Goal: Communication & Community: Ask a question

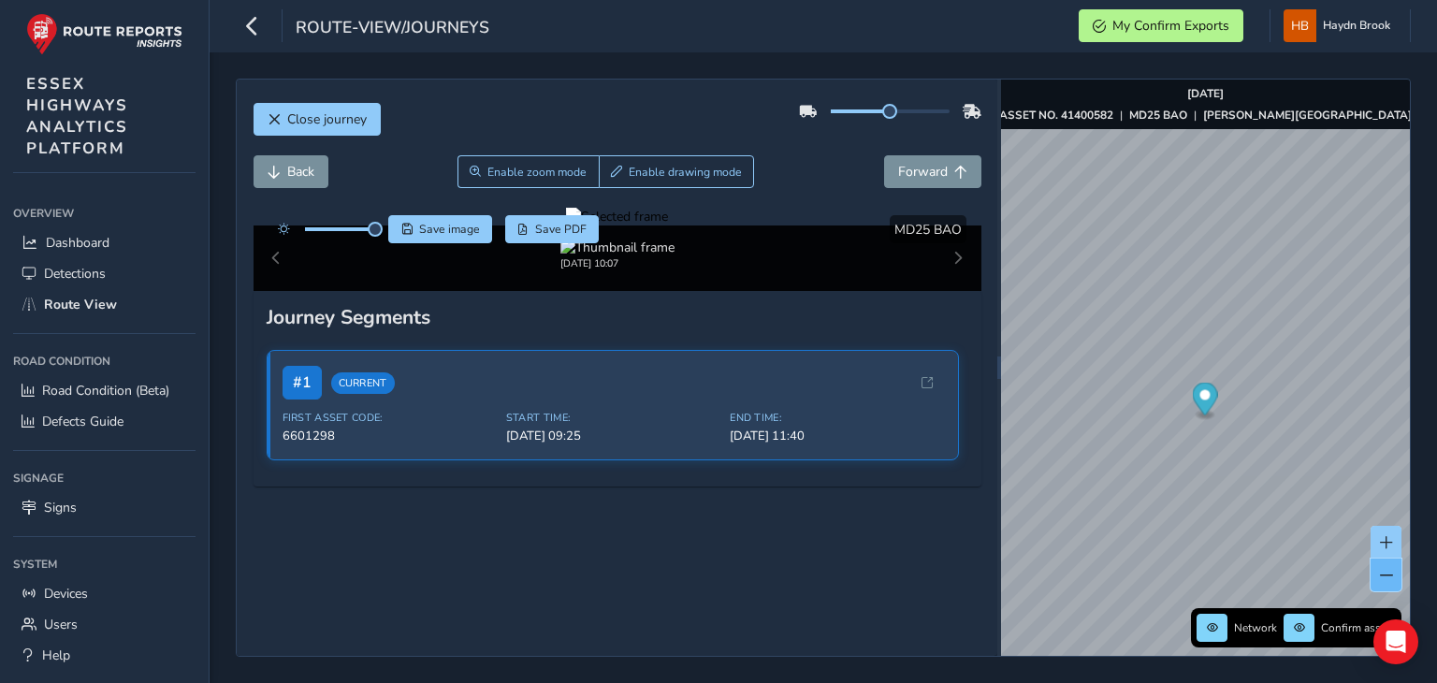
click at [1387, 581] on span at bounding box center [1386, 575] width 13 height 13
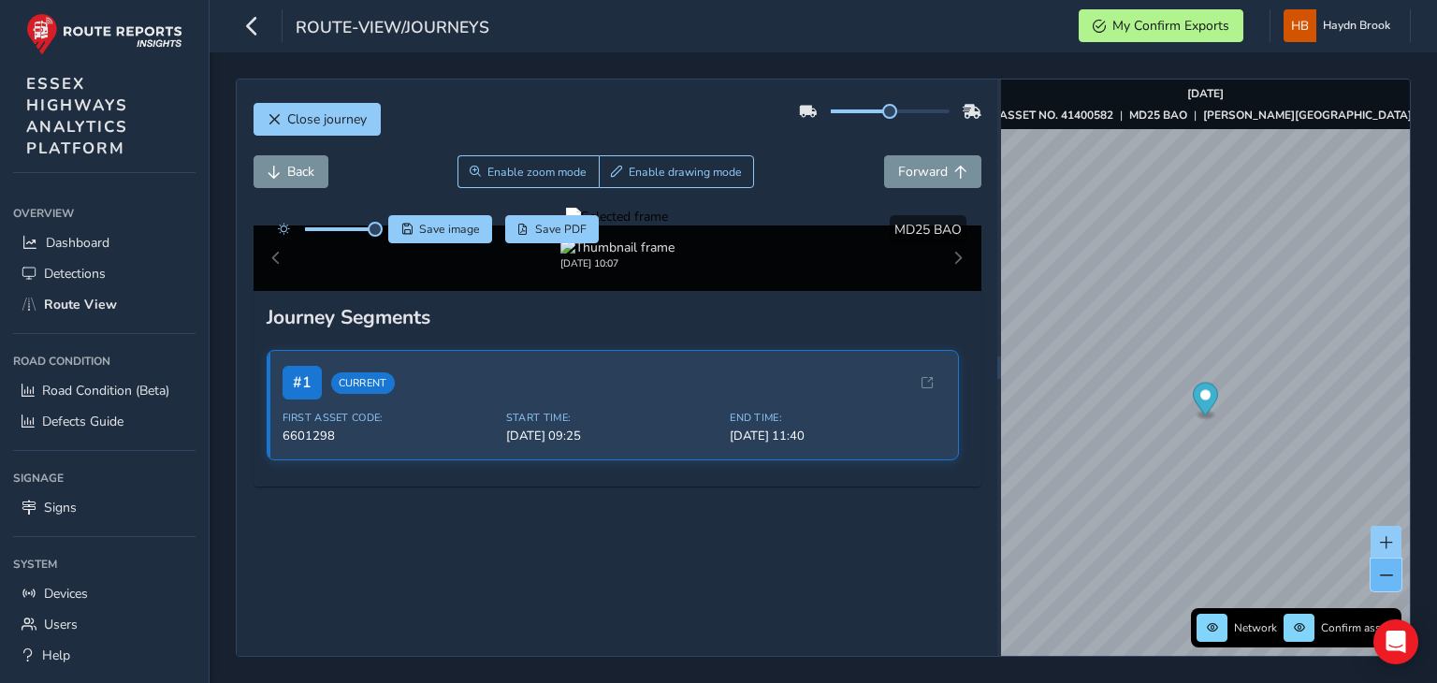
click at [1387, 581] on span at bounding box center [1386, 575] width 13 height 13
click at [281, 103] on button "Close journey" at bounding box center [317, 119] width 127 height 33
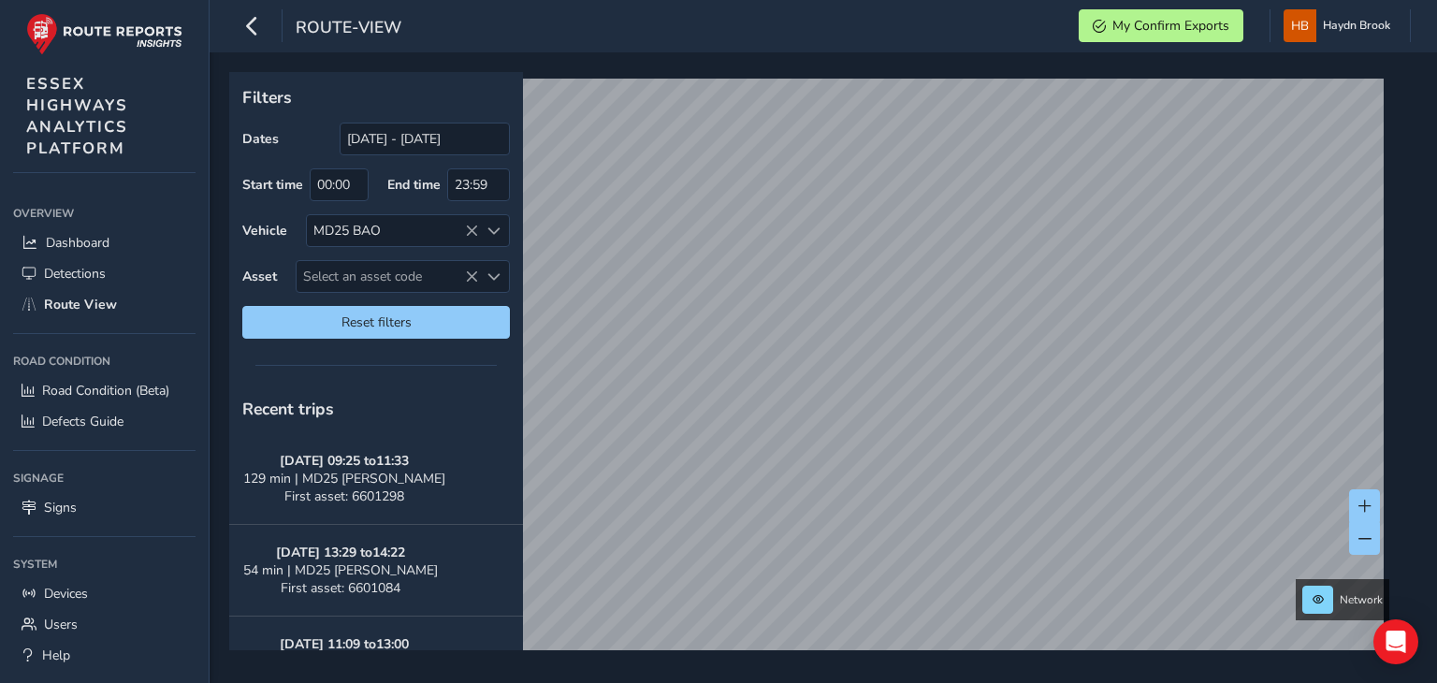
click at [299, 131] on div "Dates 13/09/2025 - 13/10/2025" at bounding box center [376, 139] width 268 height 33
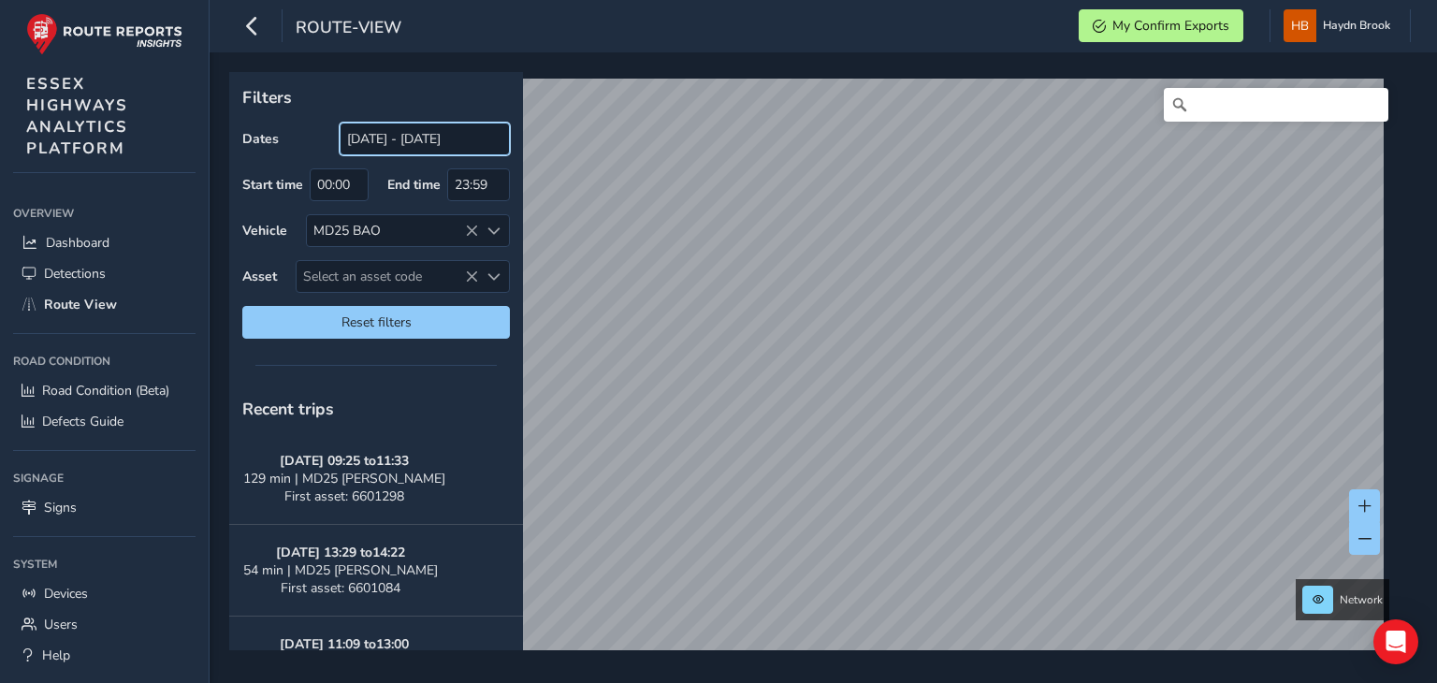
click at [389, 132] on input "[DATE] - [DATE]" at bounding box center [425, 139] width 170 height 33
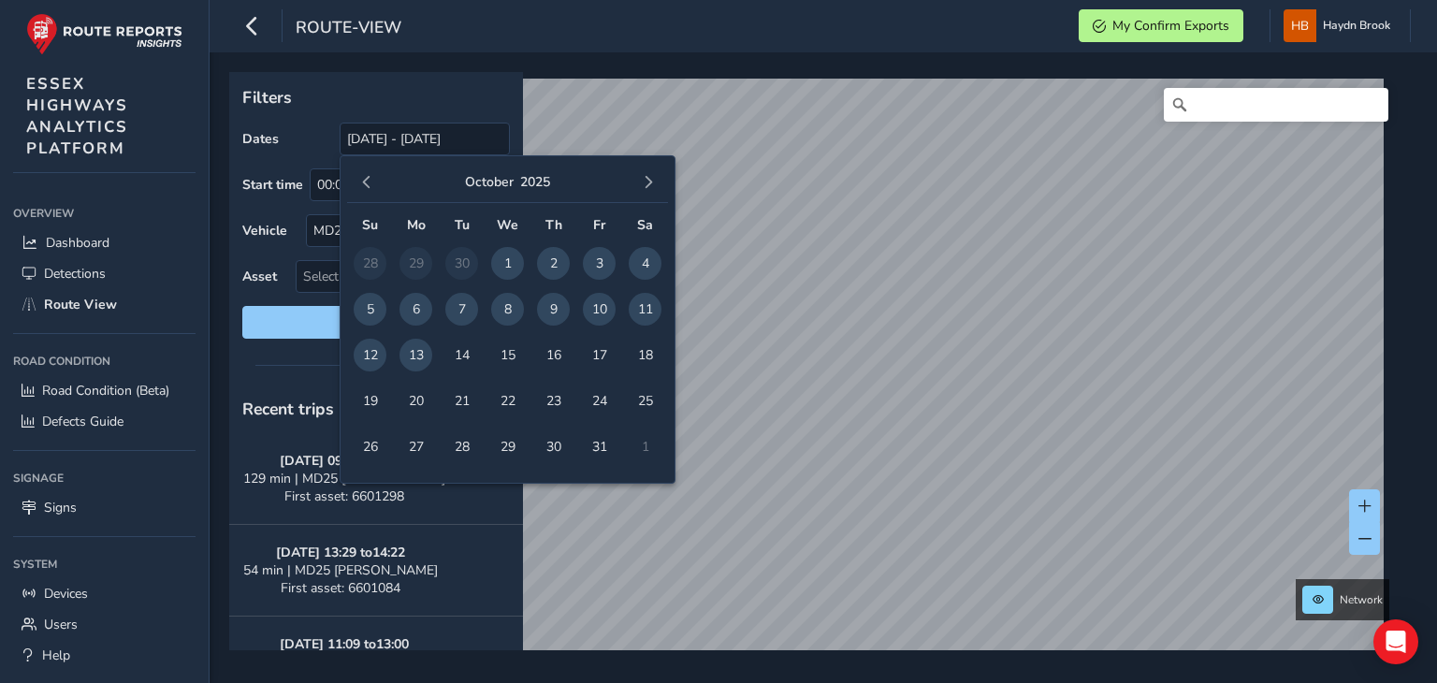
click at [412, 357] on span "13" at bounding box center [416, 355] width 33 height 33
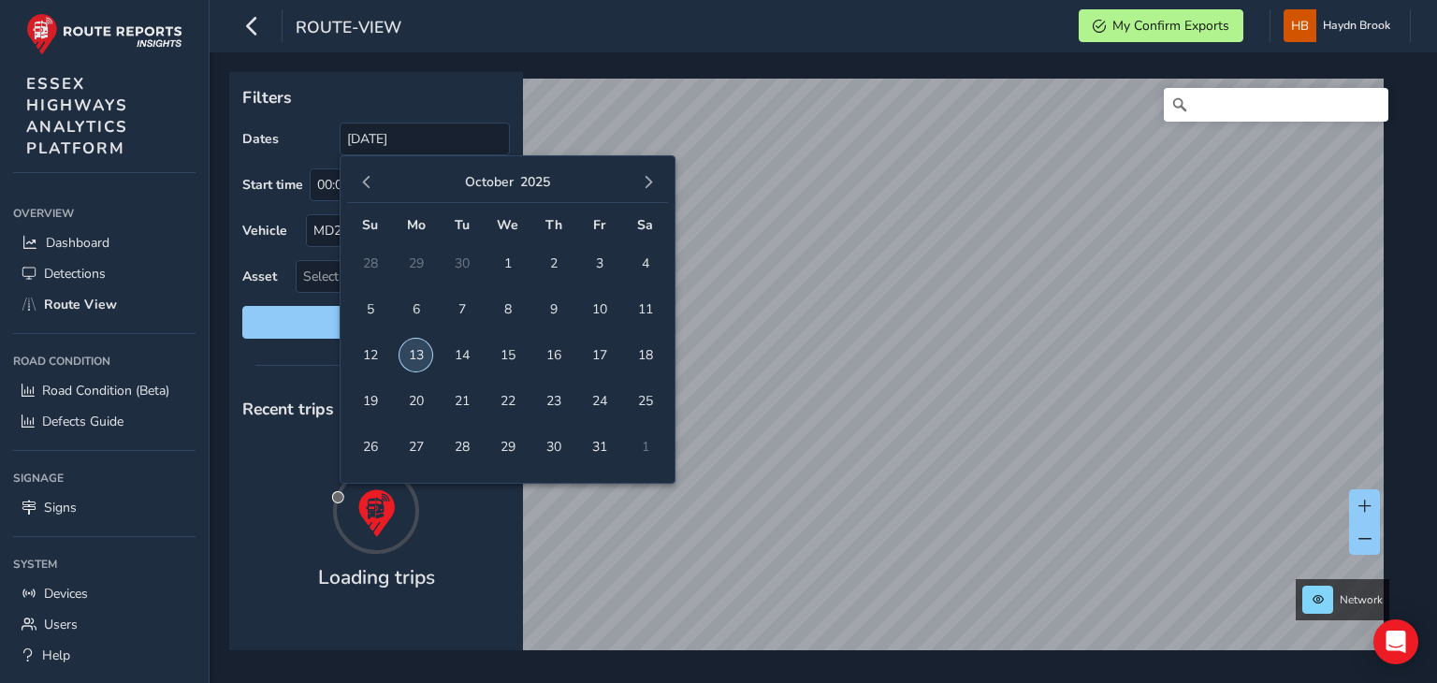
click at [412, 357] on span "13" at bounding box center [416, 355] width 33 height 33
type input "[DATE] - [DATE]"
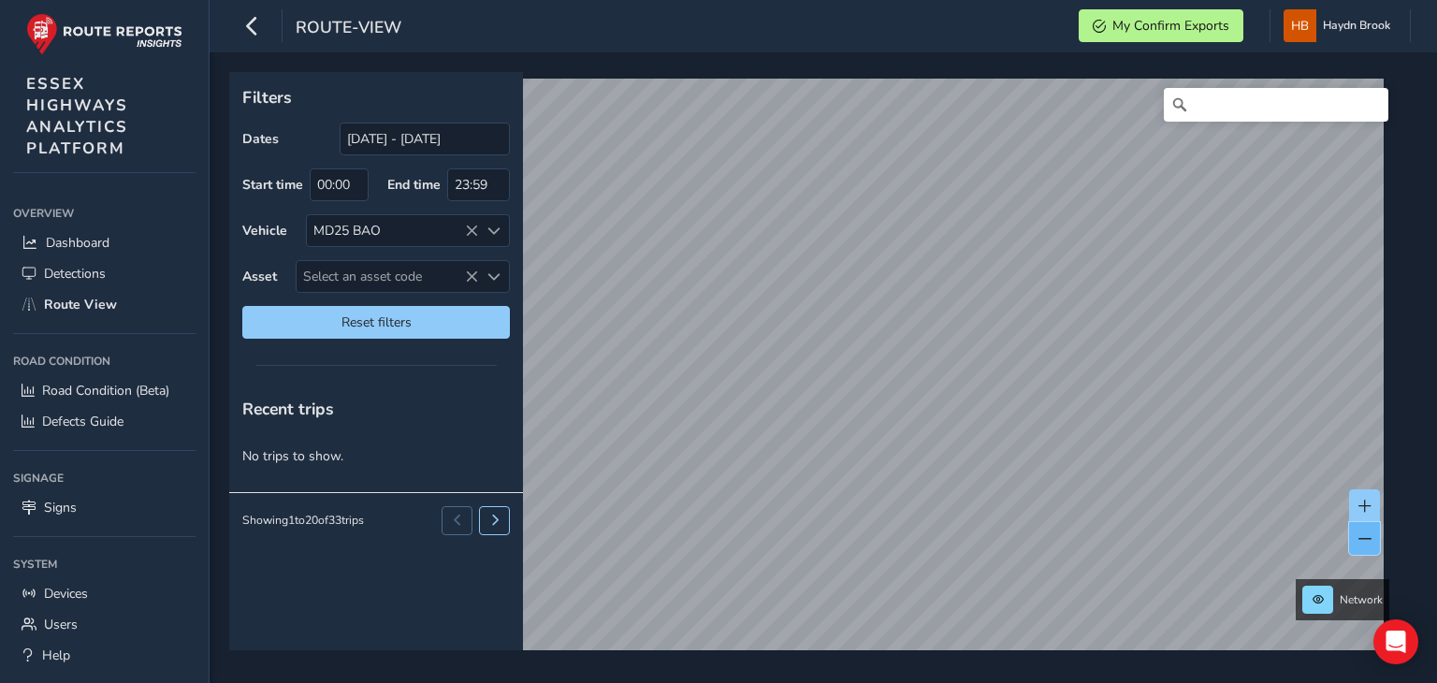
click at [1366, 547] on button at bounding box center [1364, 538] width 31 height 33
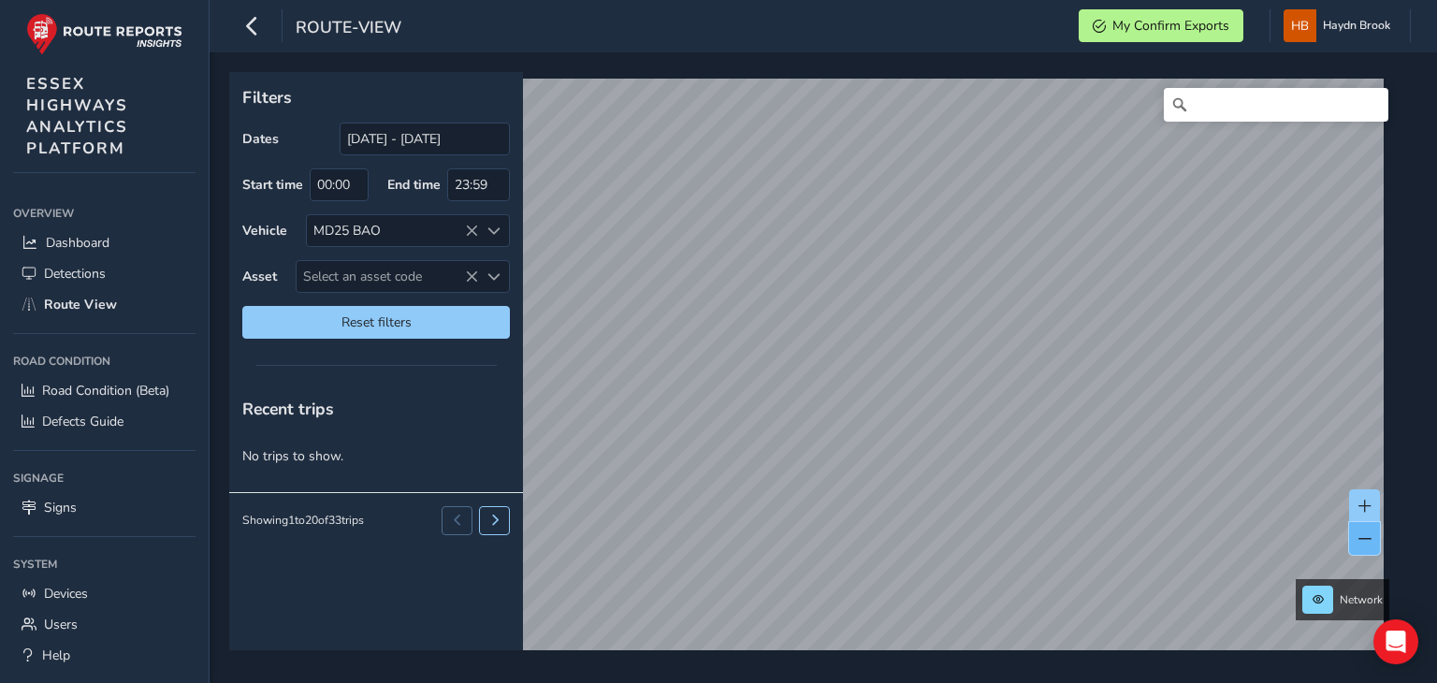
click at [1366, 547] on button at bounding box center [1364, 538] width 31 height 33
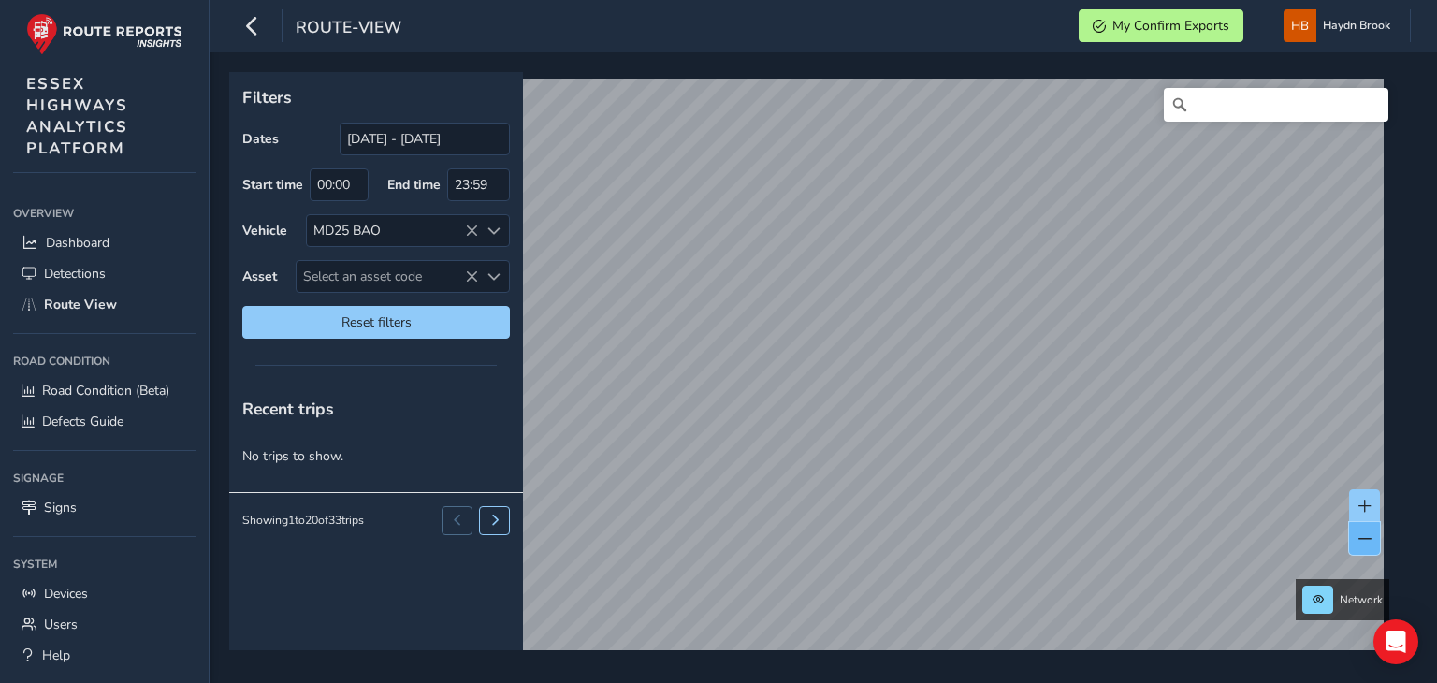
click at [1366, 547] on button at bounding box center [1364, 538] width 31 height 33
click at [1361, 500] on span at bounding box center [1365, 506] width 13 height 13
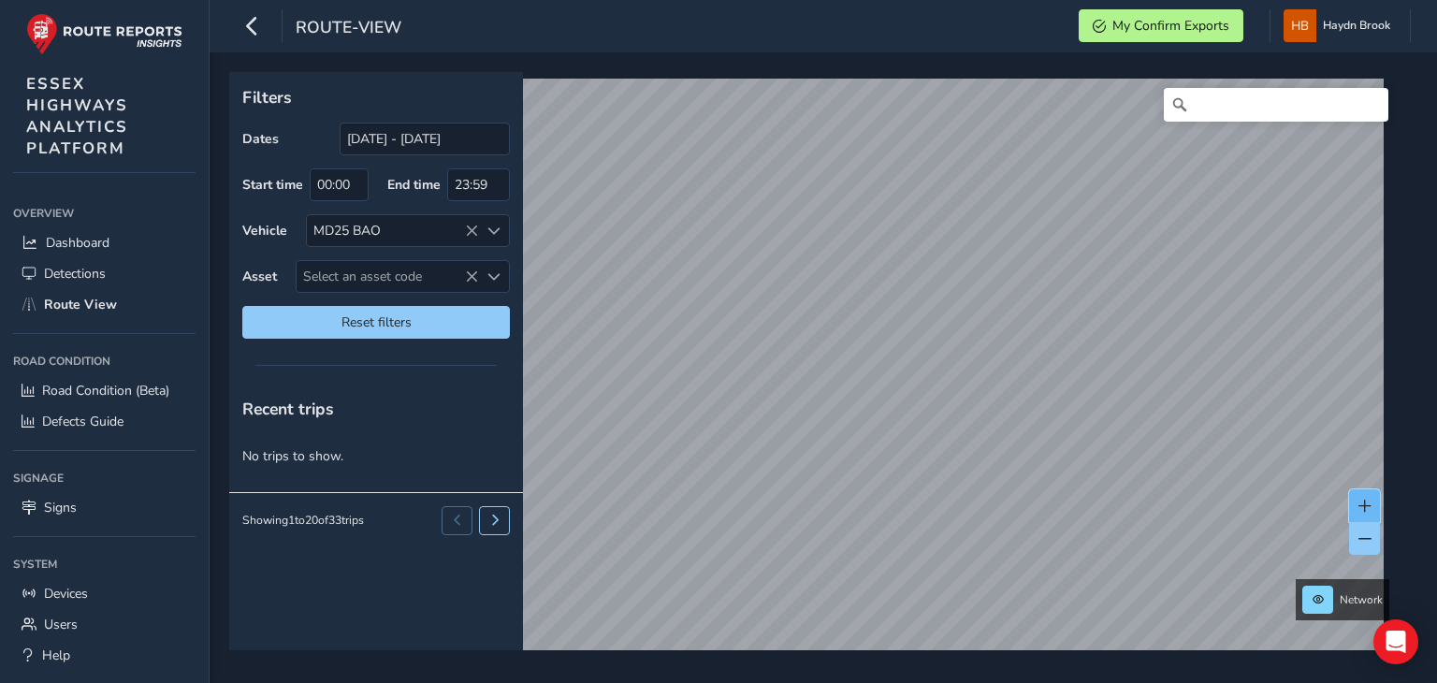
click at [1361, 500] on span at bounding box center [1365, 506] width 13 height 13
click at [1359, 503] on span at bounding box center [1365, 506] width 13 height 13
click at [1359, 511] on span at bounding box center [1365, 506] width 13 height 13
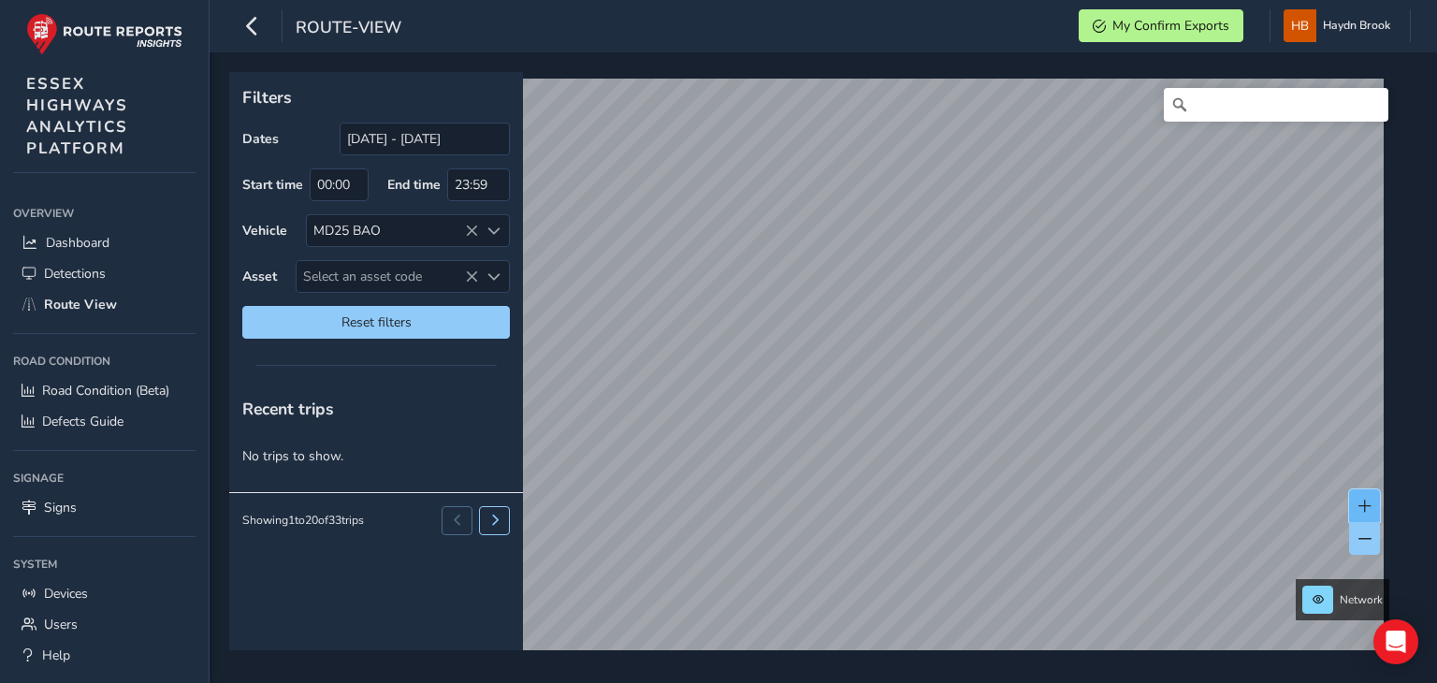
click at [1359, 511] on span at bounding box center [1365, 506] width 13 height 13
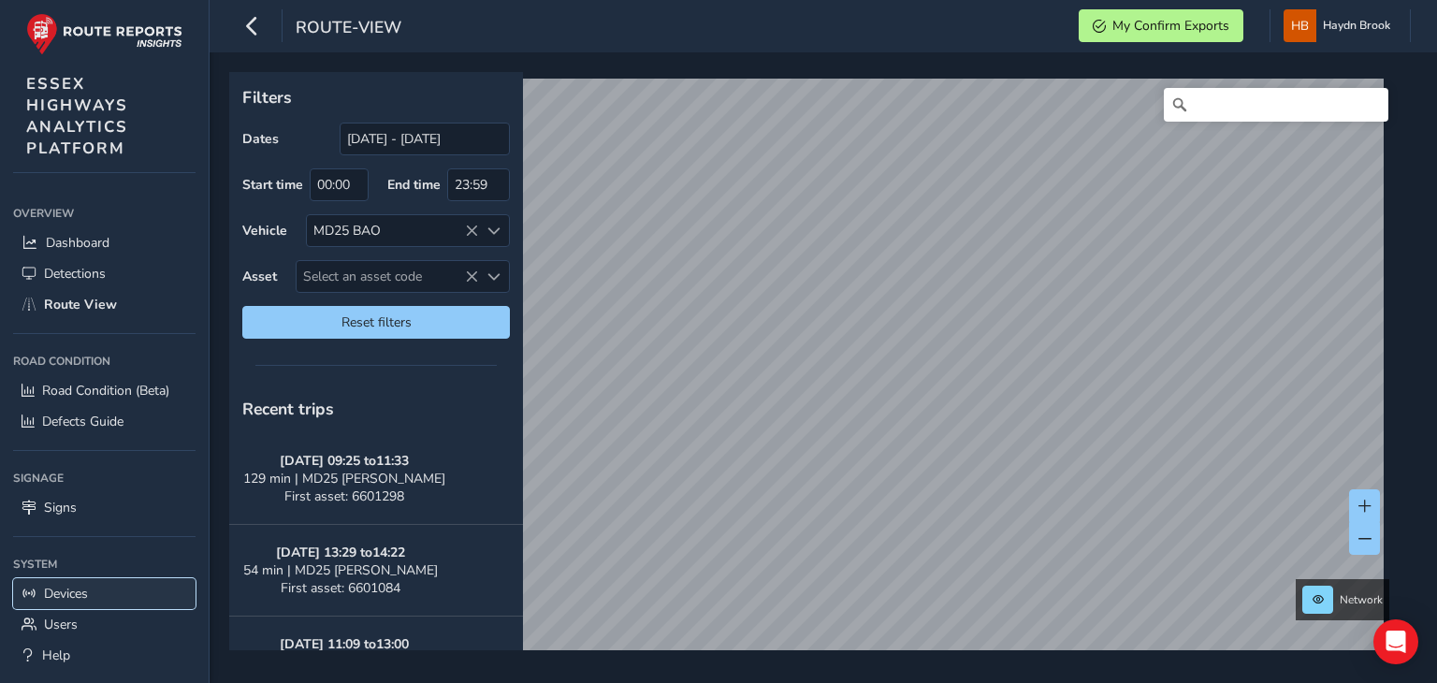
click at [115, 589] on link "Devices" at bounding box center [104, 593] width 182 height 31
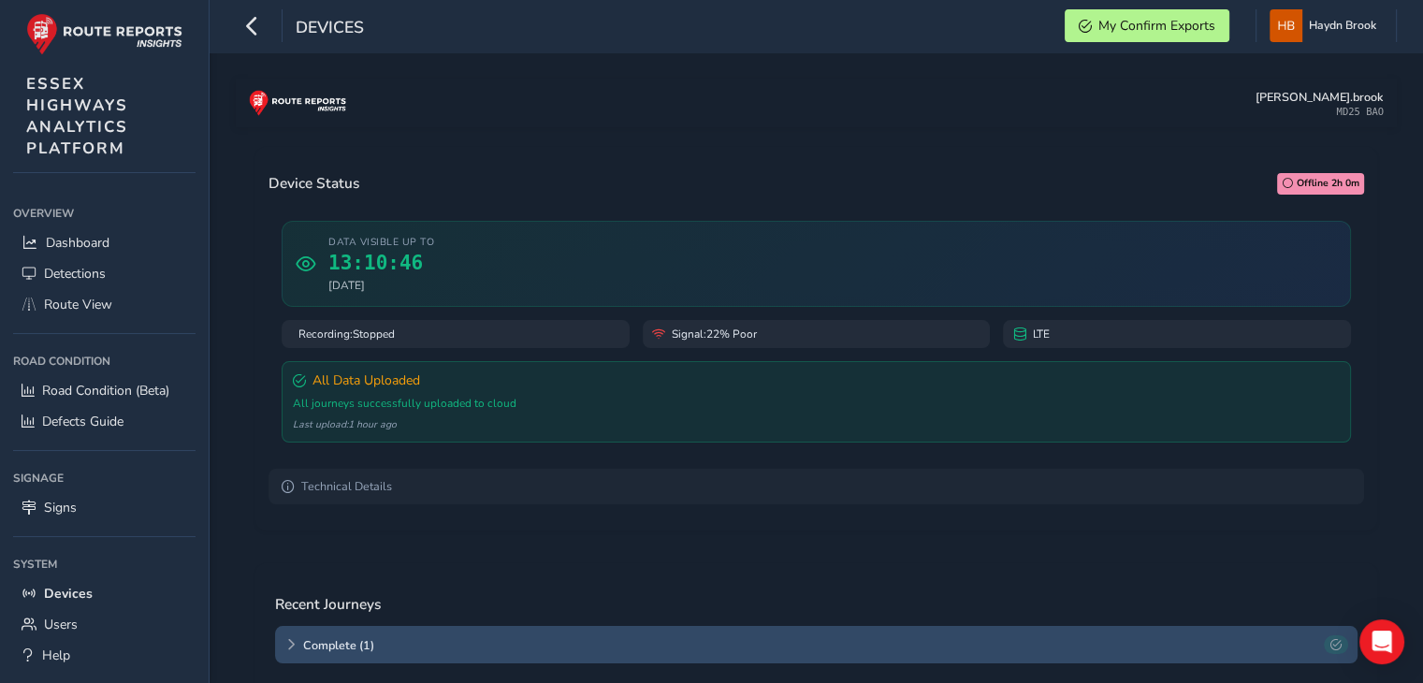
click at [374, 632] on div "Complete ( 1 )" at bounding box center [816, 644] width 1083 height 37
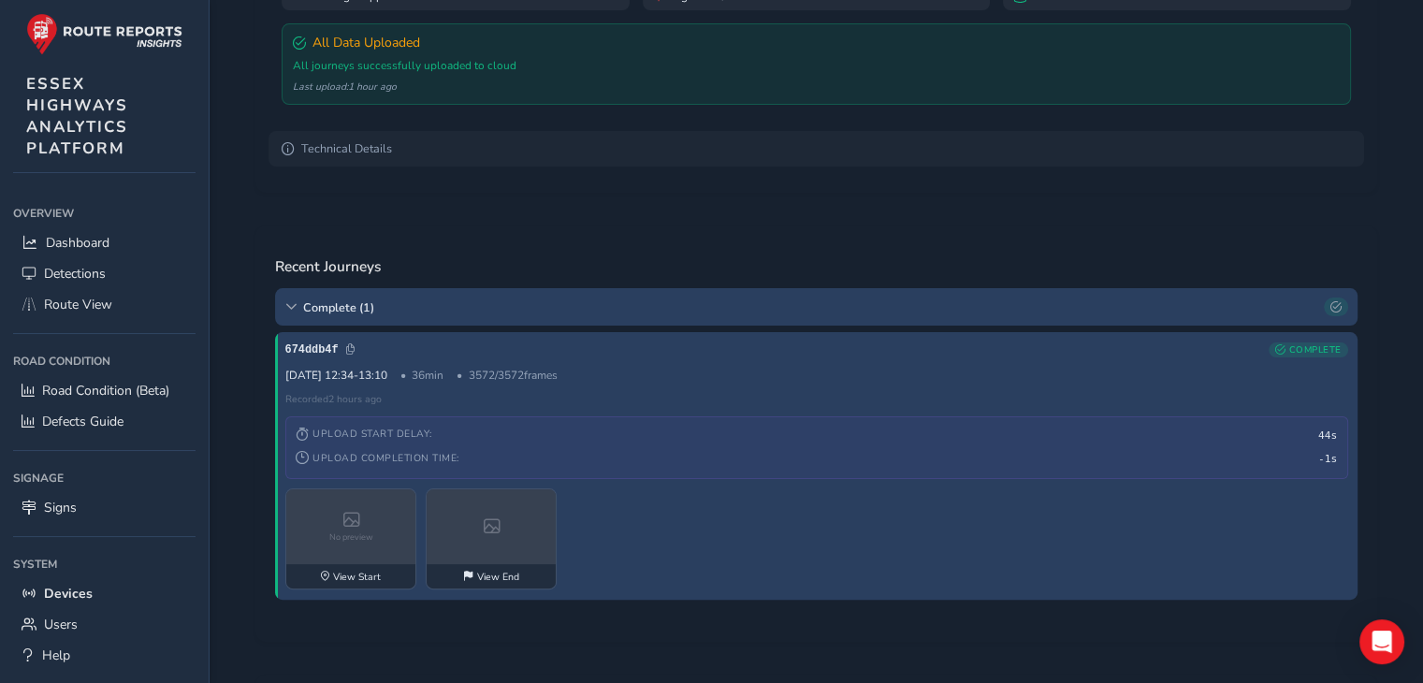
scroll to position [341, 0]
click at [382, 535] on div "No preview" at bounding box center [351, 522] width 131 height 75
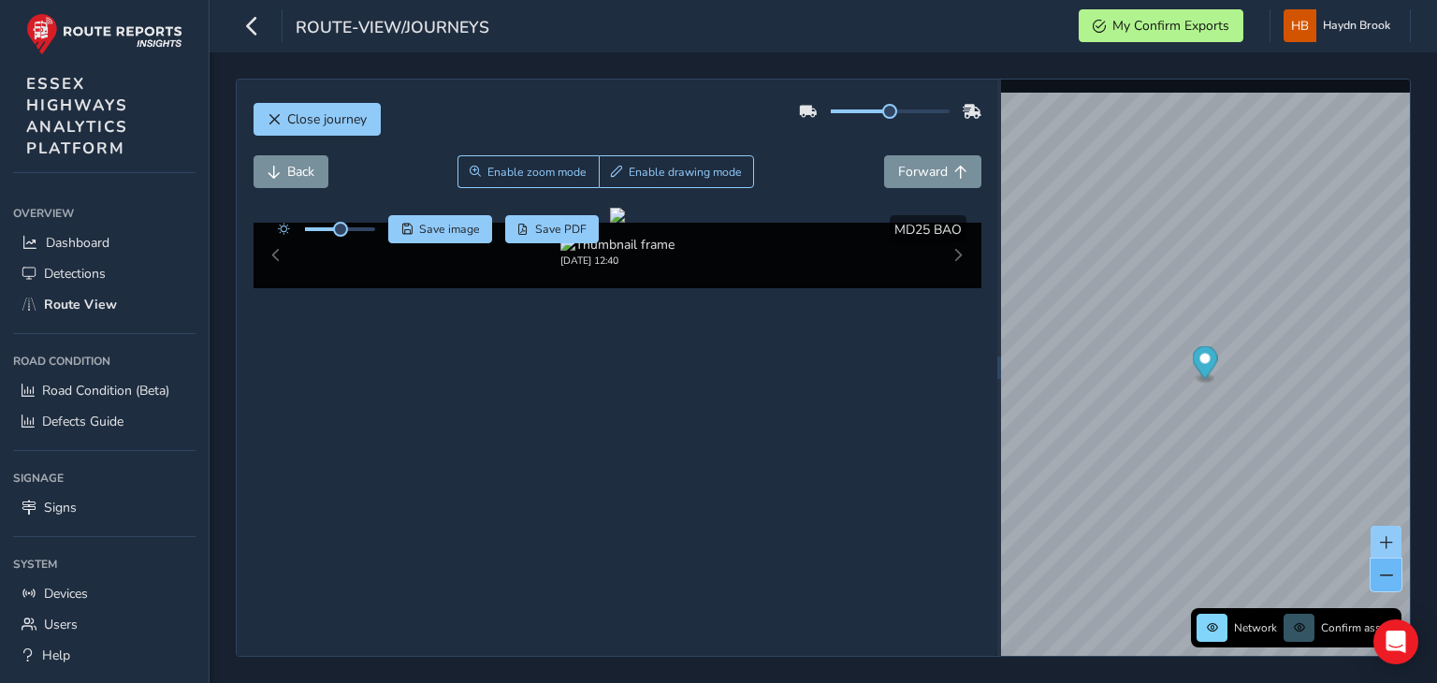
click at [1389, 569] on span at bounding box center [1386, 575] width 13 height 13
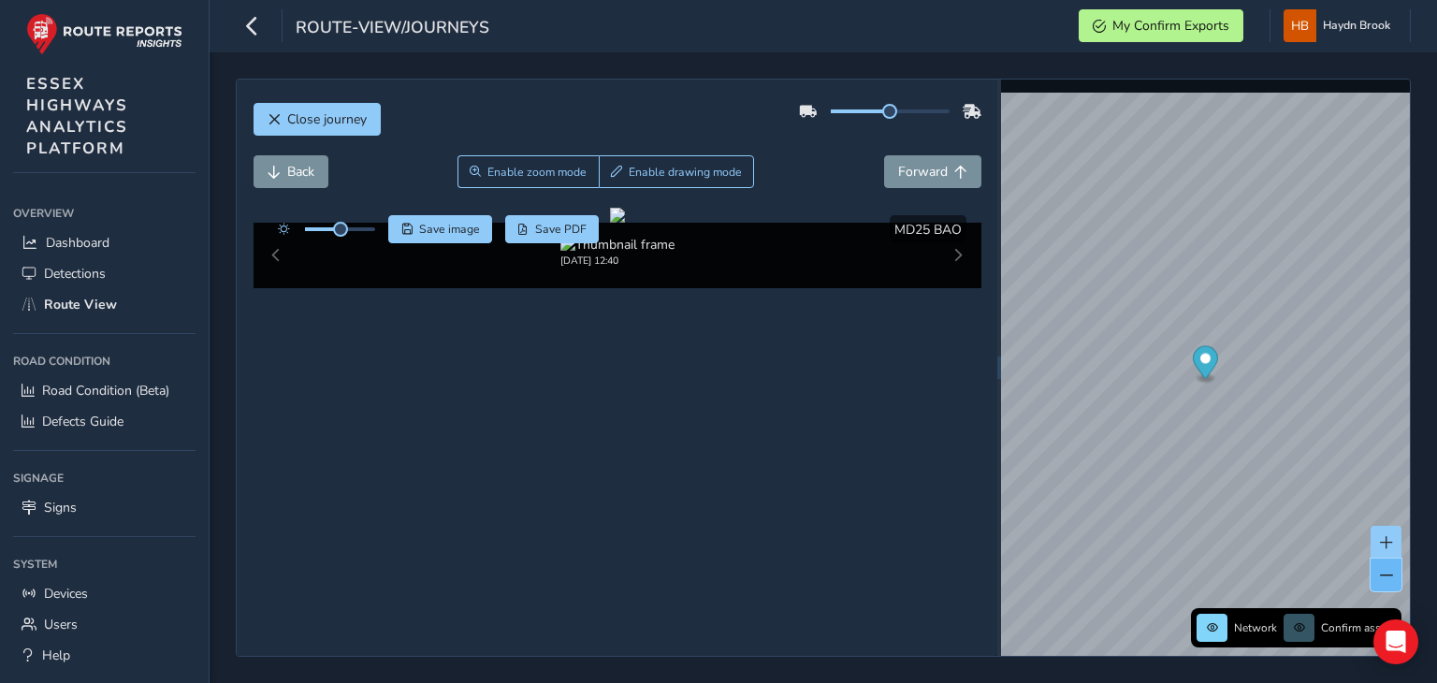
click at [1389, 569] on span at bounding box center [1386, 575] width 13 height 13
click at [928, 400] on div "Close journey Back Enable zoom mode Enable drawing mode Forward Click and Drag …" at bounding box center [823, 368] width 1175 height 578
click at [273, 126] on button "Close journey" at bounding box center [317, 119] width 127 height 33
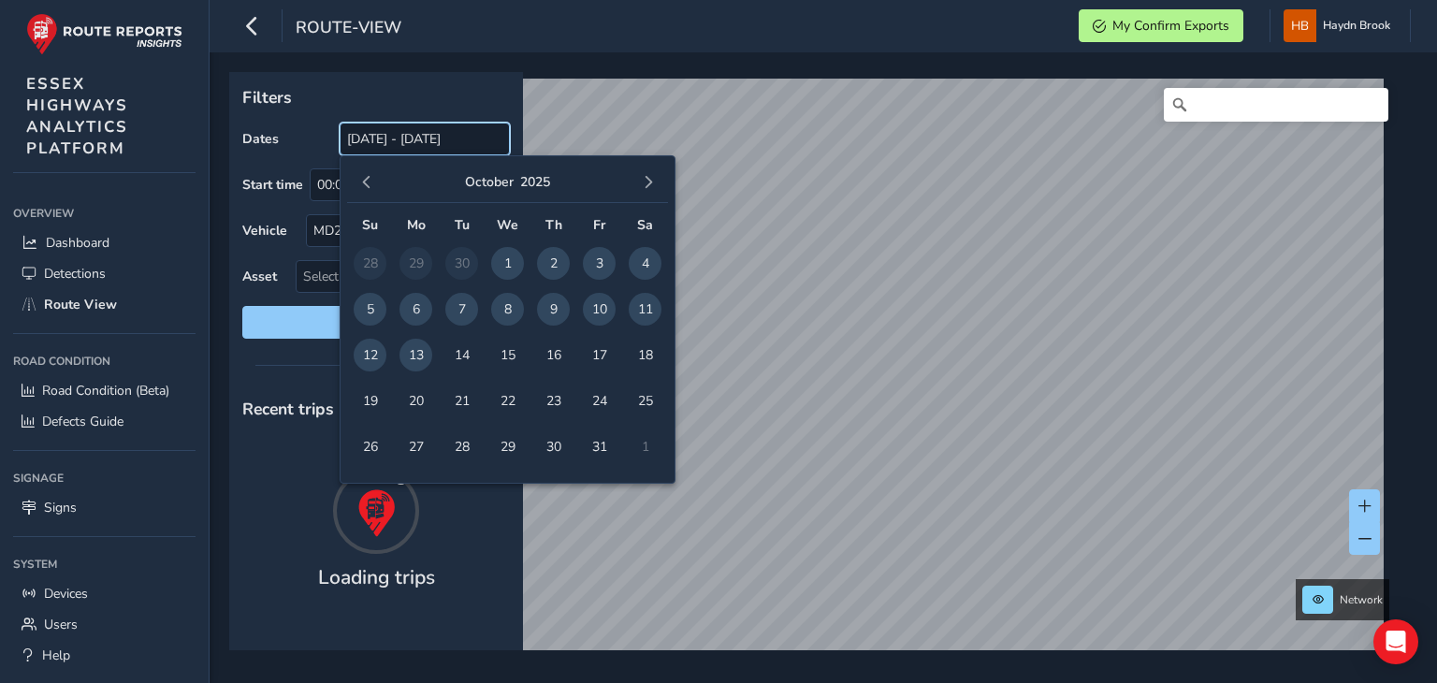
click at [452, 138] on input "[DATE] - [DATE]" at bounding box center [425, 139] width 170 height 33
click at [415, 359] on span "13" at bounding box center [416, 355] width 33 height 33
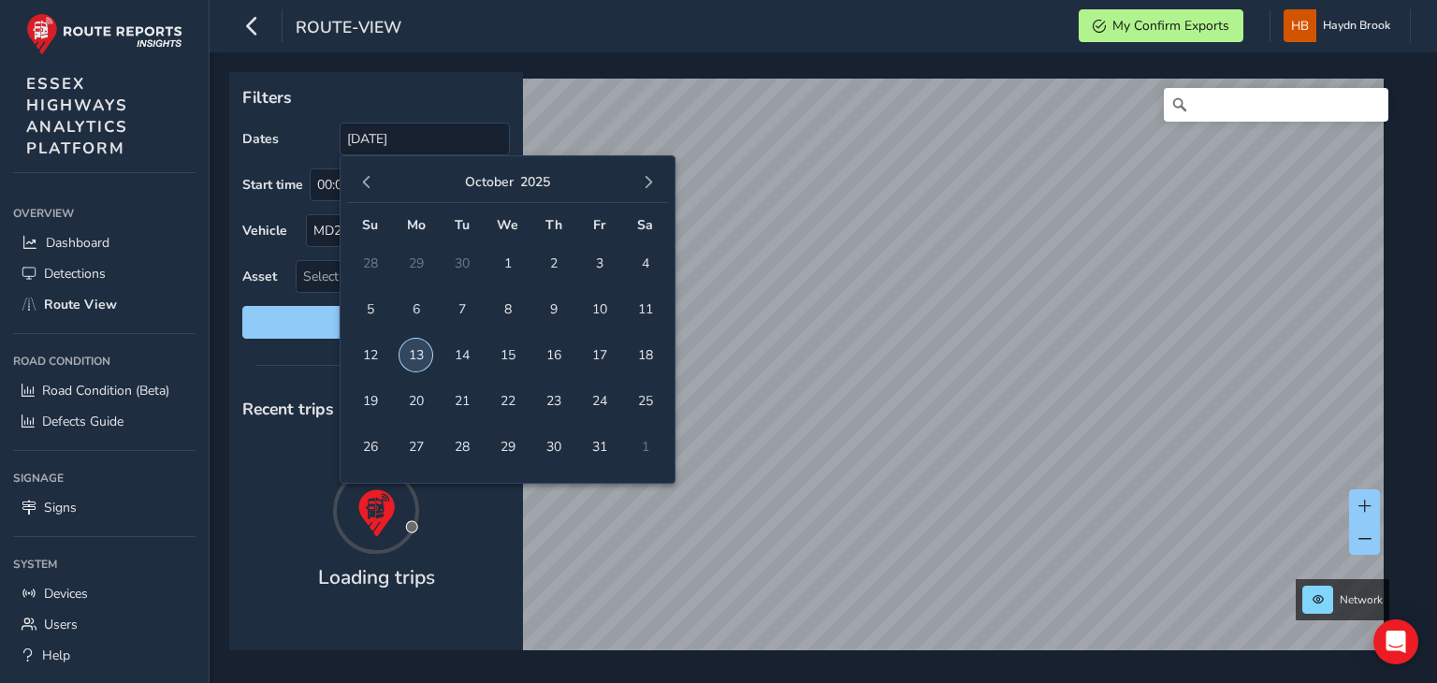
click at [415, 359] on span "13" at bounding box center [416, 355] width 33 height 33
type input "[DATE] - [DATE]"
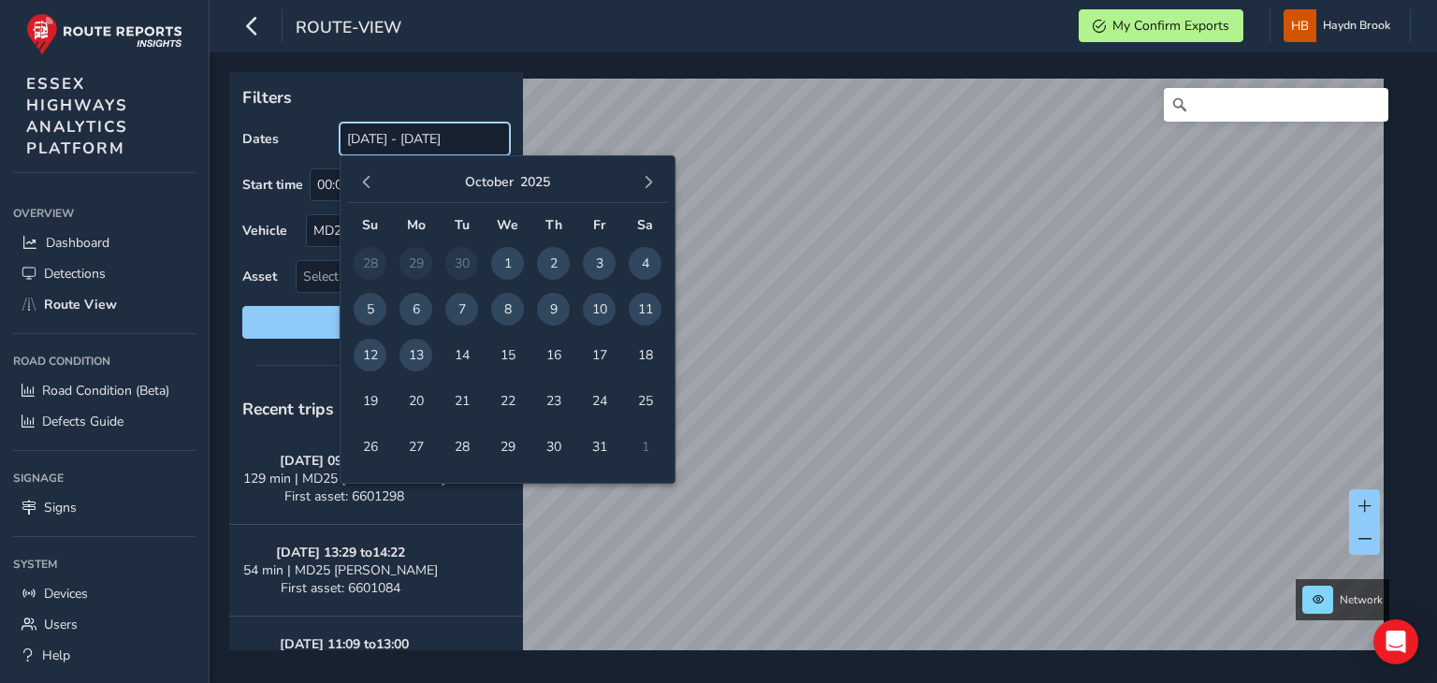
click at [473, 128] on input "[DATE] - [DATE]" at bounding box center [425, 139] width 170 height 33
click at [427, 355] on span "13" at bounding box center [416, 355] width 33 height 33
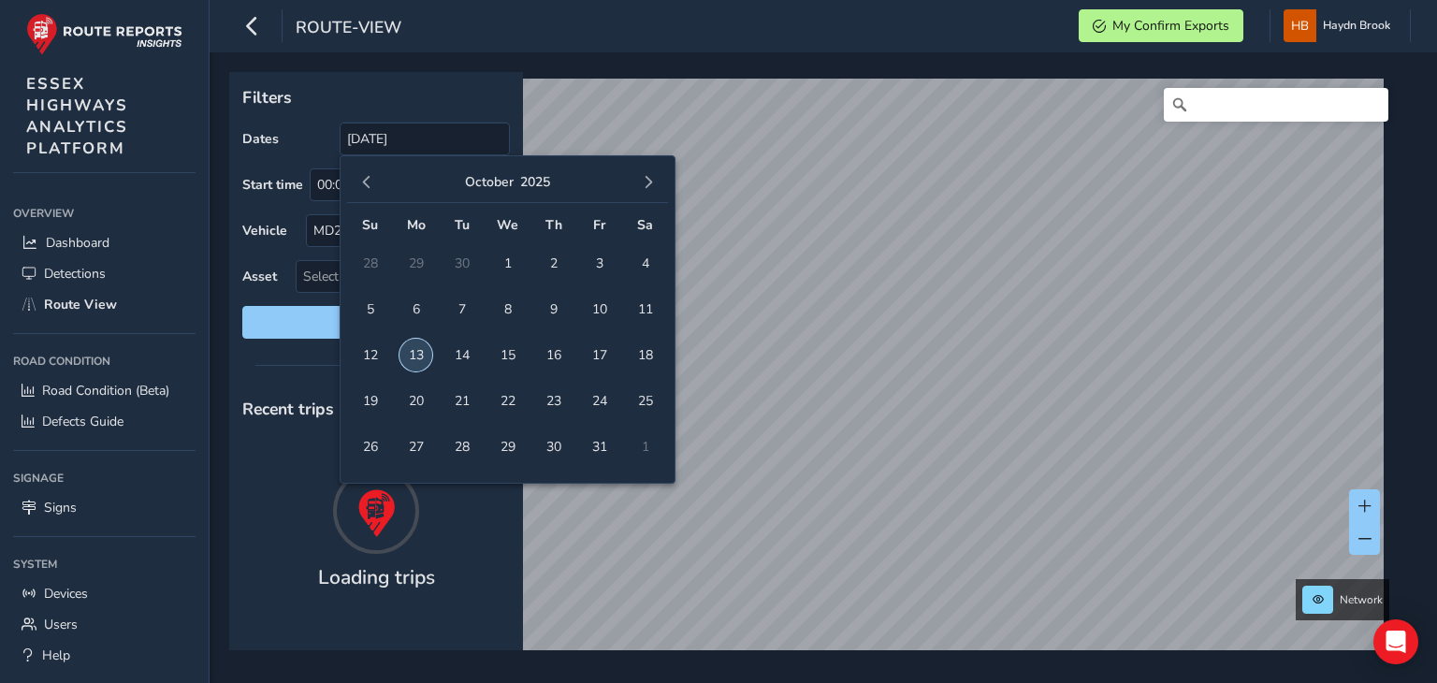
click at [427, 355] on span "13" at bounding box center [416, 355] width 33 height 33
type input "[DATE] - [DATE]"
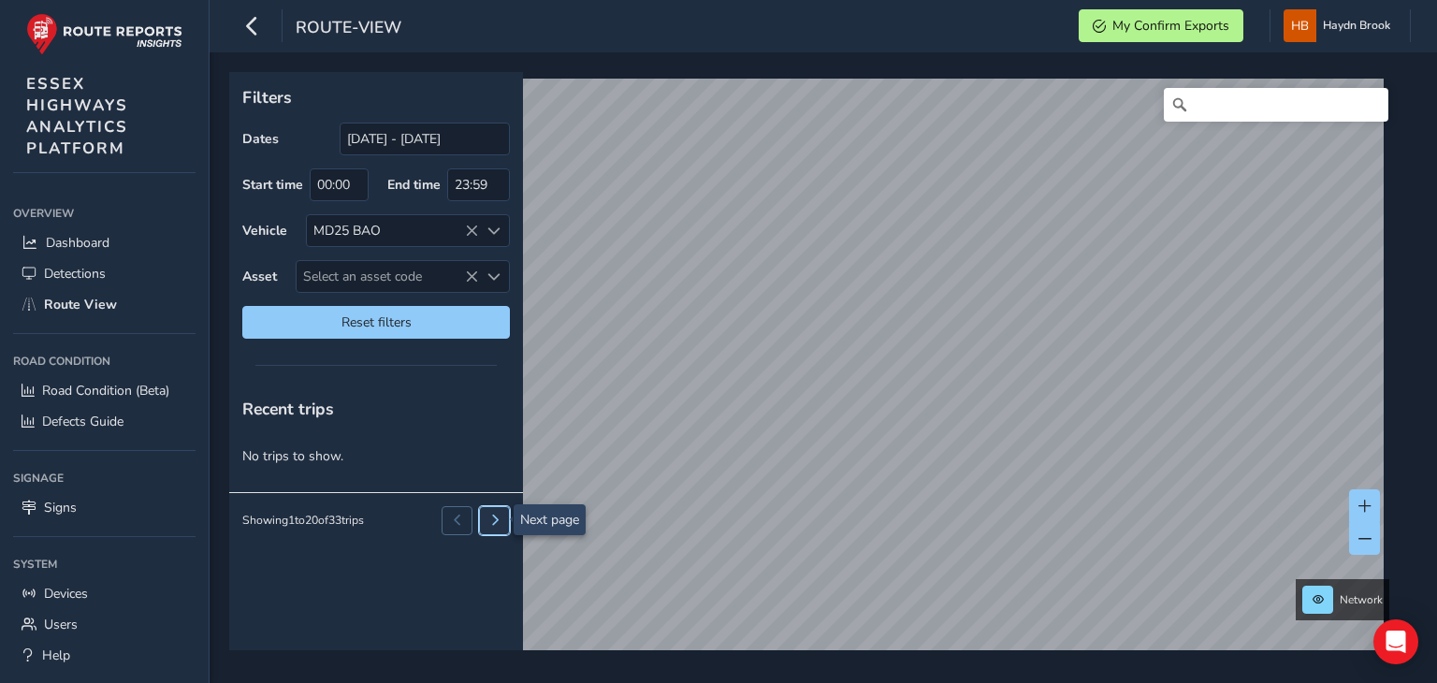
click at [496, 520] on span at bounding box center [494, 520] width 11 height 11
click at [448, 516] on button at bounding box center [457, 520] width 31 height 28
click at [727, 682] on html "route-view My Confirm Exports Haydn Brook Colour Scheme: Dark Dim Light Logout …" at bounding box center [718, 341] width 1437 height 683
click at [419, 139] on input "[DATE] - [DATE]" at bounding box center [425, 139] width 170 height 33
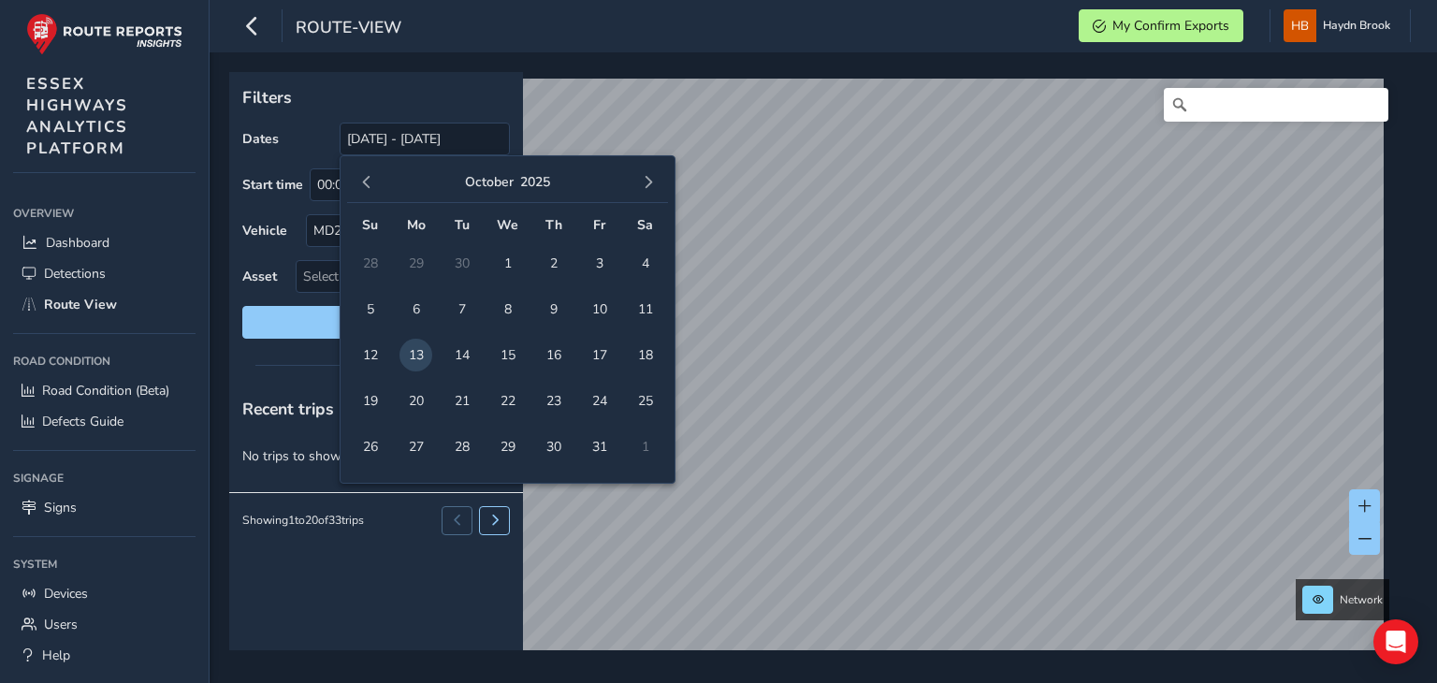
click at [462, 91] on p "Filters" at bounding box center [376, 97] width 268 height 24
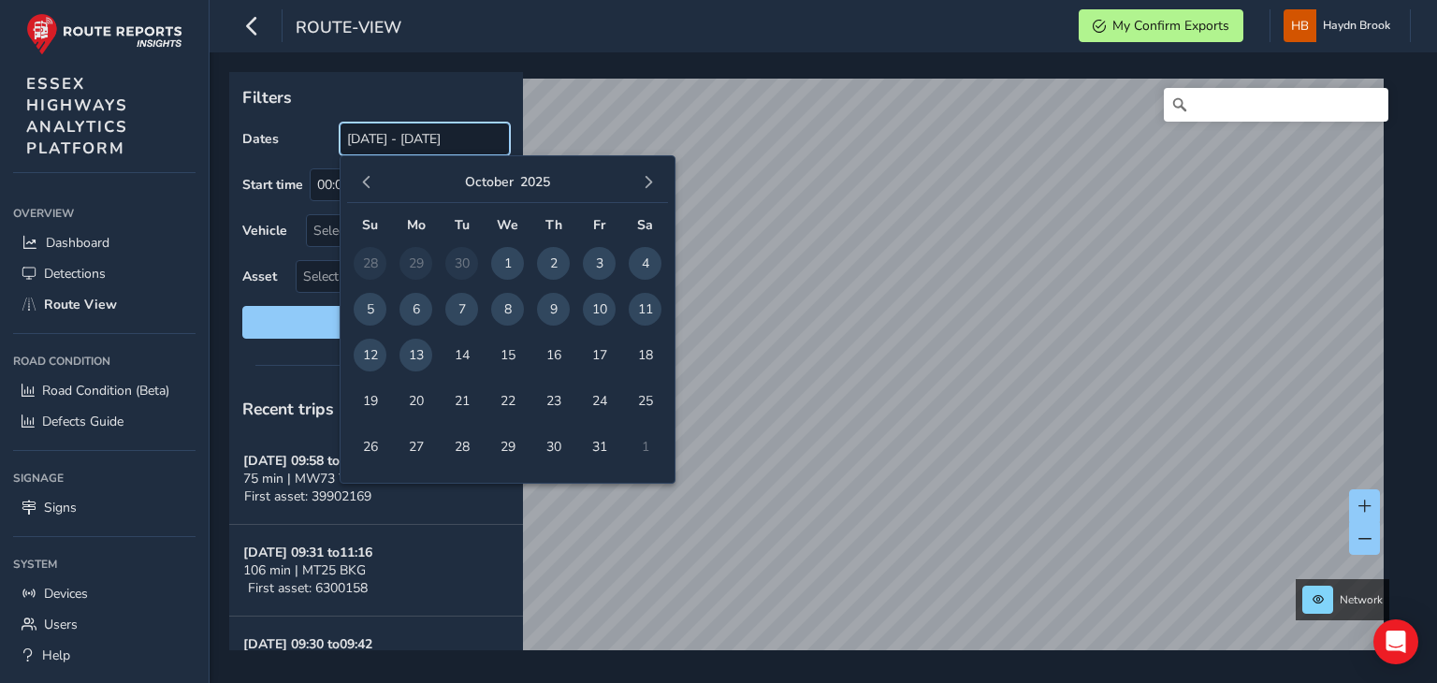
click at [401, 140] on input "[DATE] - [DATE]" at bounding box center [425, 139] width 170 height 33
click at [417, 362] on span "13" at bounding box center [416, 355] width 33 height 33
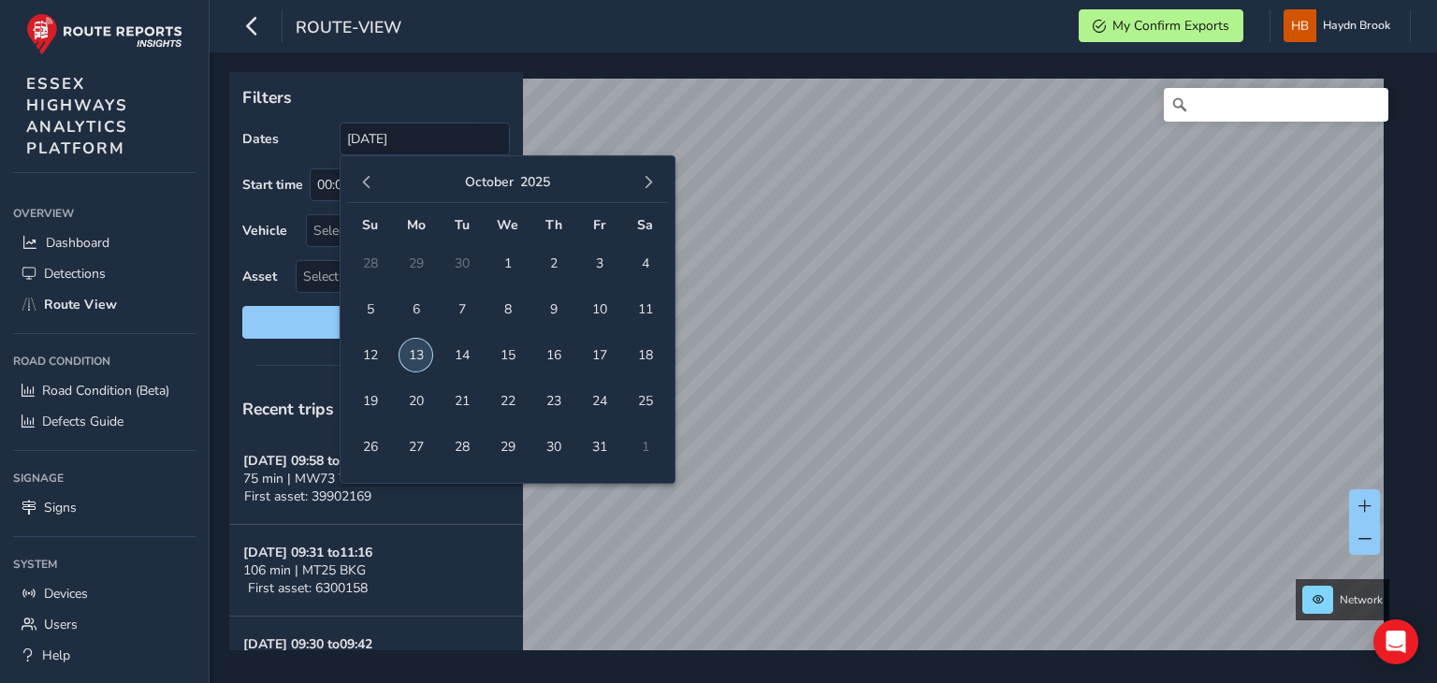
click at [415, 361] on span "13" at bounding box center [416, 355] width 33 height 33
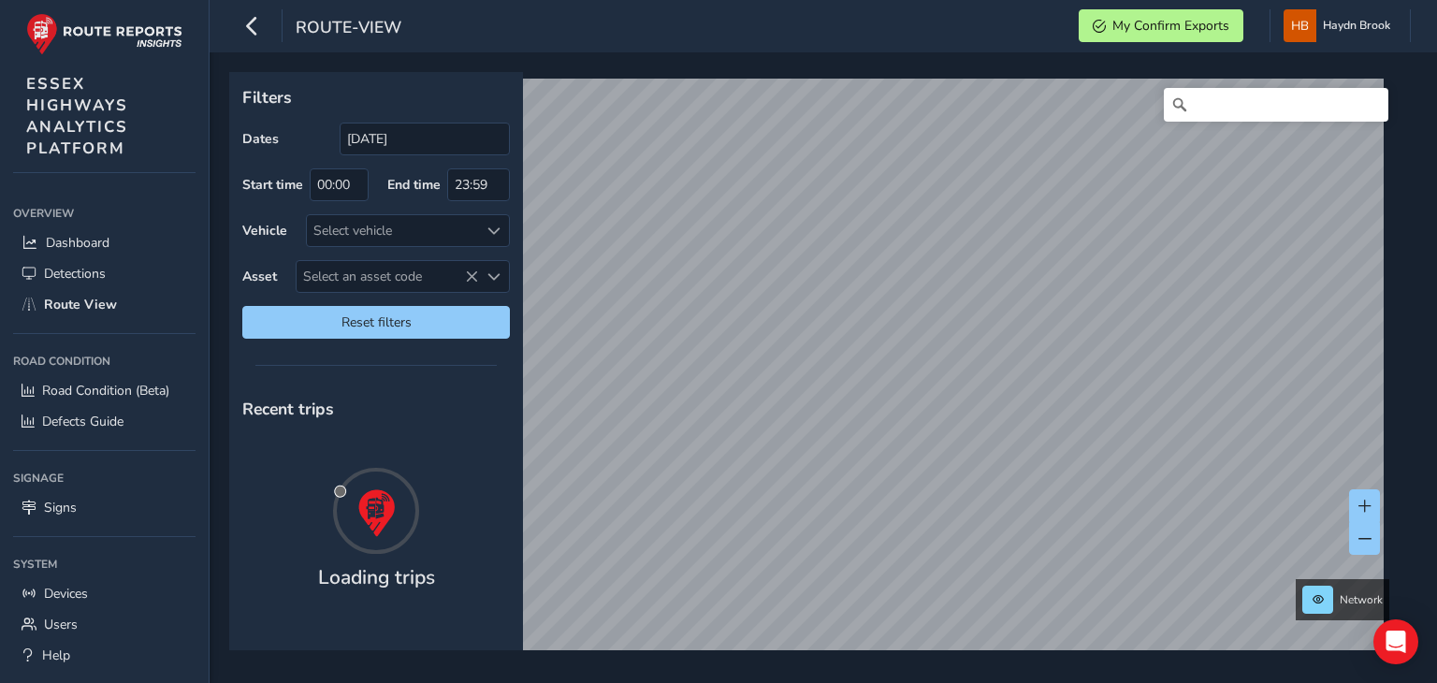
type input "[DATE] - [DATE]"
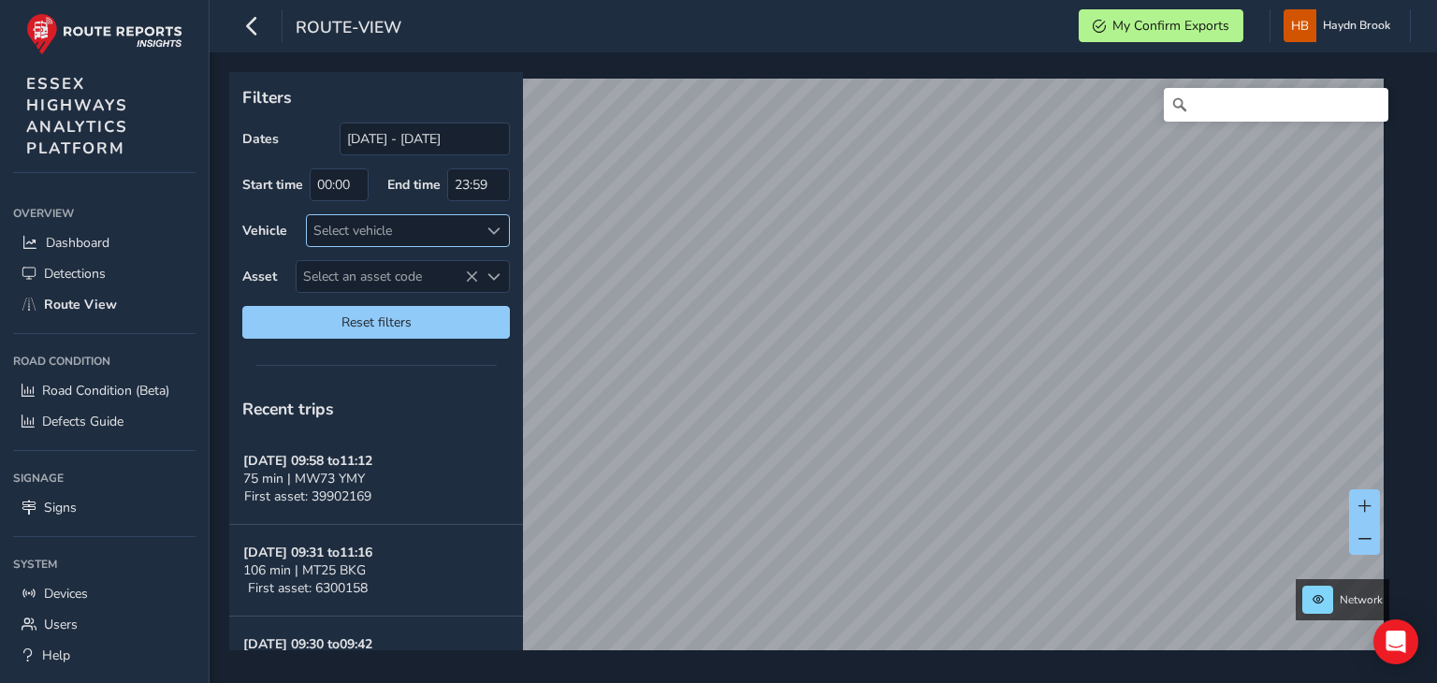
click at [465, 231] on div "Select vehicle" at bounding box center [392, 230] width 171 height 31
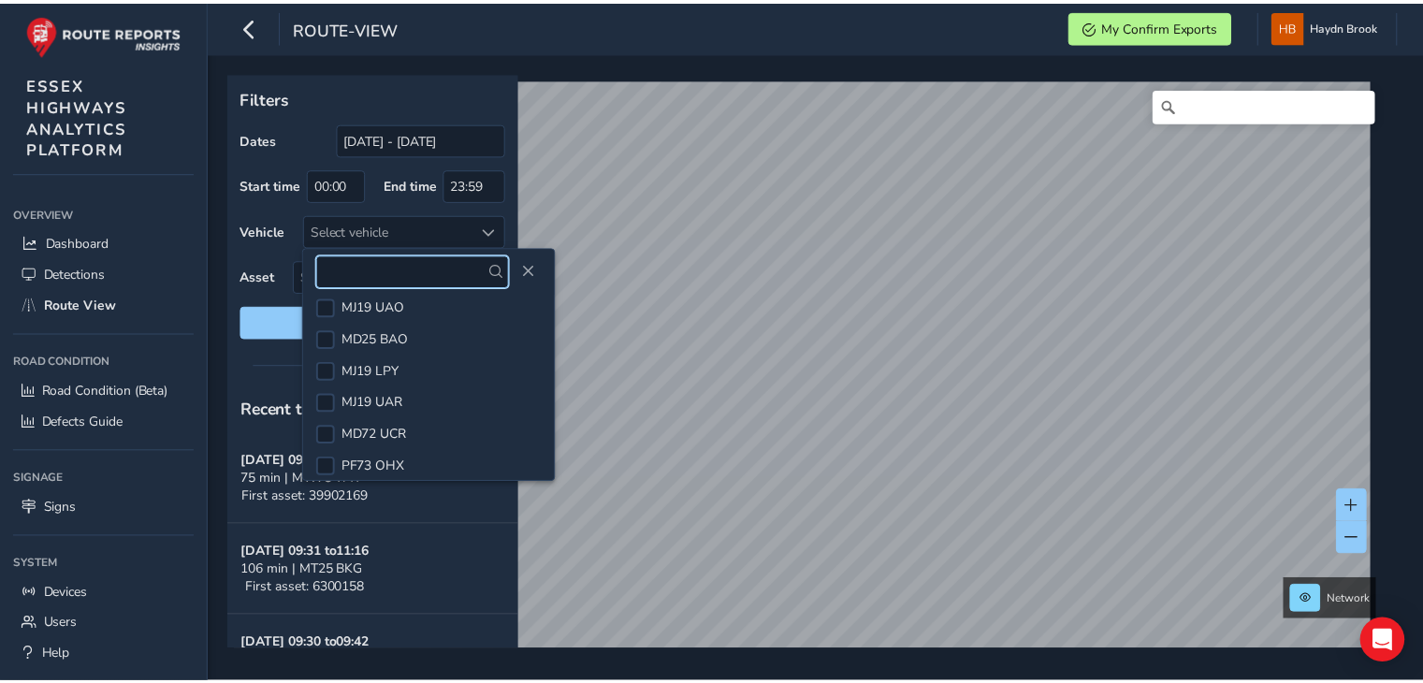
scroll to position [332, 0]
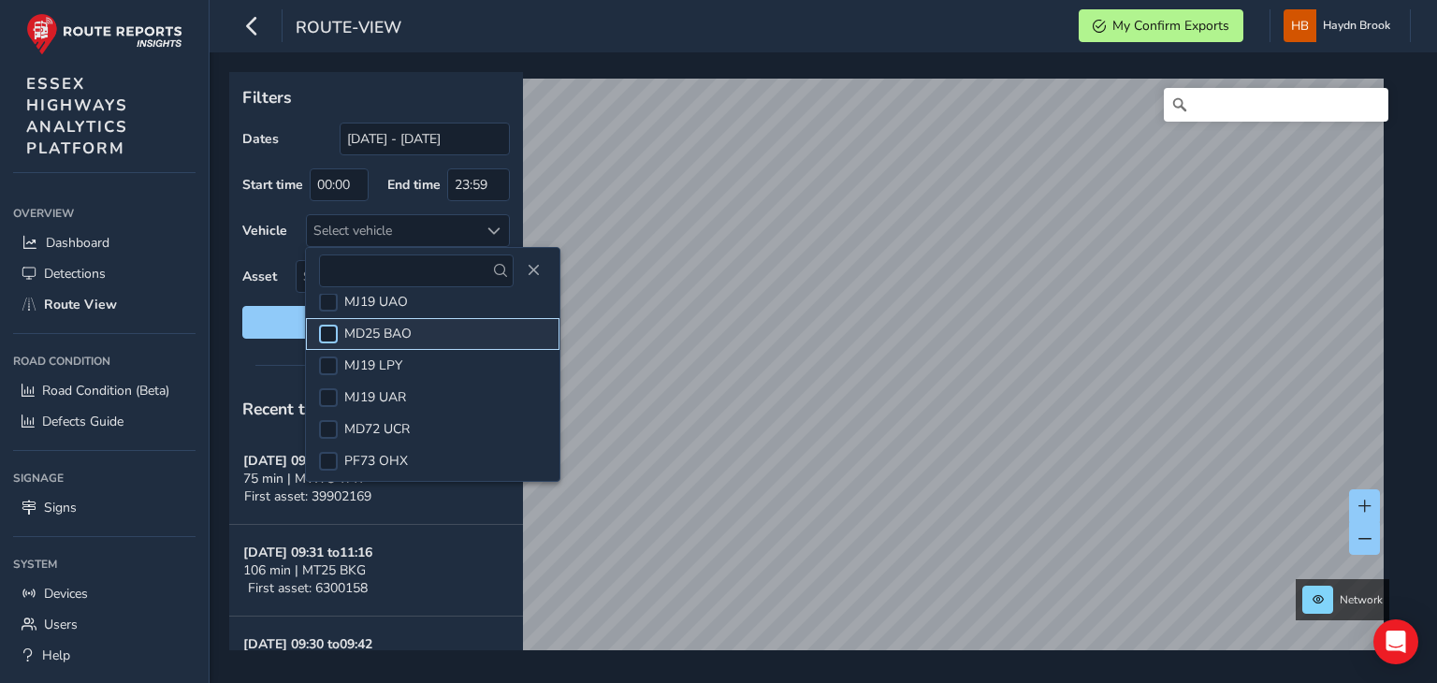
click at [333, 332] on div at bounding box center [328, 334] width 19 height 19
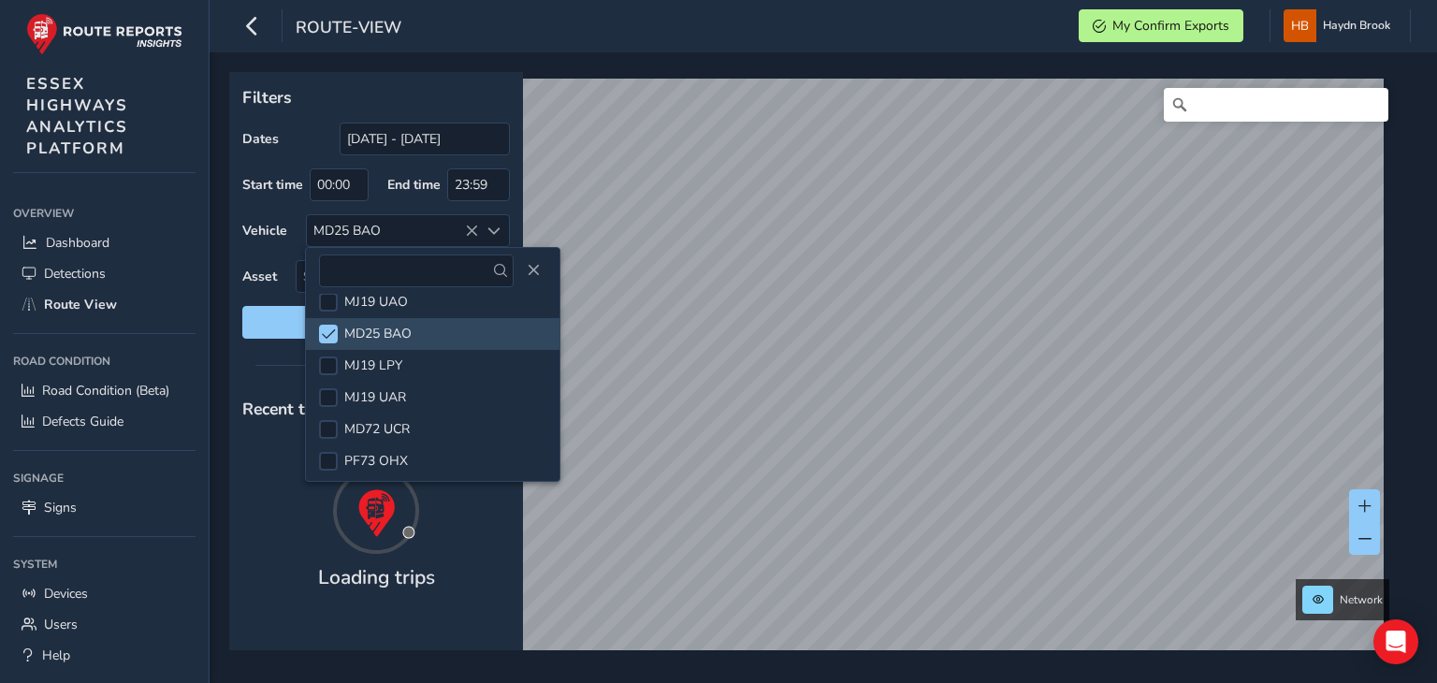
click at [269, 233] on label "Vehicle" at bounding box center [264, 231] width 45 height 18
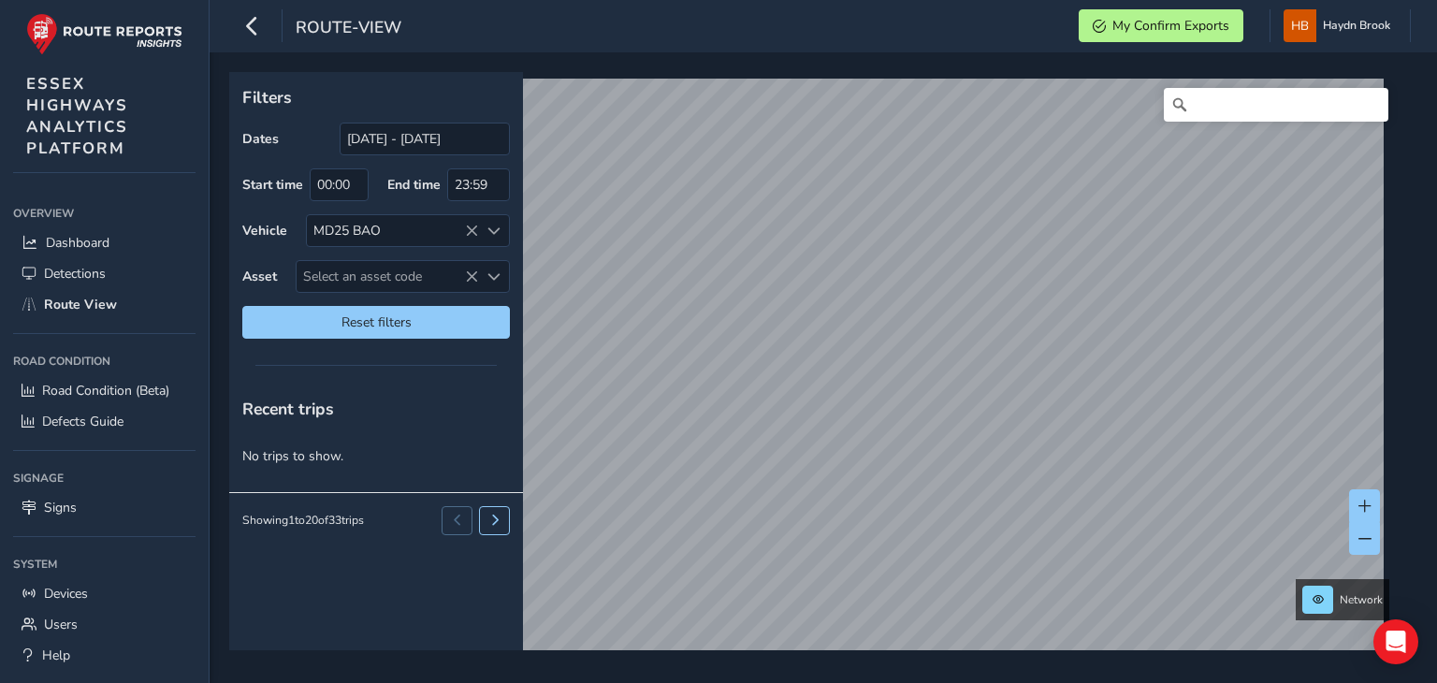
click at [464, 397] on div "Recent trips" at bounding box center [376, 409] width 294 height 49
click at [60, 592] on span "Devices" at bounding box center [66, 594] width 44 height 18
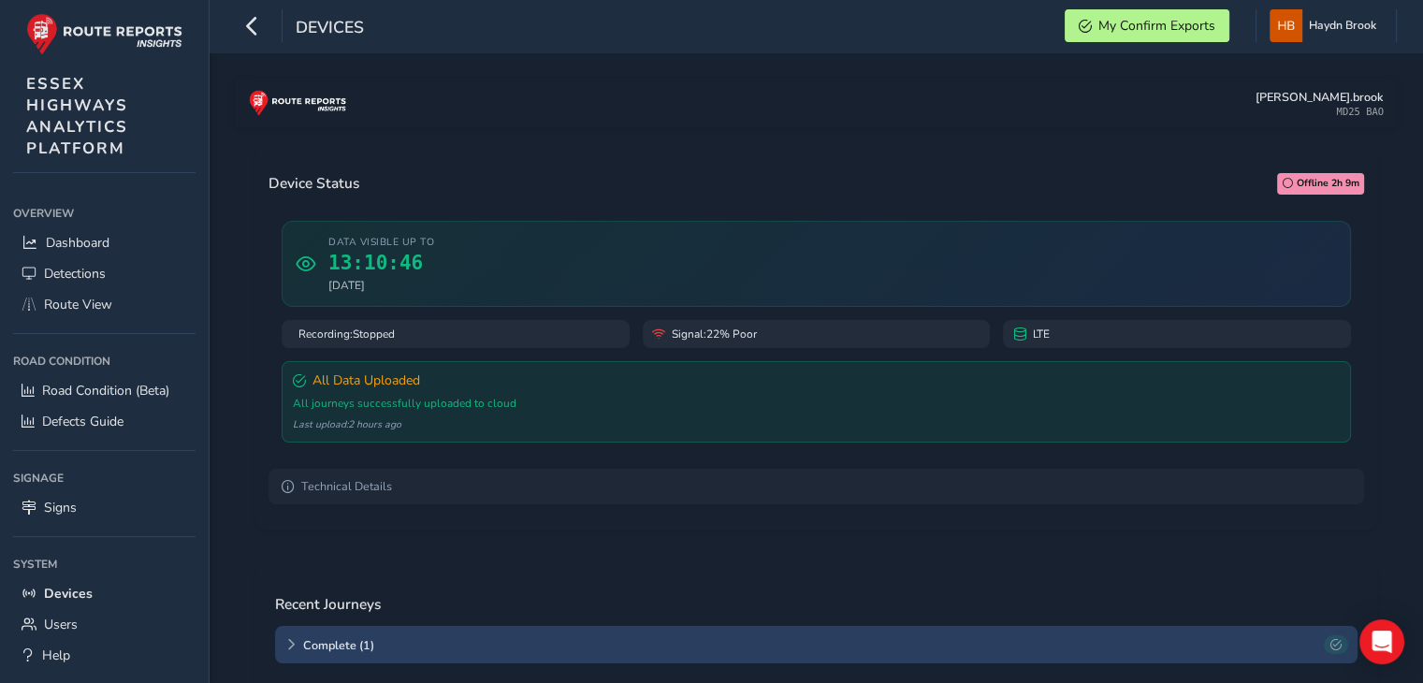
click at [740, 347] on div "Signal: 22% Poor" at bounding box center [817, 334] width 348 height 28
click at [722, 339] on span "Signal: 22% Poor" at bounding box center [714, 334] width 85 height 15
click at [772, 336] on div "Signal: 22% Poor" at bounding box center [817, 334] width 348 height 28
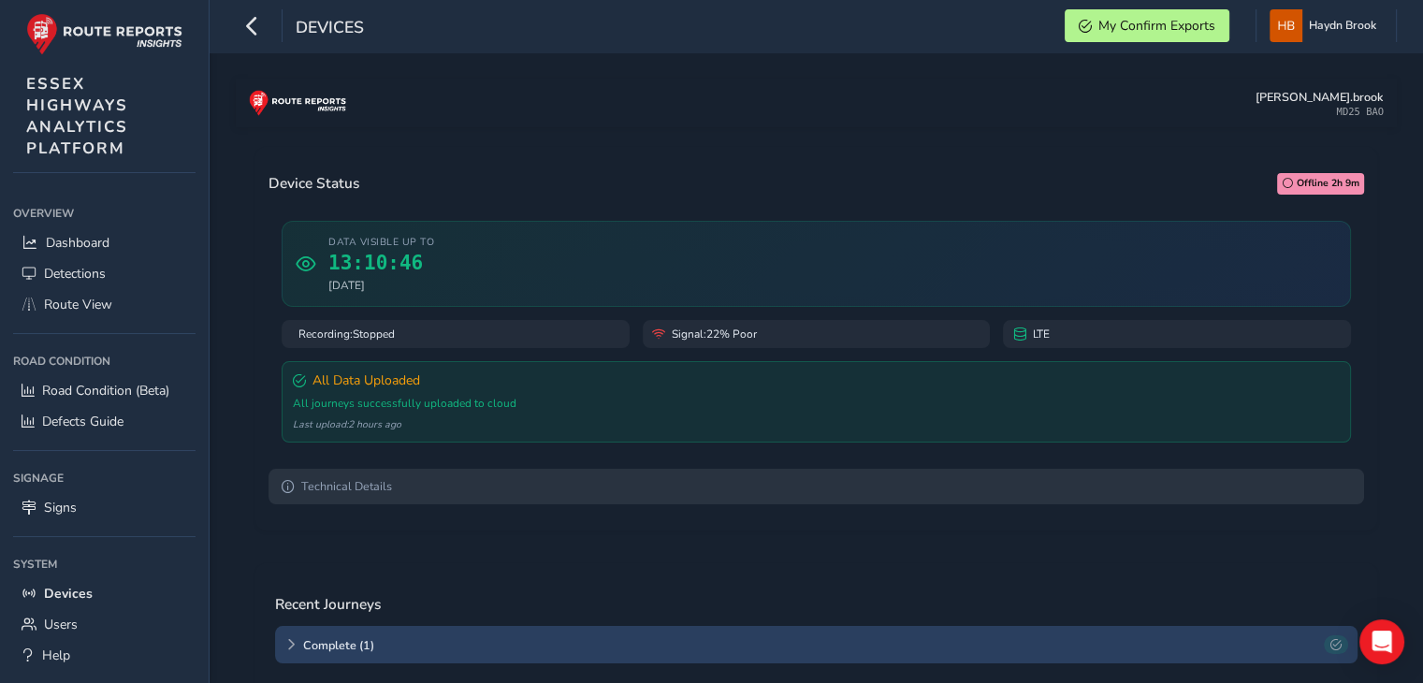
click at [362, 490] on summary "Technical Details" at bounding box center [817, 487] width 1096 height 36
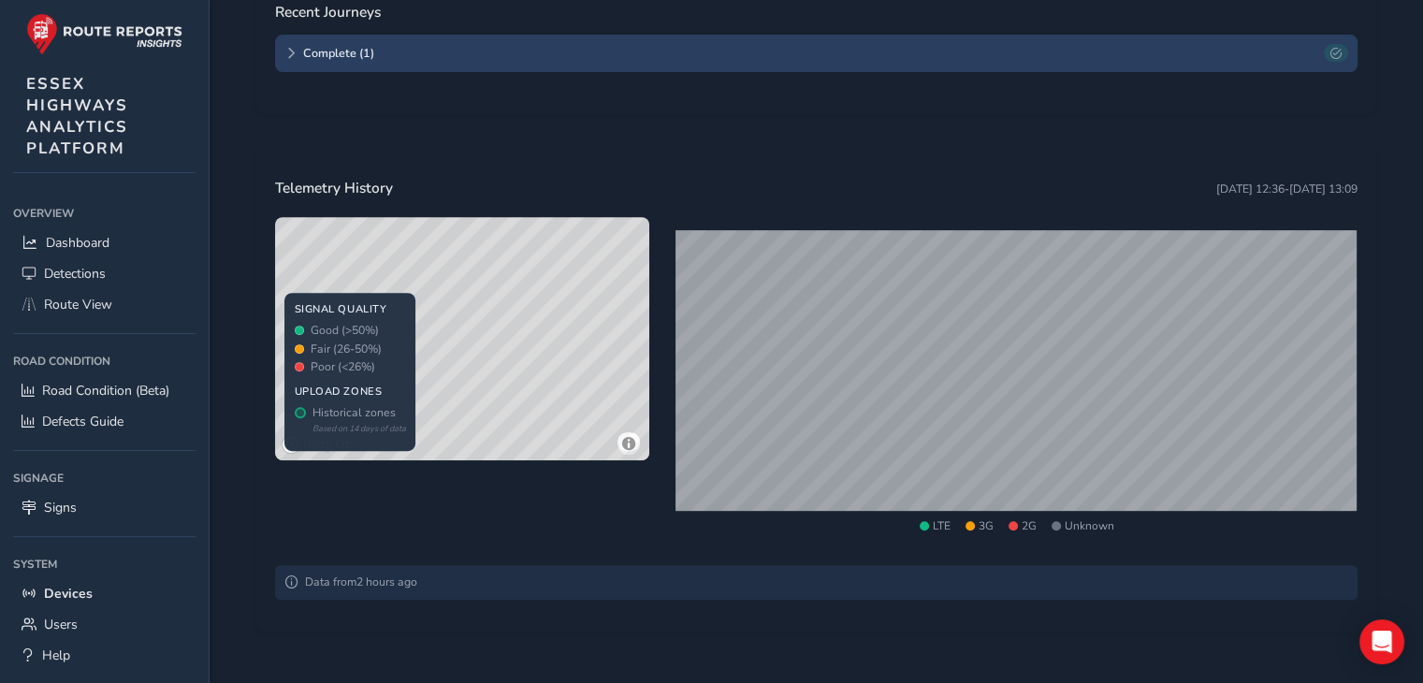
scroll to position [776, 0]
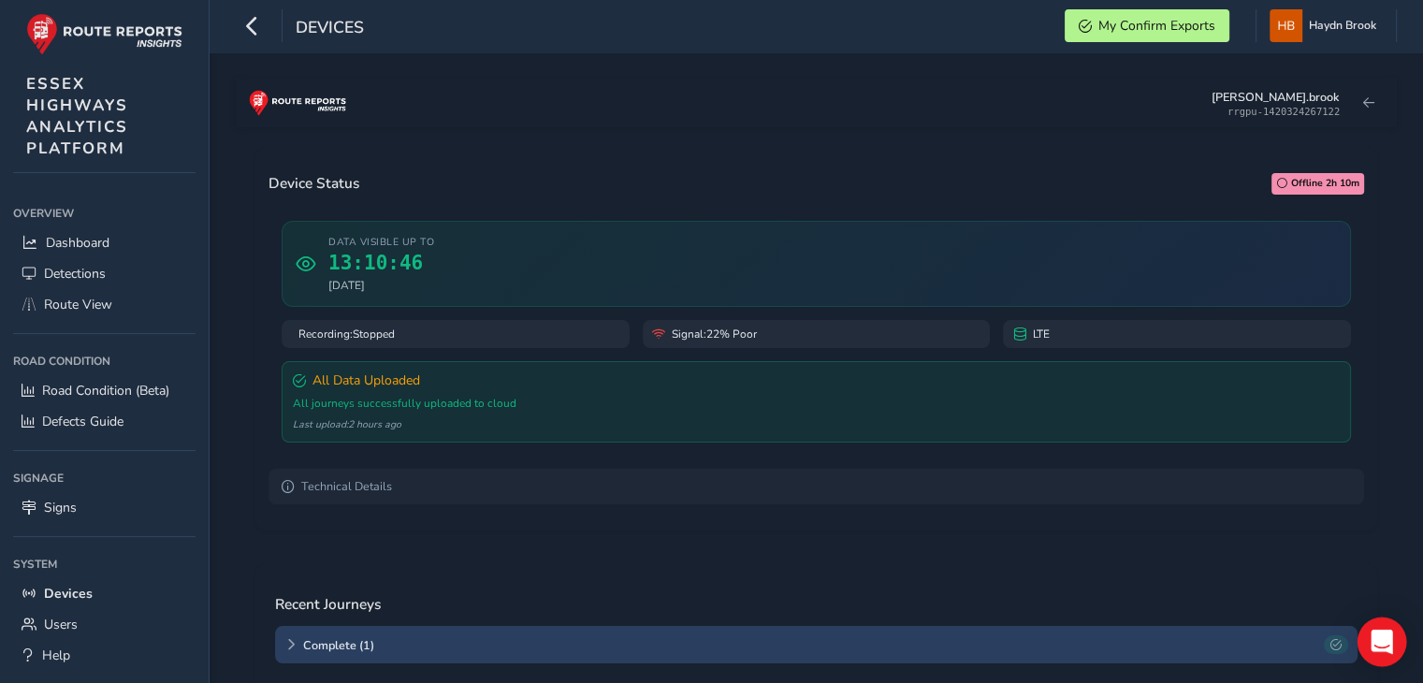
click at [1381, 656] on div "Open Intercom Messenger" at bounding box center [1383, 643] width 50 height 50
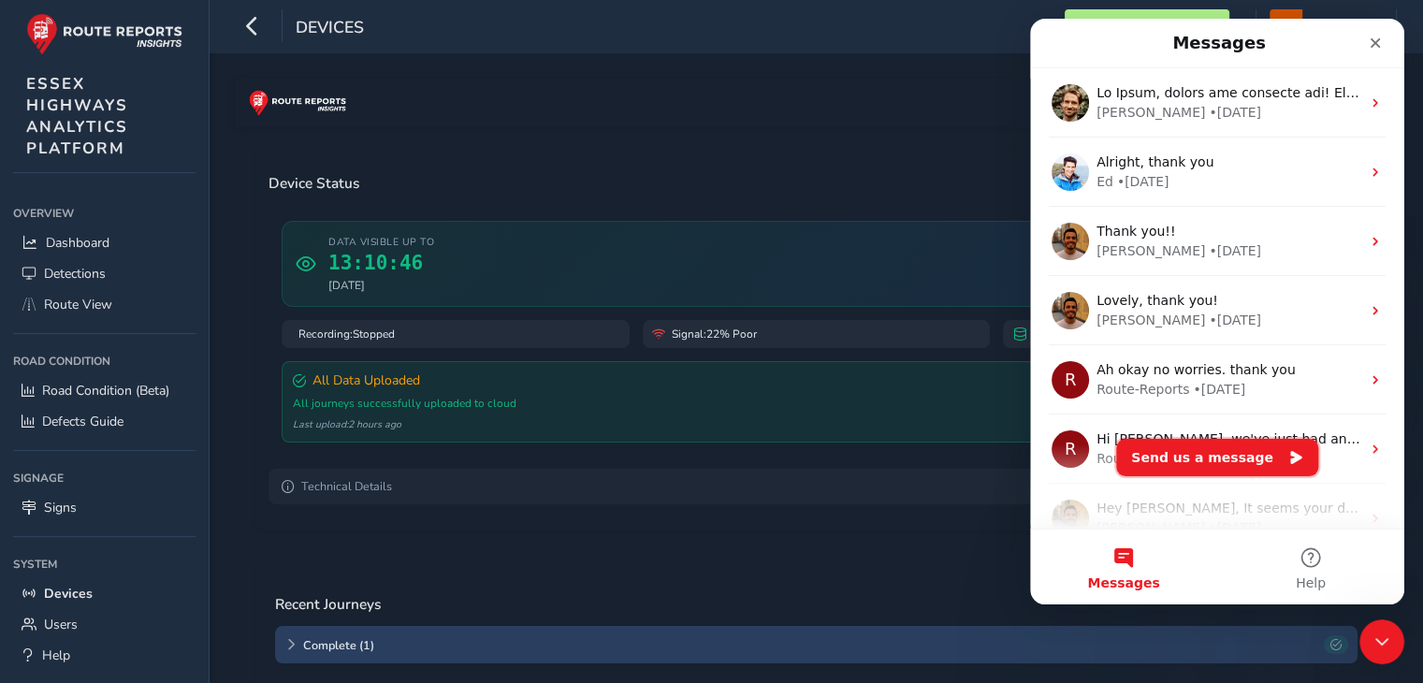
click at [1229, 470] on button "Send us a message" at bounding box center [1217, 457] width 202 height 37
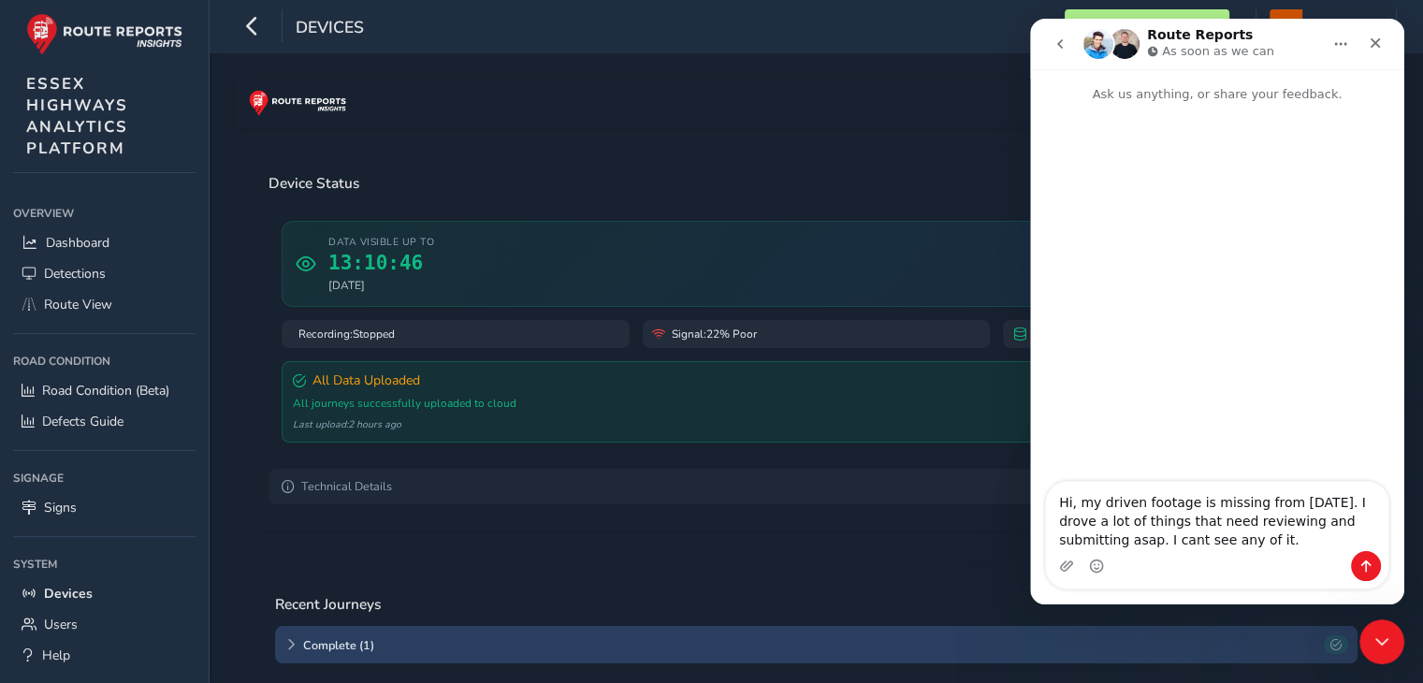
type textarea "Hi, my driven footage is missing from [DATE]. I drove a lot of things that need…"
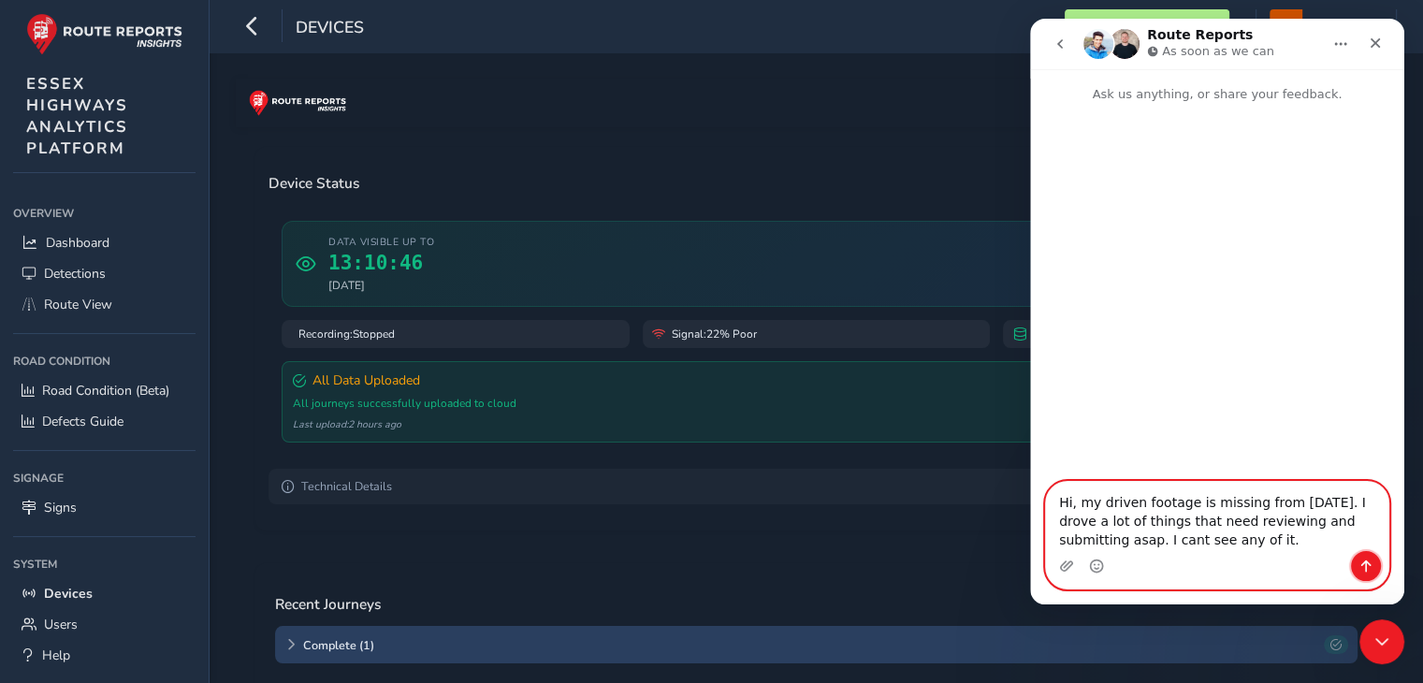
click at [1361, 564] on icon "Send a message…" at bounding box center [1366, 566] width 15 height 15
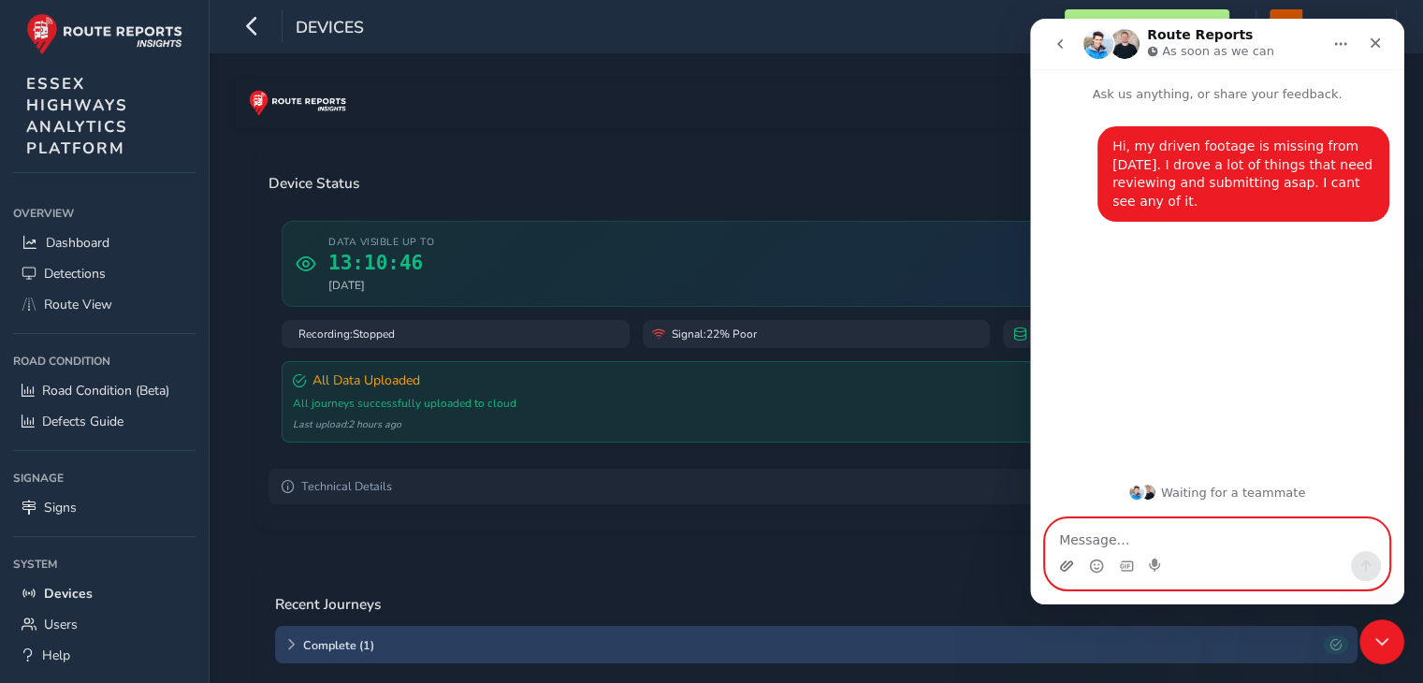
click at [1068, 568] on icon "Upload attachment" at bounding box center [1066, 566] width 13 height 10
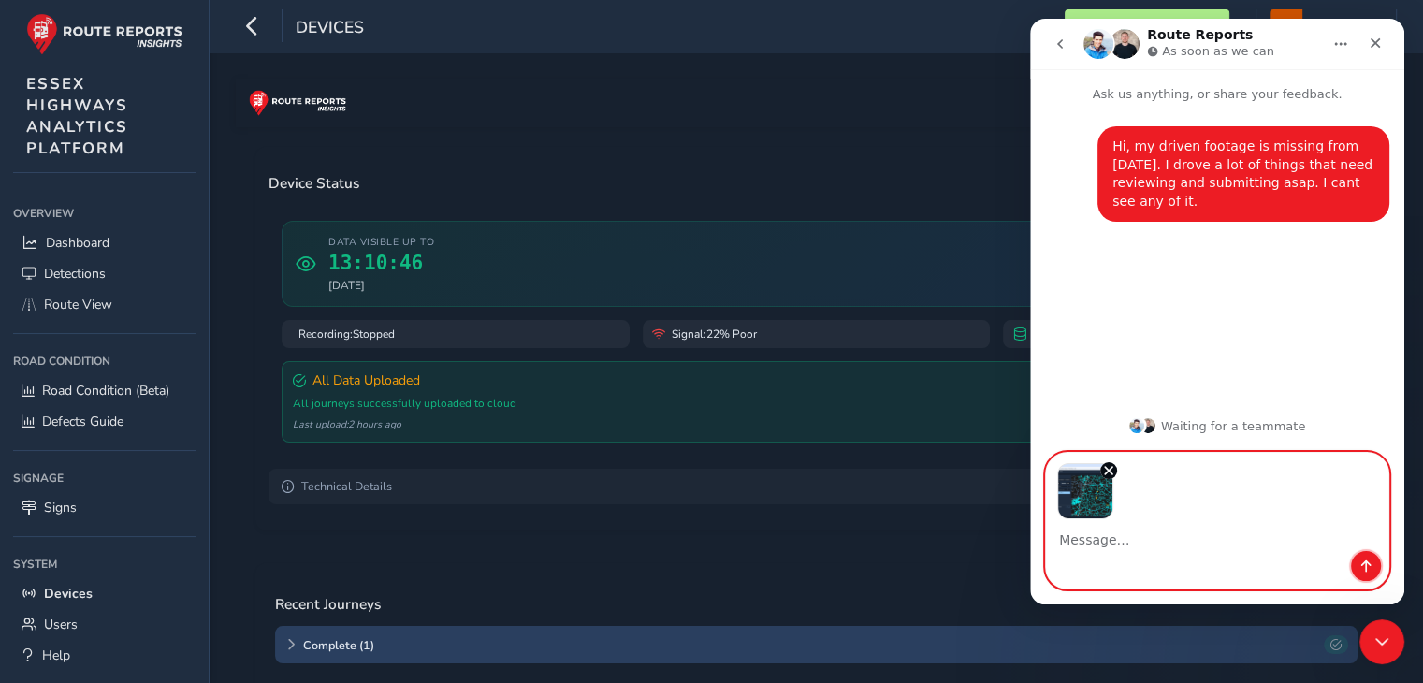
click at [1359, 564] on icon "Send a message…" at bounding box center [1366, 566] width 15 height 15
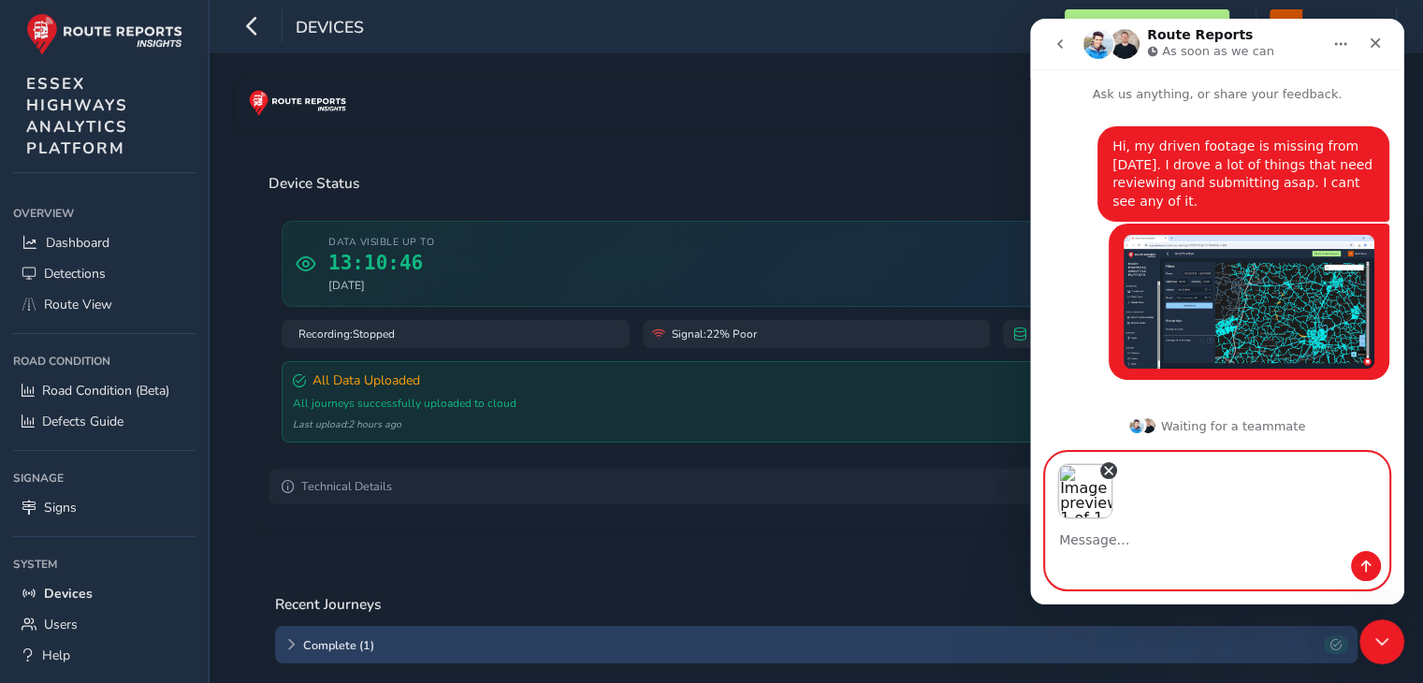
click at [1110, 469] on icon "Remove image 1" at bounding box center [1108, 470] width 7 height 7
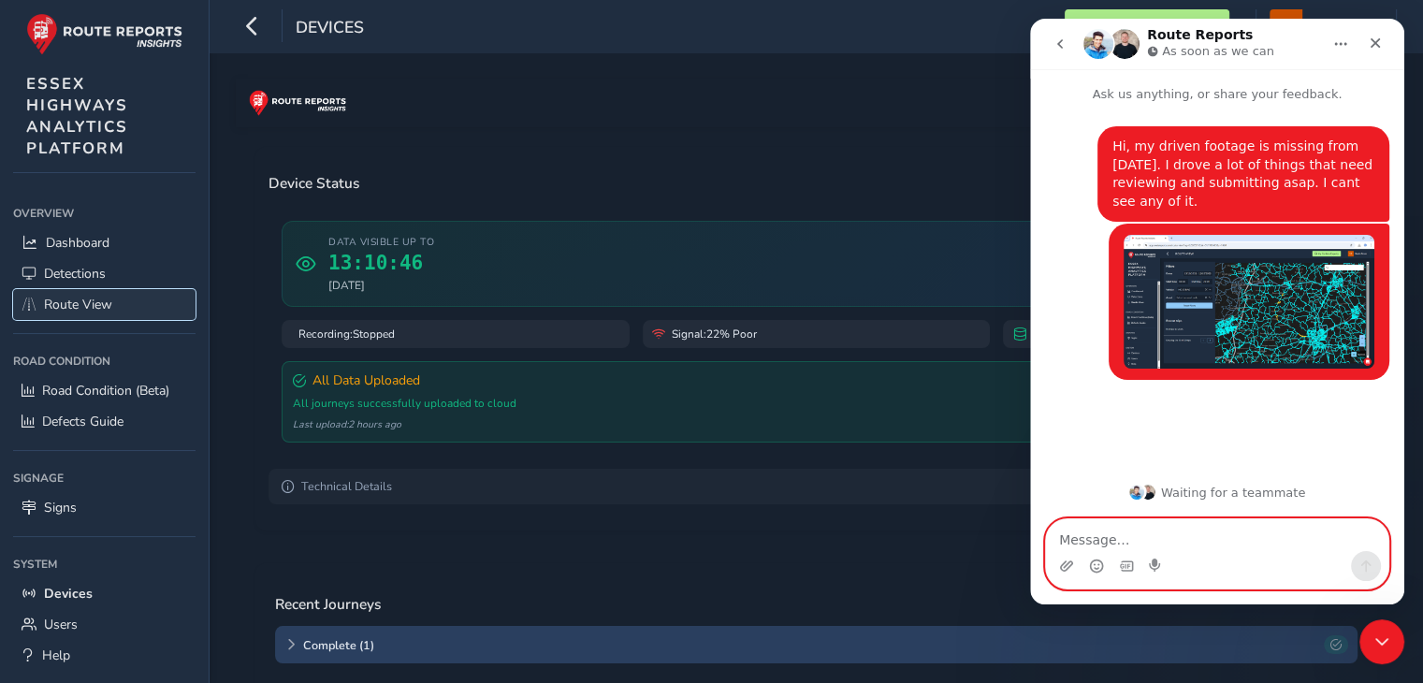
click at [81, 311] on span "Route View" at bounding box center [78, 305] width 68 height 18
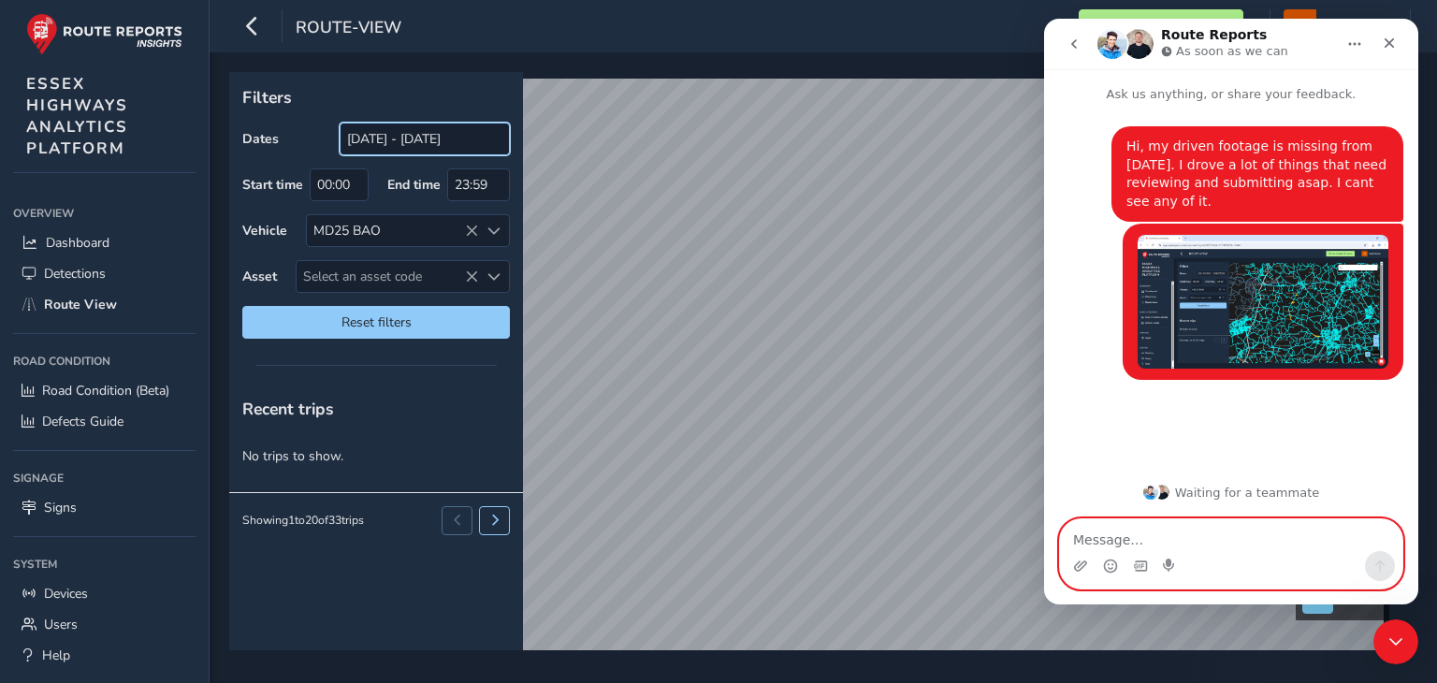
click at [460, 138] on input "13/10/2025 - 13/10/2025" at bounding box center [425, 139] width 170 height 33
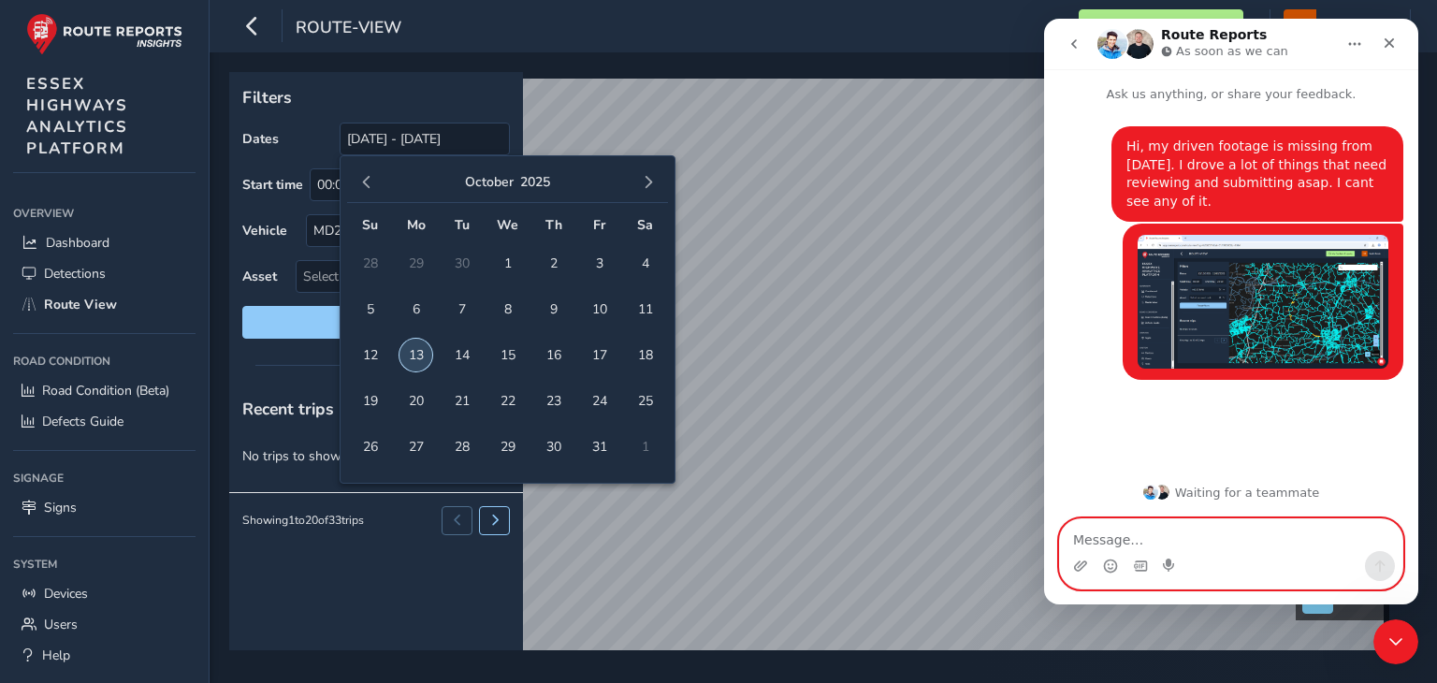
click at [415, 361] on span "13" at bounding box center [416, 355] width 33 height 33
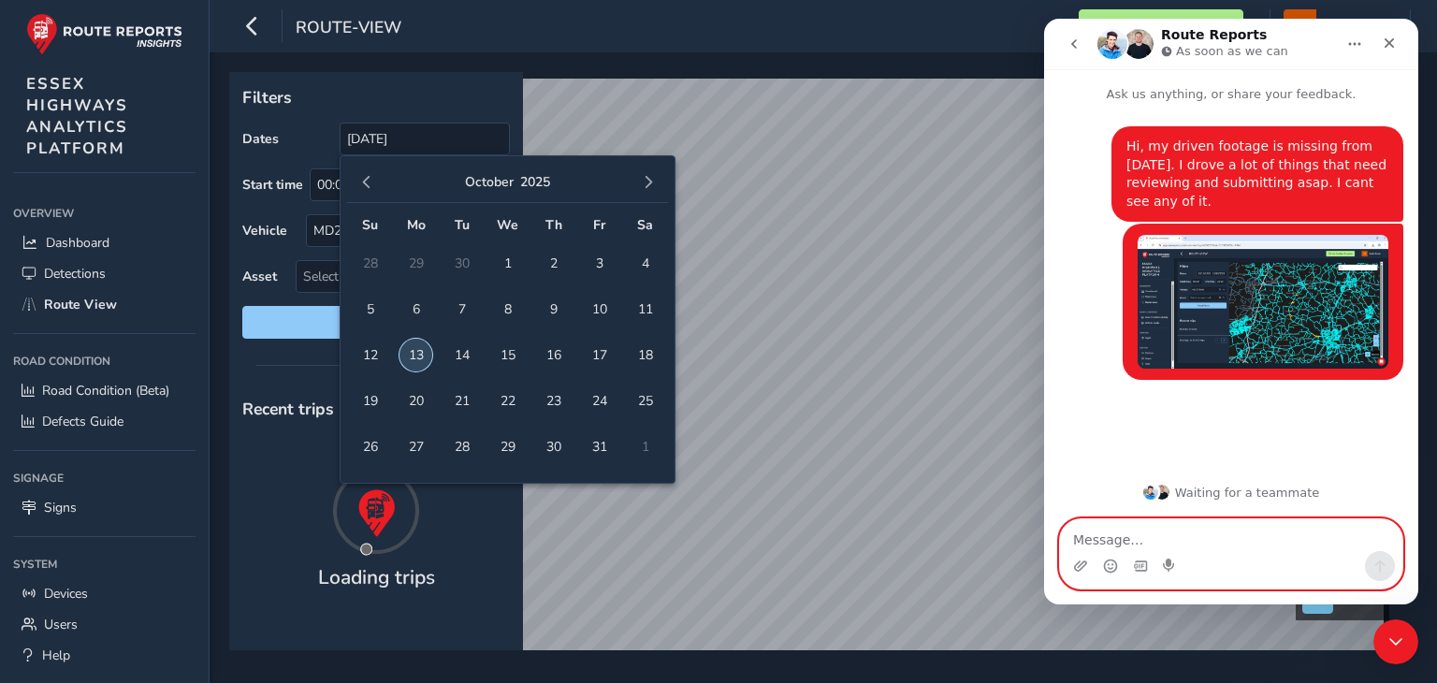
click at [415, 361] on span "13" at bounding box center [416, 355] width 33 height 33
type input "13/10/2025 - 13/10/2025"
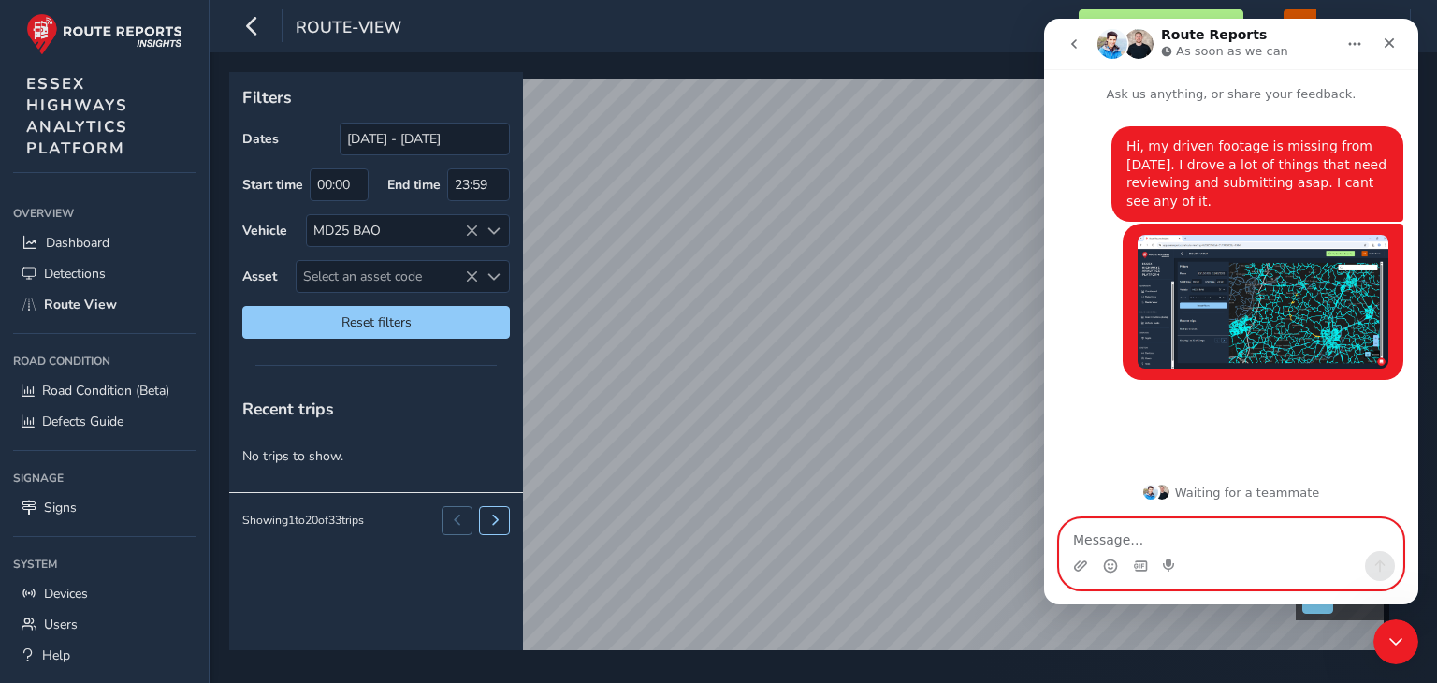
click at [1123, 535] on textarea "Message…" at bounding box center [1231, 535] width 342 height 32
paste textarea "[URL][DOMAIN_NAME]"
type textarea "[URL][DOMAIN_NAME]"
click at [1374, 563] on icon "Send a message…" at bounding box center [1380, 566] width 15 height 15
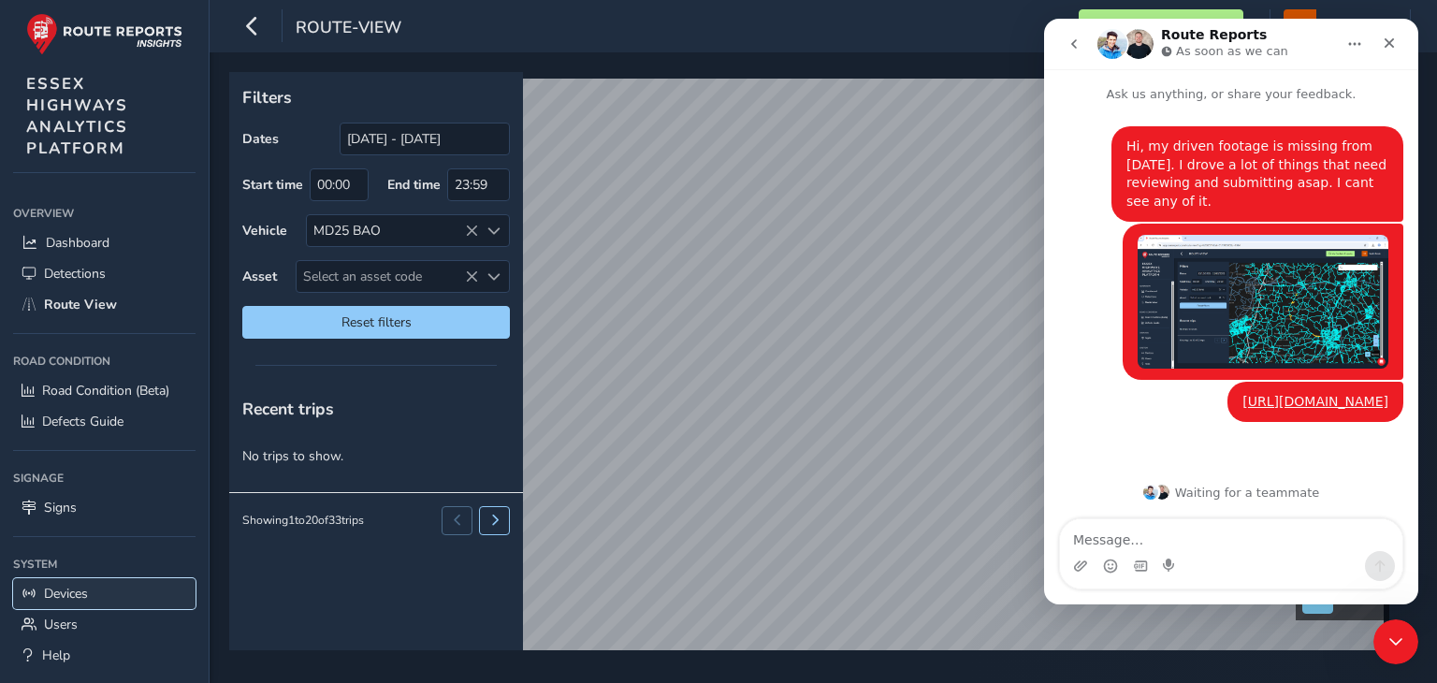
click at [75, 592] on span "Devices" at bounding box center [66, 594] width 44 height 18
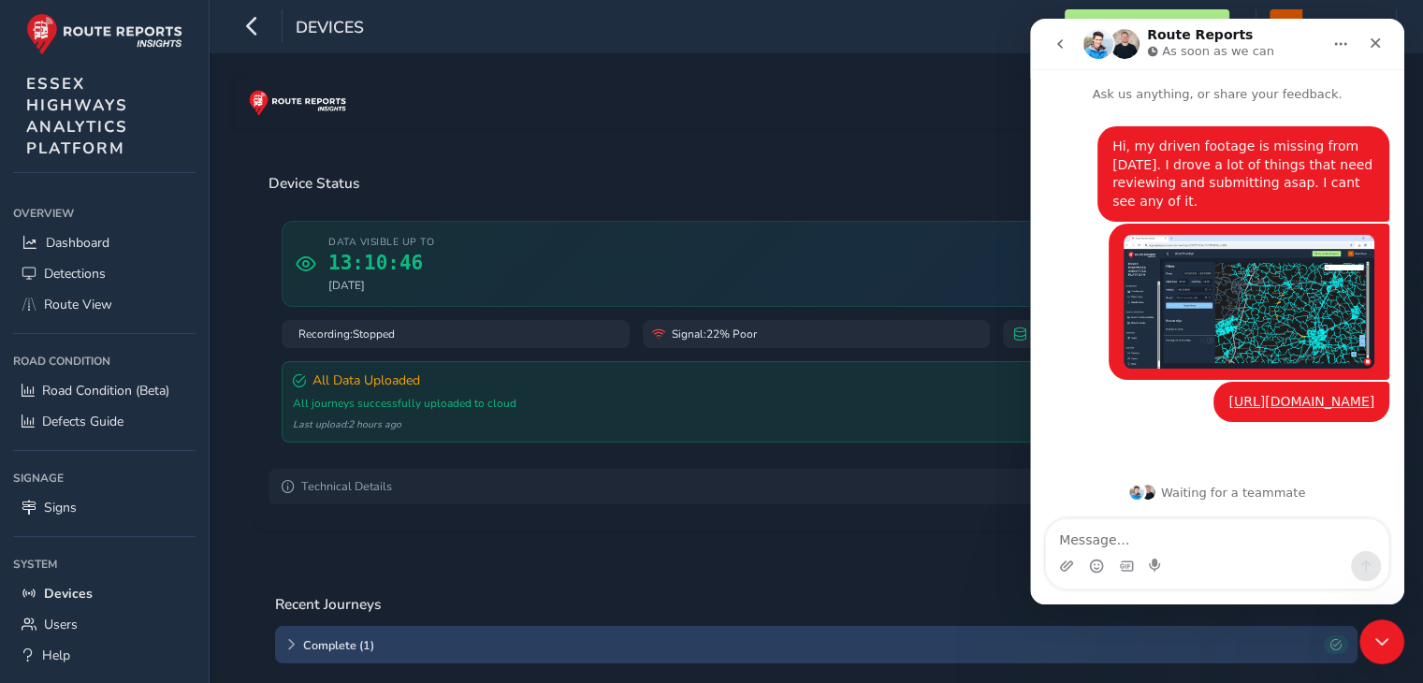
click at [443, 269] on div "Data visible up to 13:10:46 13 Oct 2025" at bounding box center [817, 264] width 1070 height 86
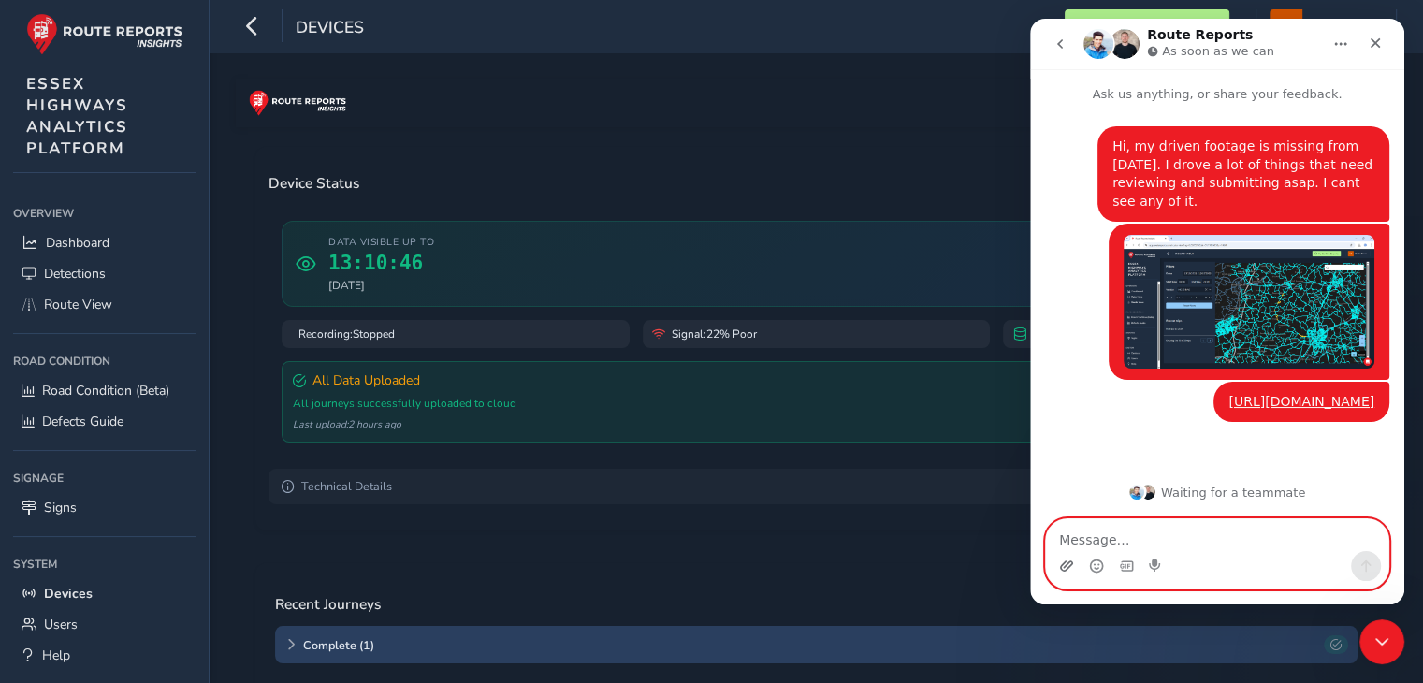
click at [1062, 563] on icon "Upload attachment" at bounding box center [1066, 566] width 13 height 10
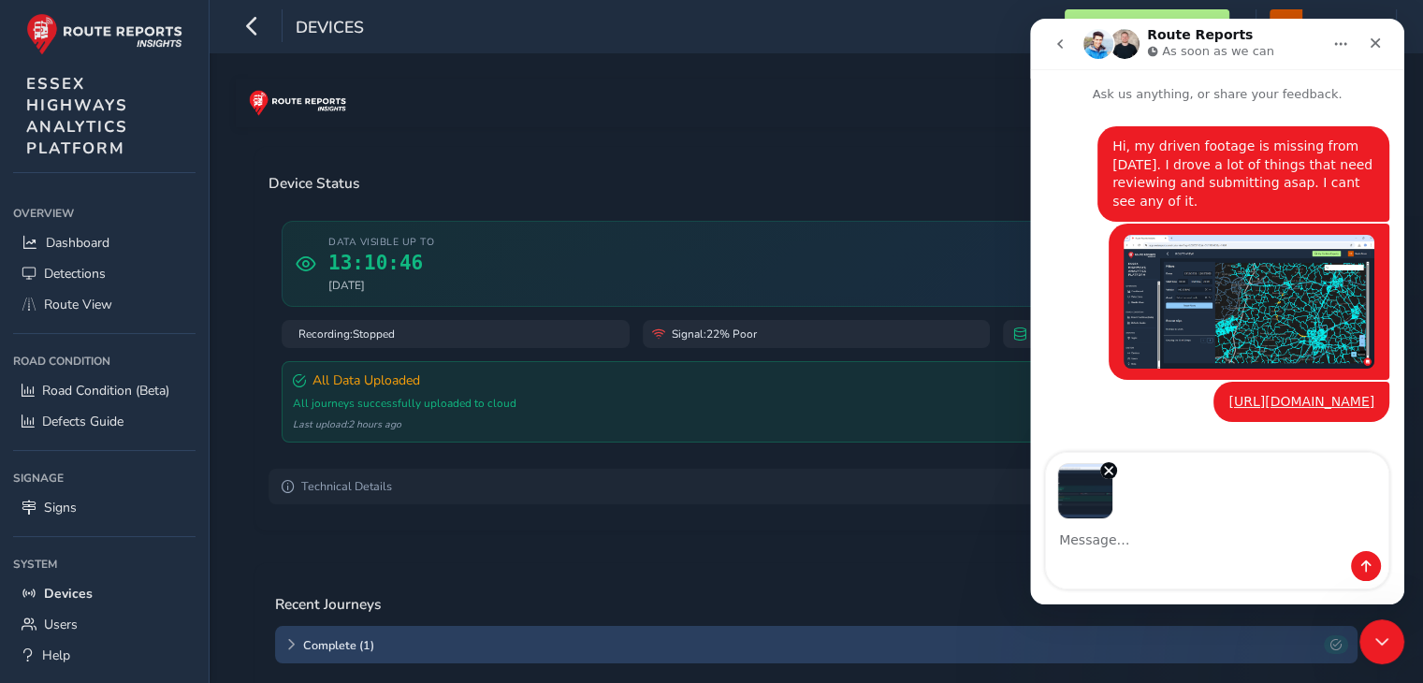
scroll to position [42, 0]
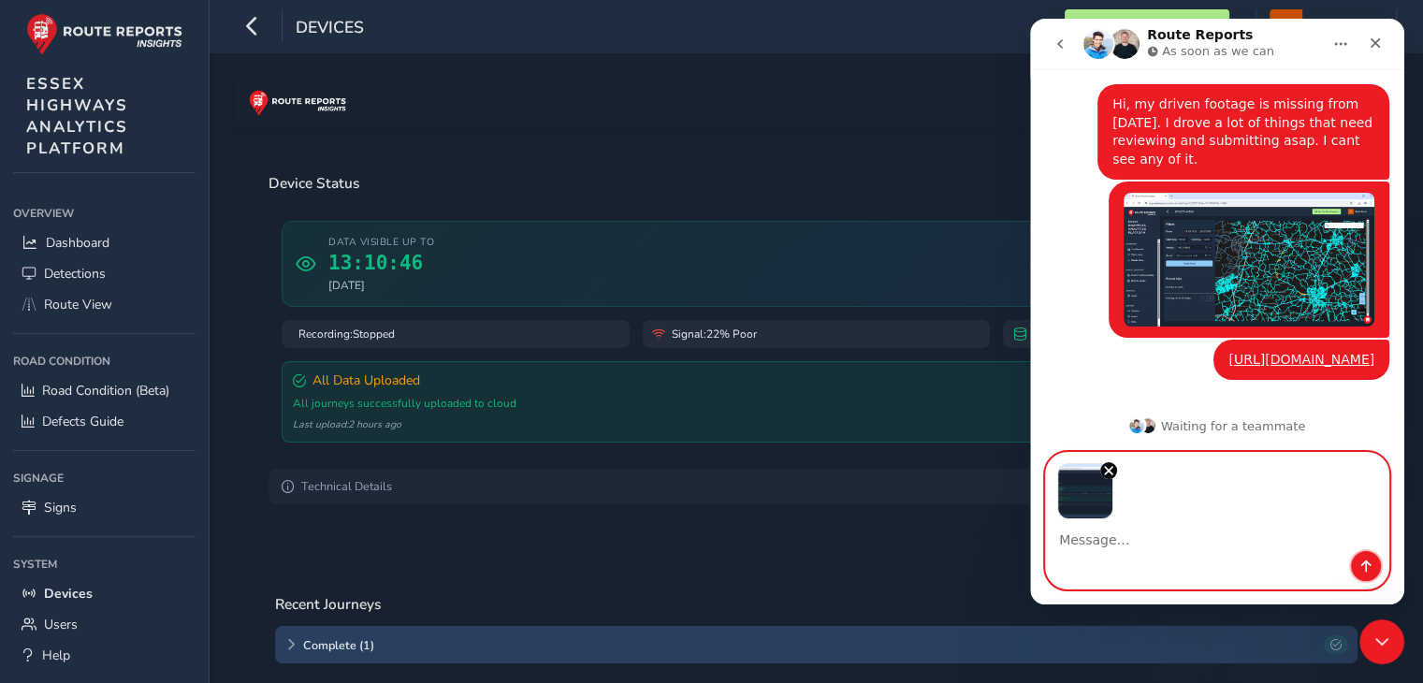
click at [1371, 575] on button "Send a message…" at bounding box center [1366, 566] width 30 height 30
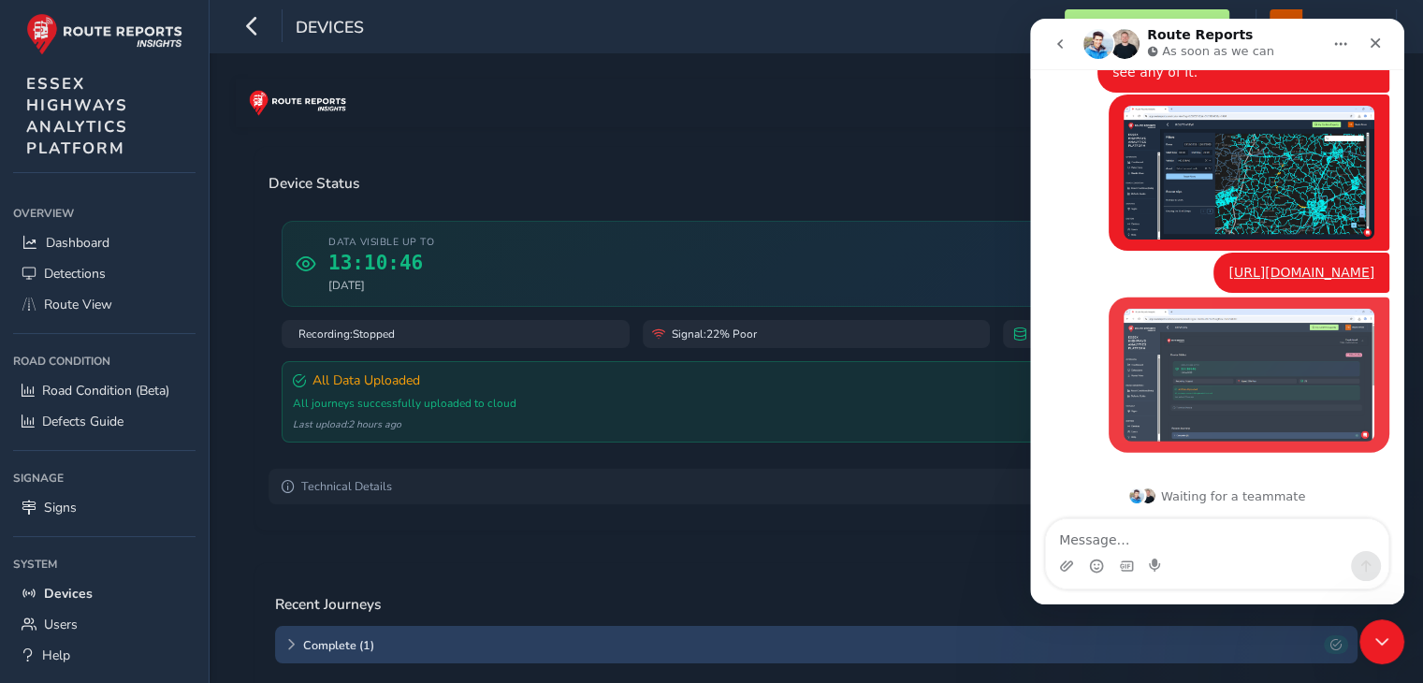
scroll to position [133, 0]
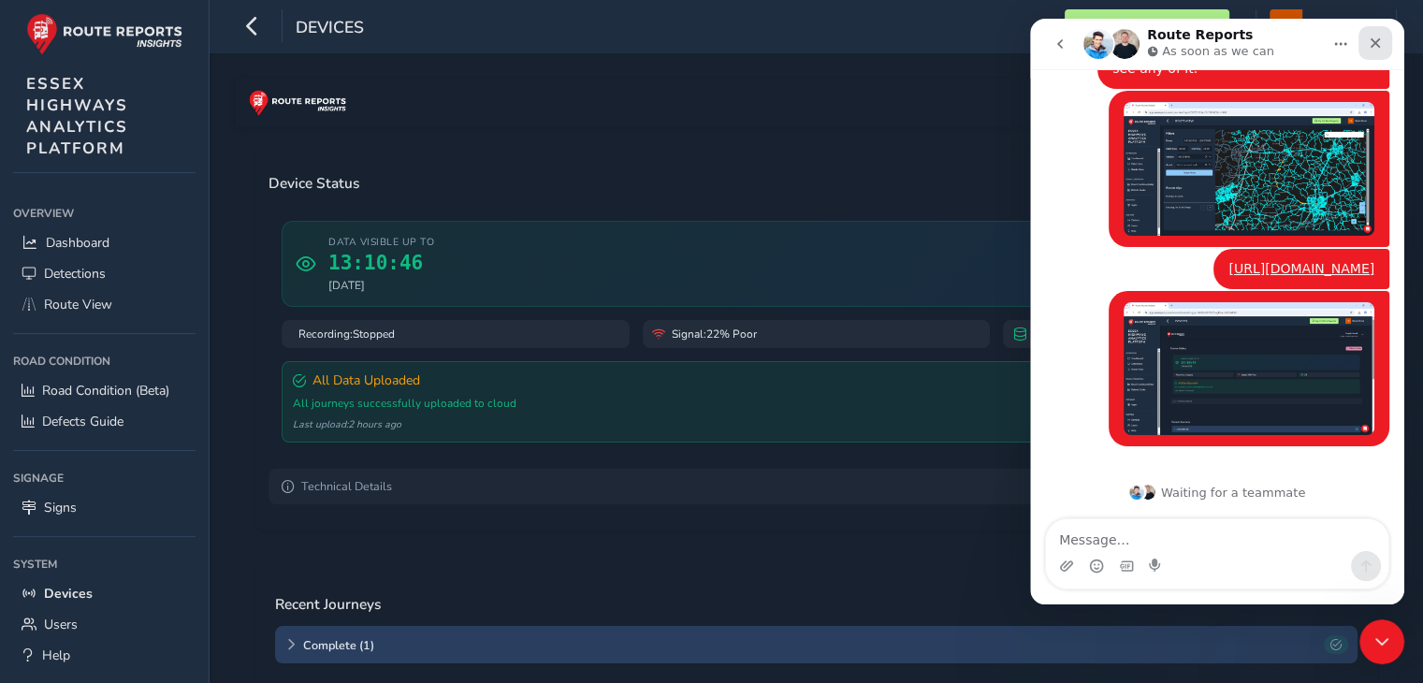
click at [1385, 36] on div "Close" at bounding box center [1376, 43] width 34 height 34
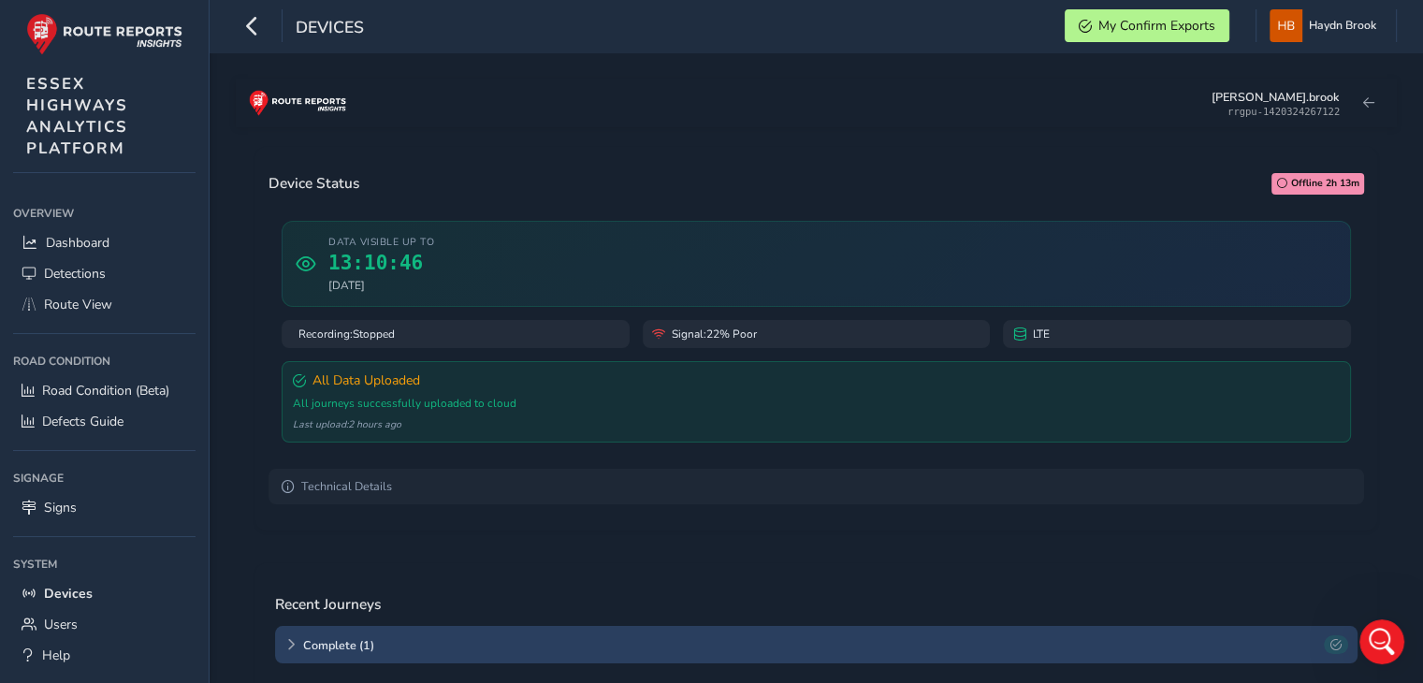
scroll to position [132, 0]
click at [464, 260] on div "Data visible up to 13:10:46 13 Oct 2025" at bounding box center [817, 264] width 1070 height 86
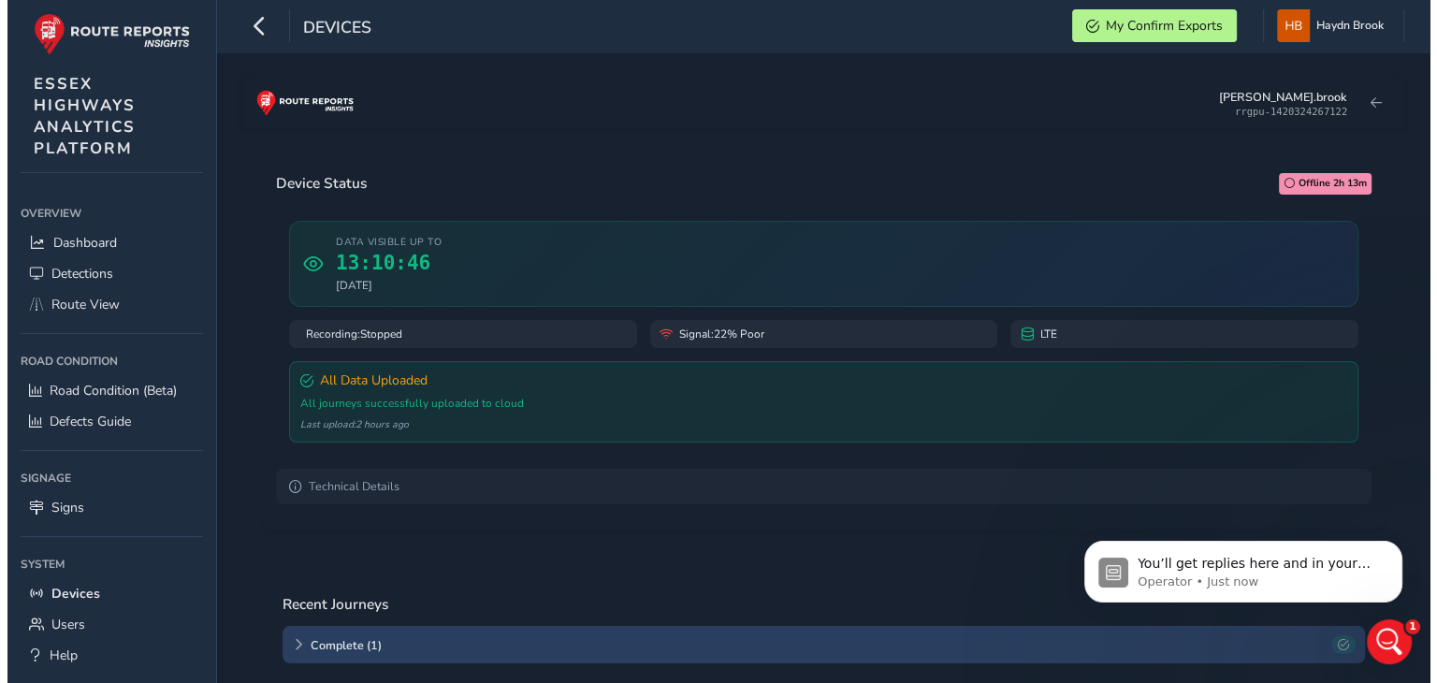
scroll to position [0, 0]
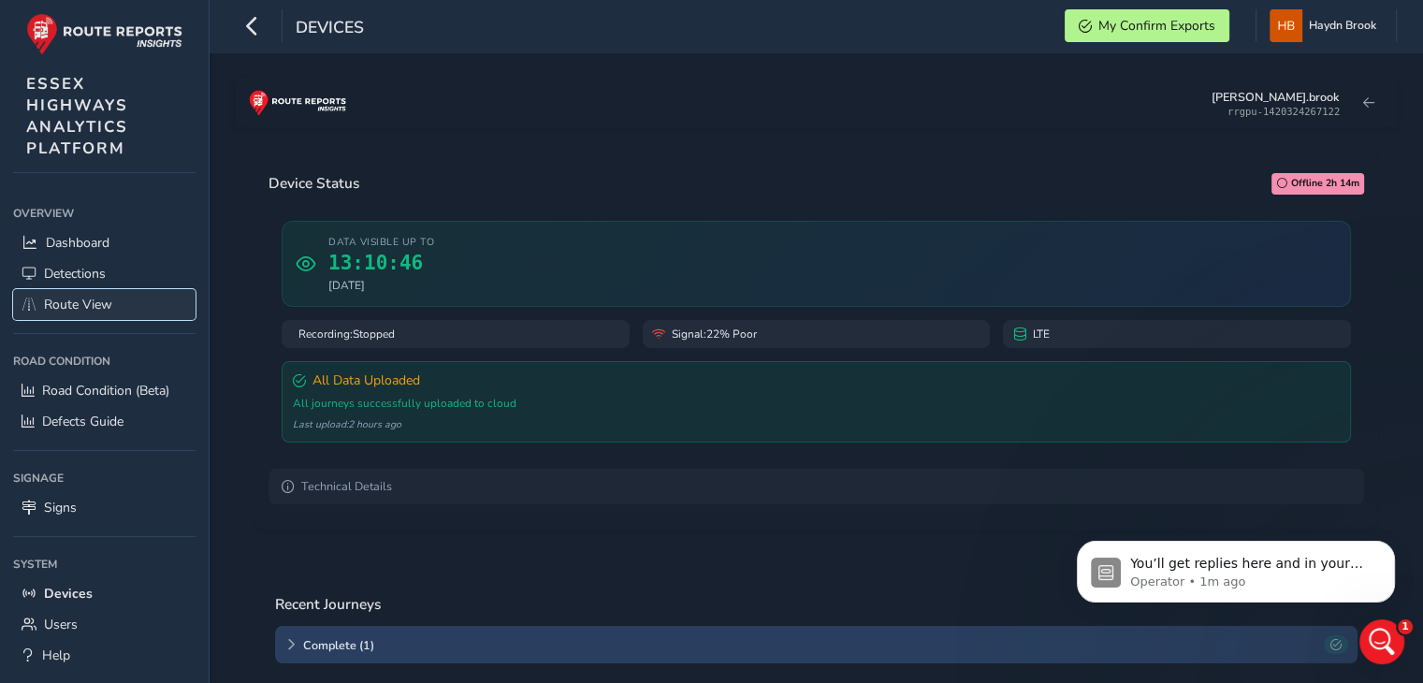
click at [124, 309] on link "Route View" at bounding box center [104, 304] width 182 height 31
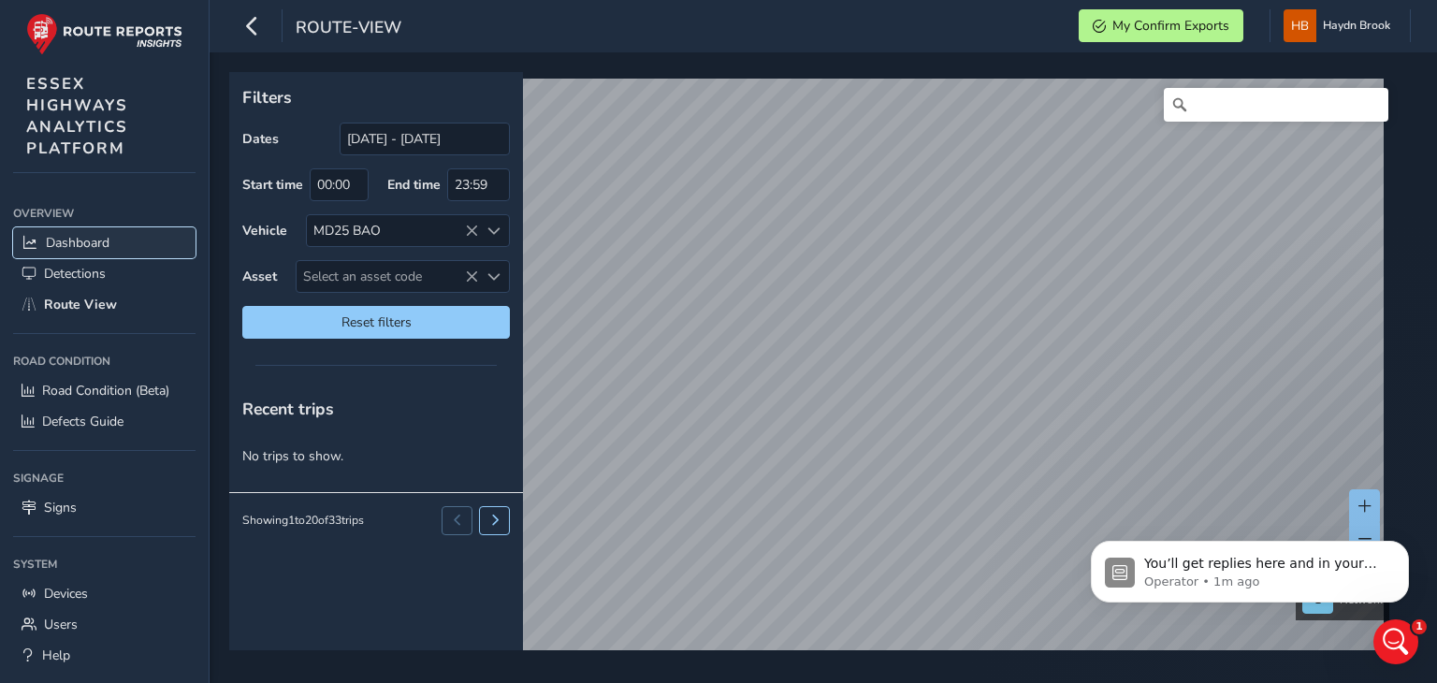
click at [51, 237] on span "Dashboard" at bounding box center [78, 243] width 64 height 18
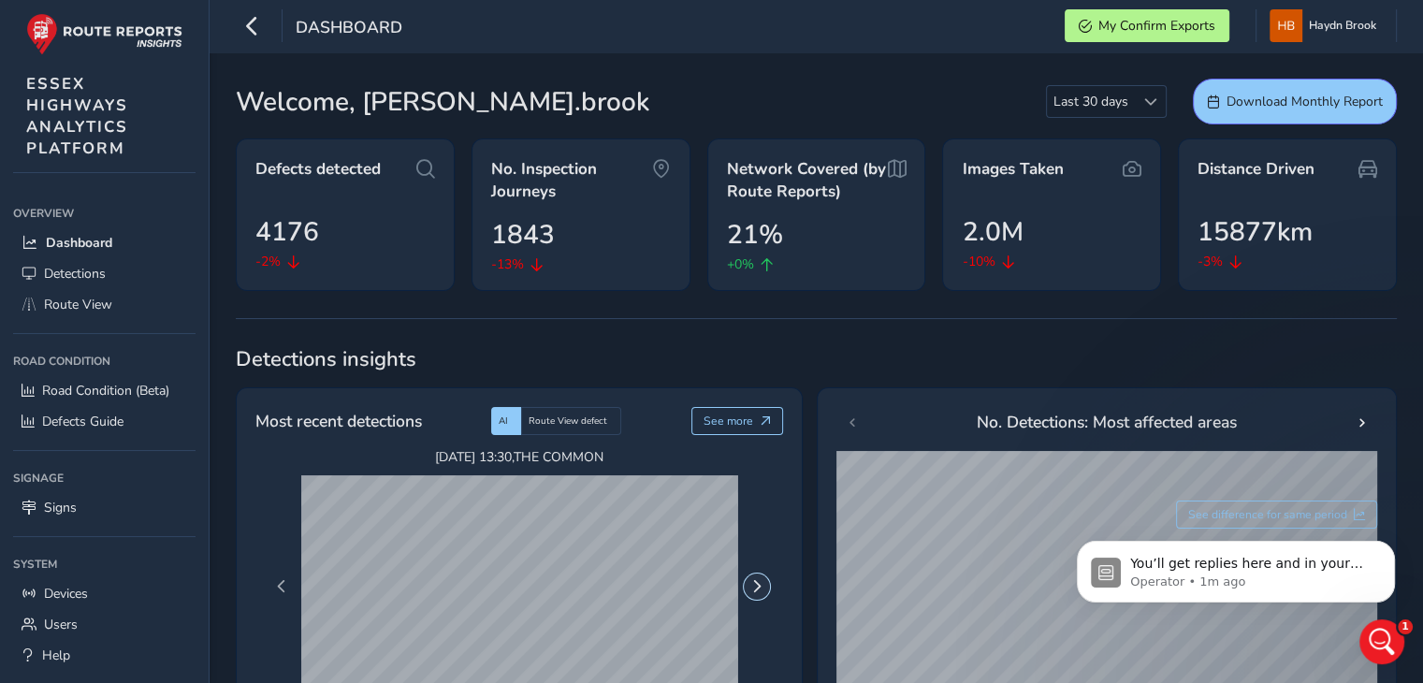
click at [753, 590] on span "Next Page" at bounding box center [756, 586] width 13 height 13
click at [87, 276] on span "Detections" at bounding box center [75, 274] width 62 height 18
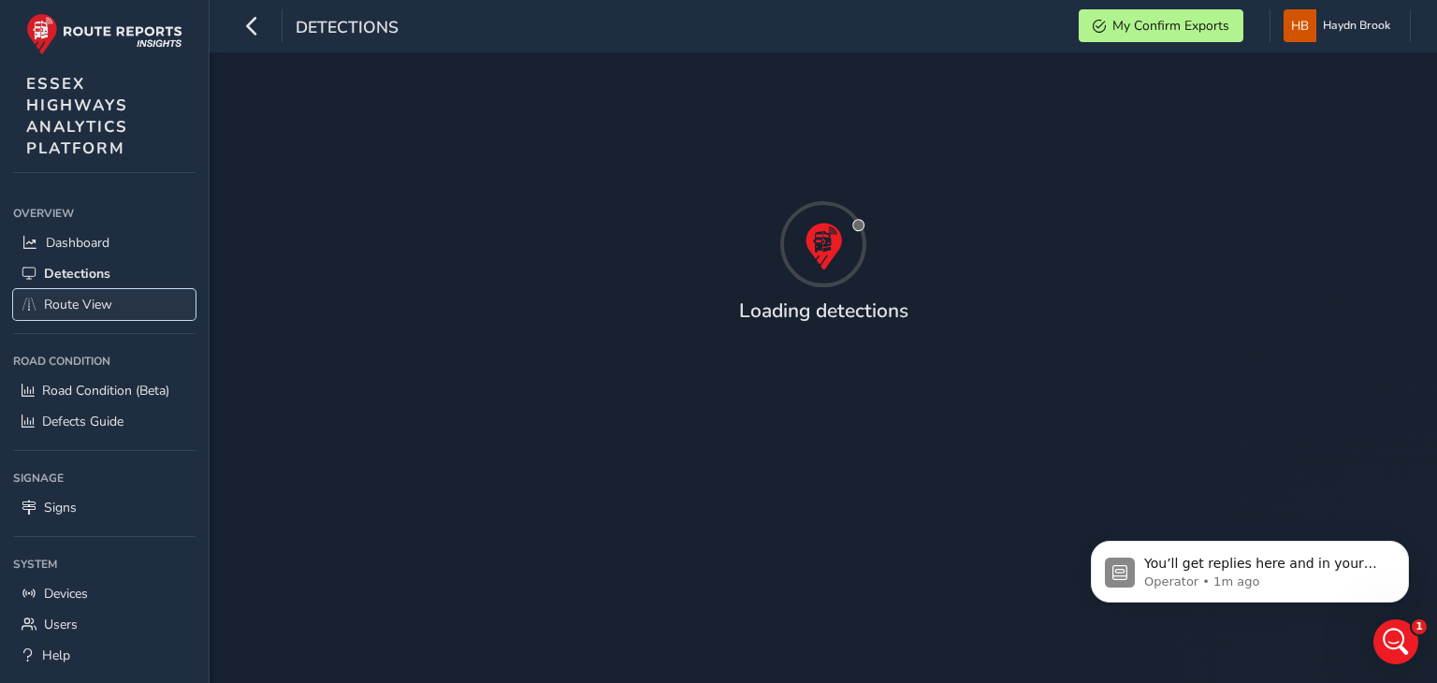
click at [89, 308] on span "Route View" at bounding box center [78, 305] width 68 height 18
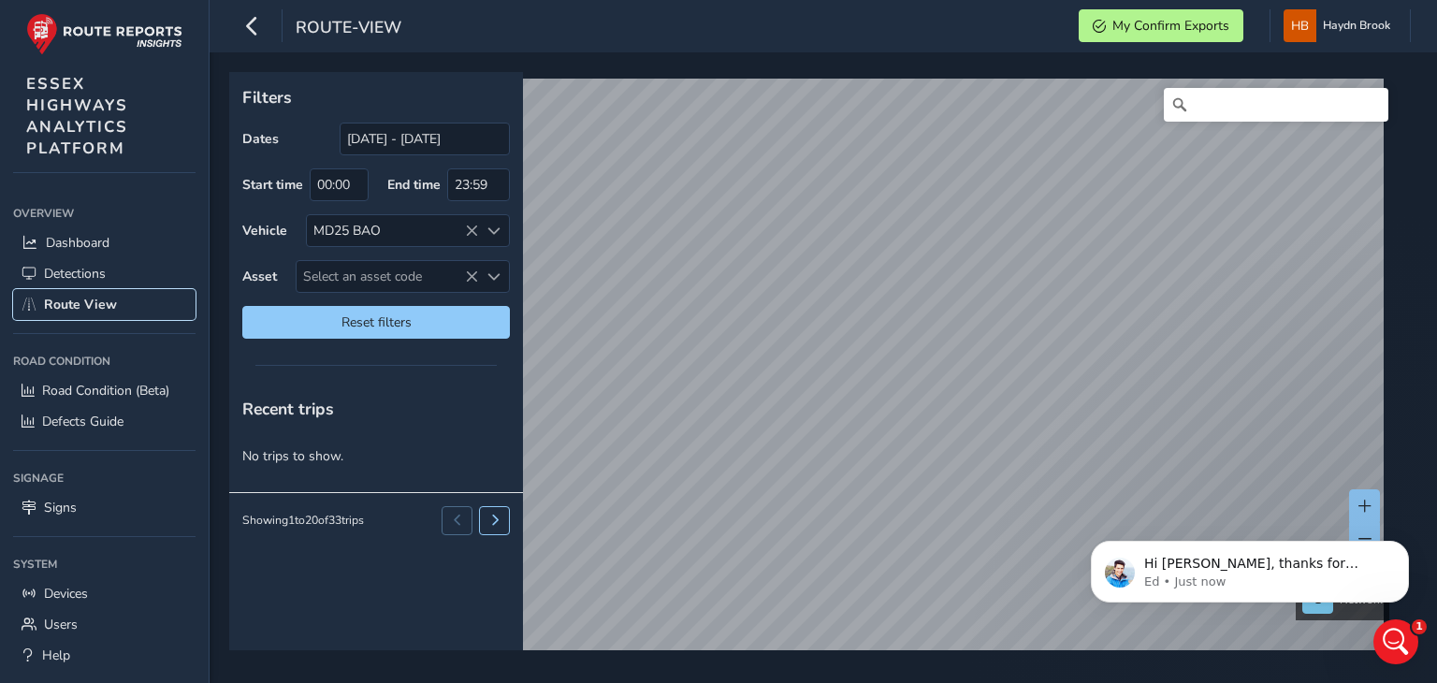
scroll to position [464, 0]
click at [1173, 580] on p "Ed • Just now" at bounding box center [1264, 582] width 241 height 17
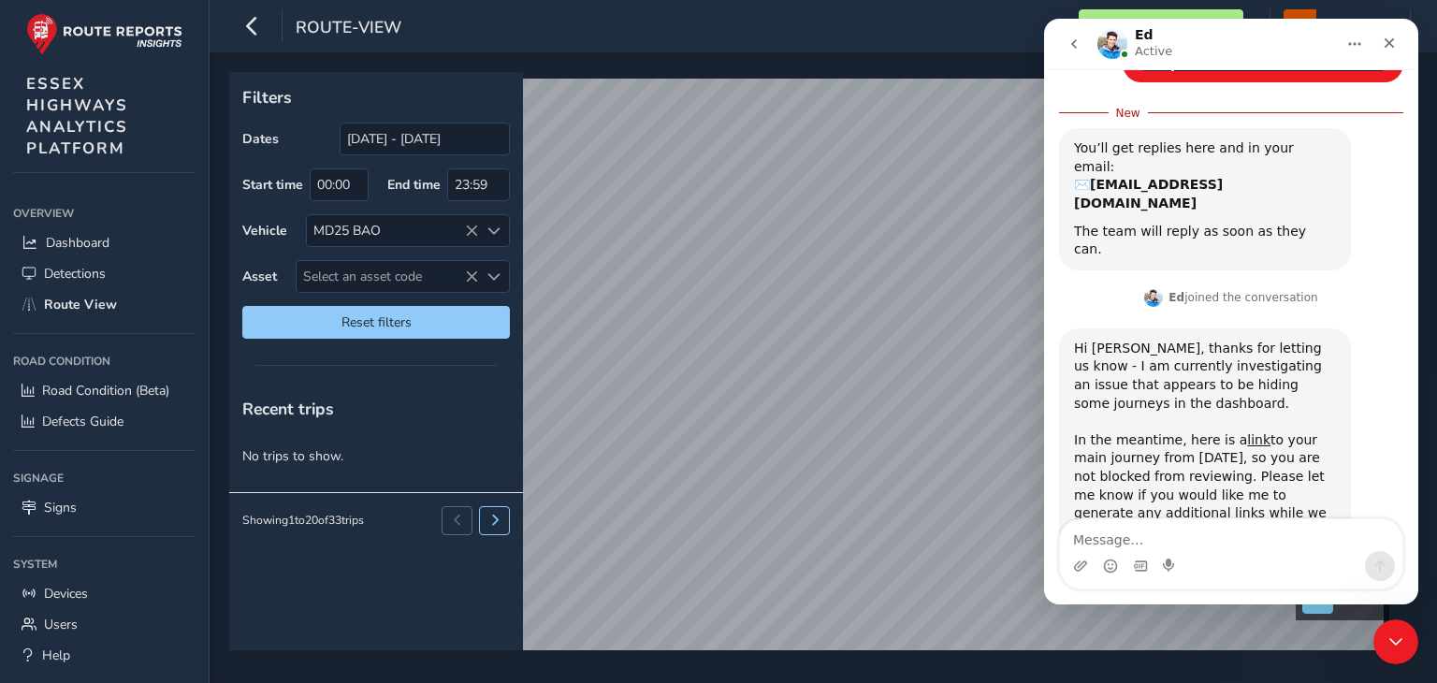
scroll to position [496, 0]
click at [1247, 430] on link "link" at bounding box center [1258, 437] width 23 height 15
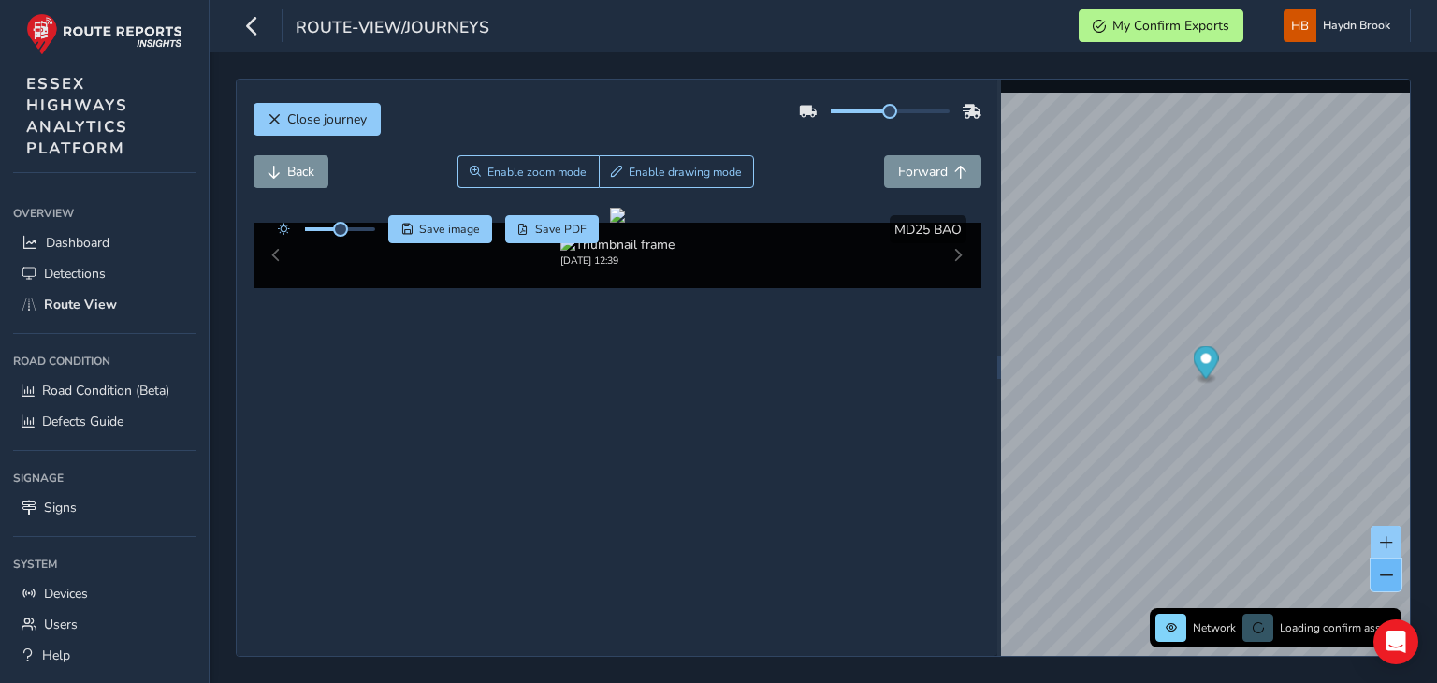
click at [1390, 582] on button at bounding box center [1386, 575] width 31 height 33
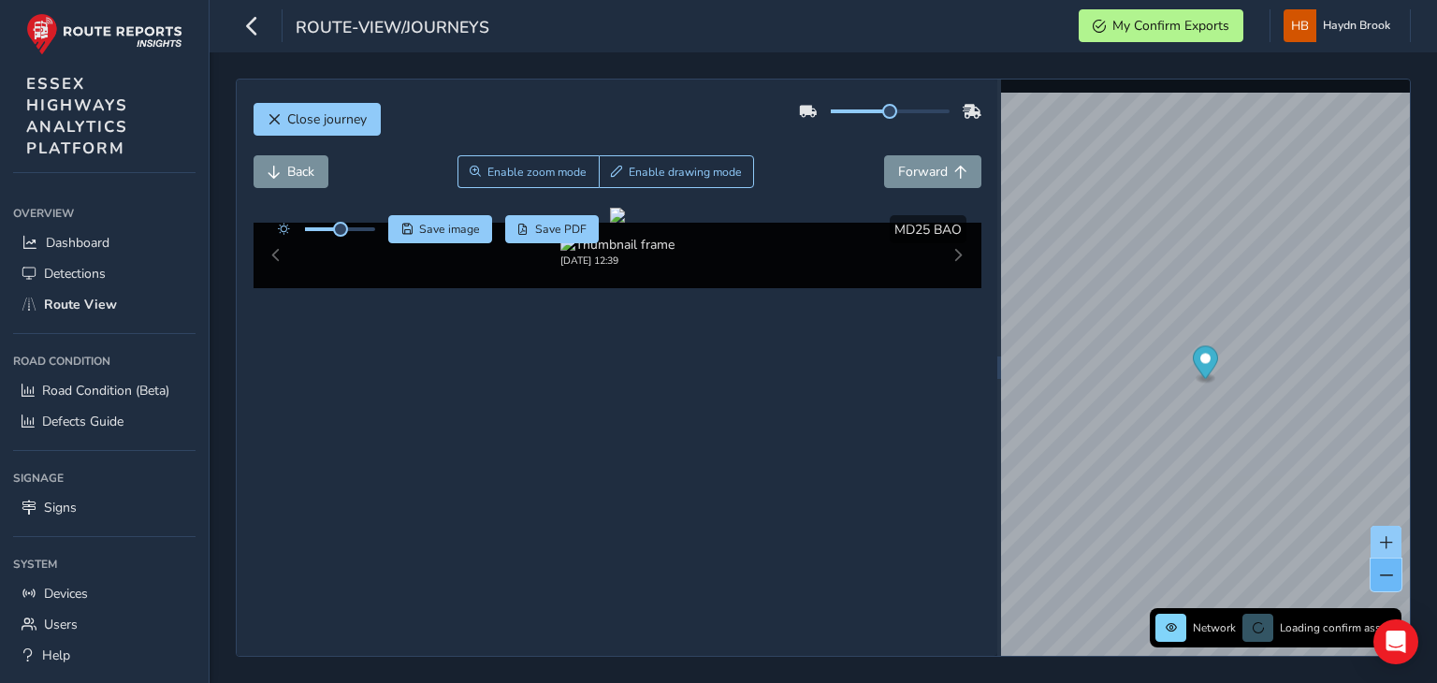
click at [1390, 582] on button at bounding box center [1386, 575] width 31 height 33
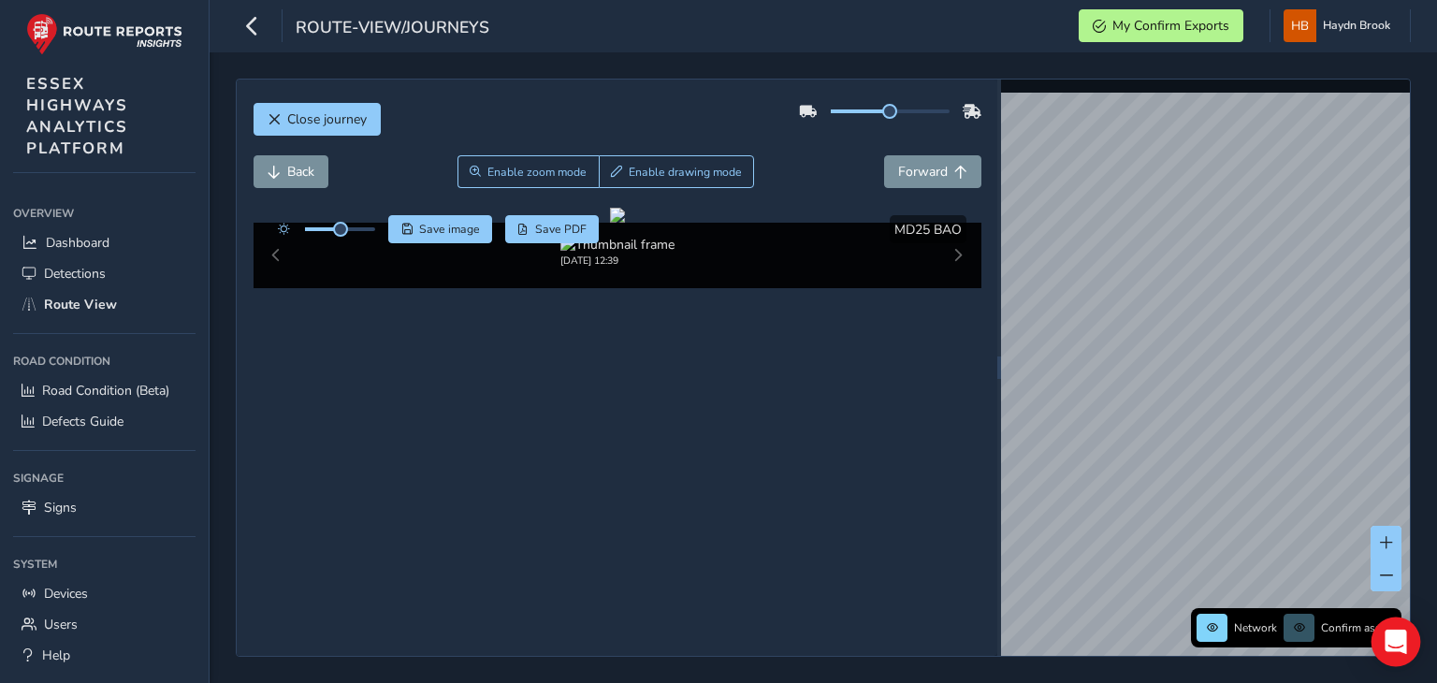
click at [1386, 642] on icon "Open Intercom Messenger" at bounding box center [1396, 642] width 24 height 24
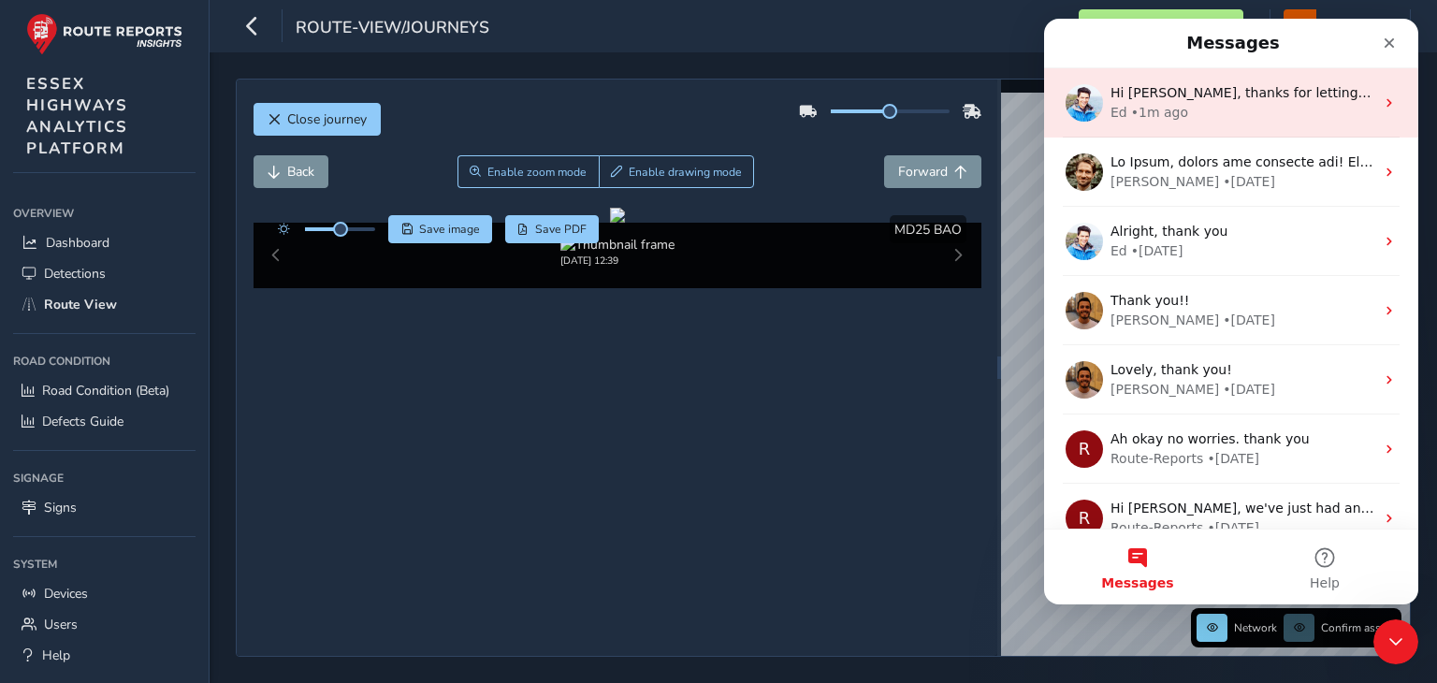
click at [1250, 113] on div "Ed • 1m ago" at bounding box center [1243, 113] width 264 height 20
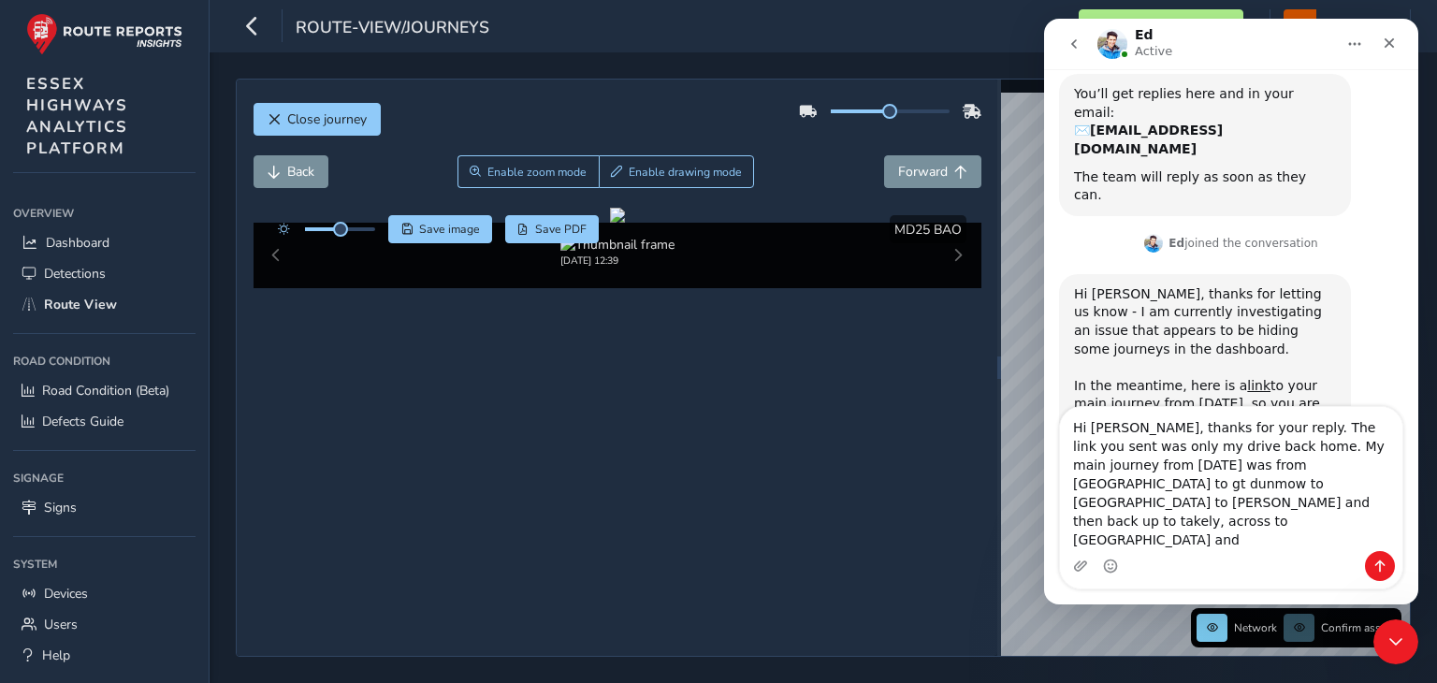
scroll to position [539, 0]
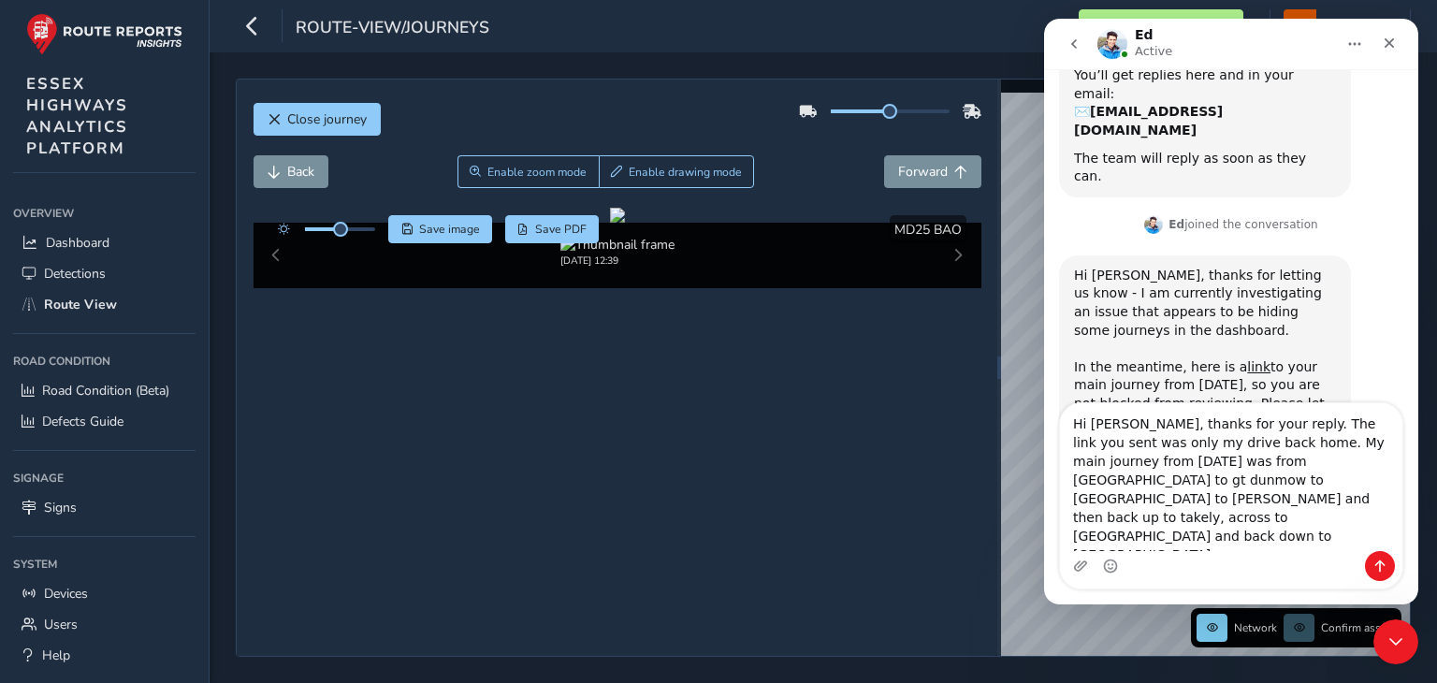
click at [1171, 506] on textarea "Hi [PERSON_NAME], thanks for your reply. The link you sent was only my drive ba…" at bounding box center [1231, 477] width 342 height 148
click at [1277, 503] on textarea "Hi [PERSON_NAME], thanks for your reply. The link you sent was only my drive ba…" at bounding box center [1231, 477] width 342 height 148
click at [1376, 507] on textarea "Hi [PERSON_NAME], thanks for your reply. The link you sent was only my drive ba…" at bounding box center [1231, 479] width 342 height 144
click at [1273, 505] on textarea "Hi [PERSON_NAME], thanks for your reply. The link you sent was only my drive ba…" at bounding box center [1231, 477] width 342 height 148
click at [1355, 524] on textarea "Hi [PERSON_NAME], thanks for your reply. The link you sent was only my drive ba…" at bounding box center [1231, 477] width 342 height 148
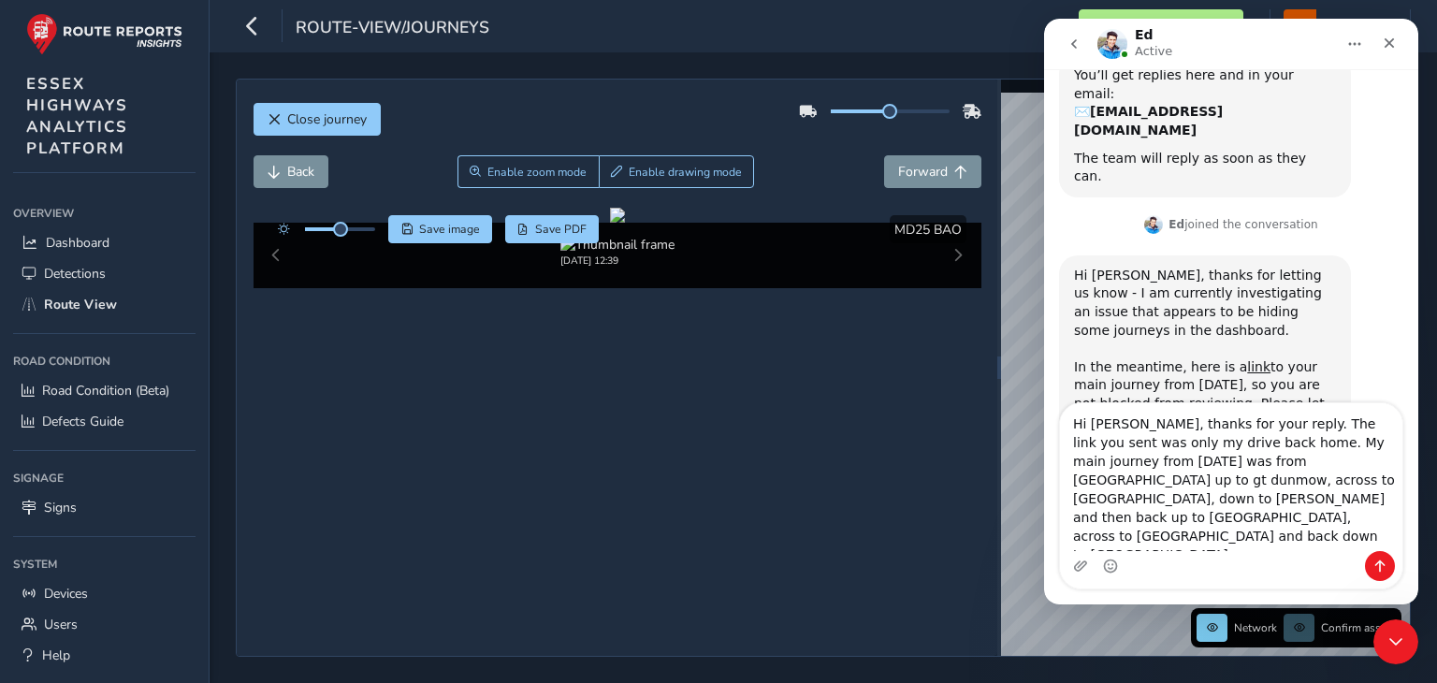
click at [1356, 544] on textarea "Hi [PERSON_NAME], thanks for your reply. The link you sent was only my drive ba…" at bounding box center [1231, 477] width 342 height 148
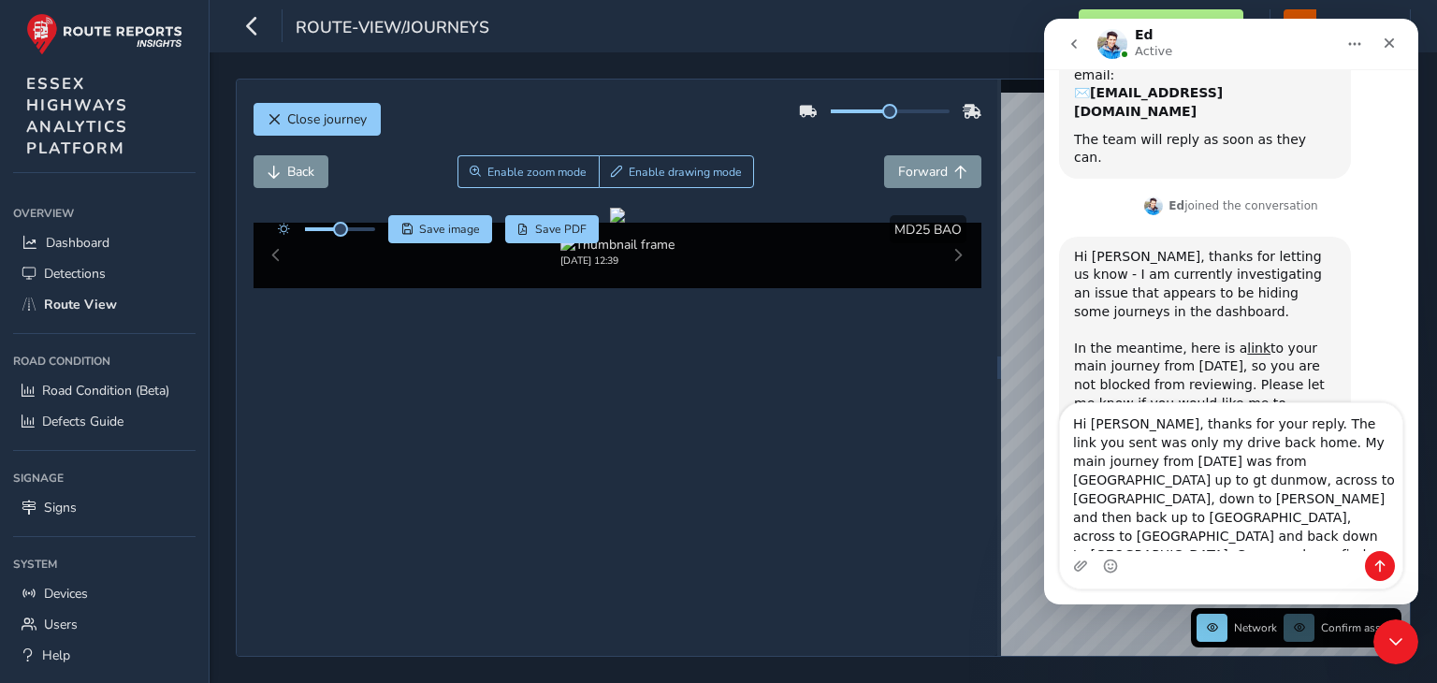
type textarea "Hi [PERSON_NAME], thanks for your reply. The link you sent was only my drive ba…"
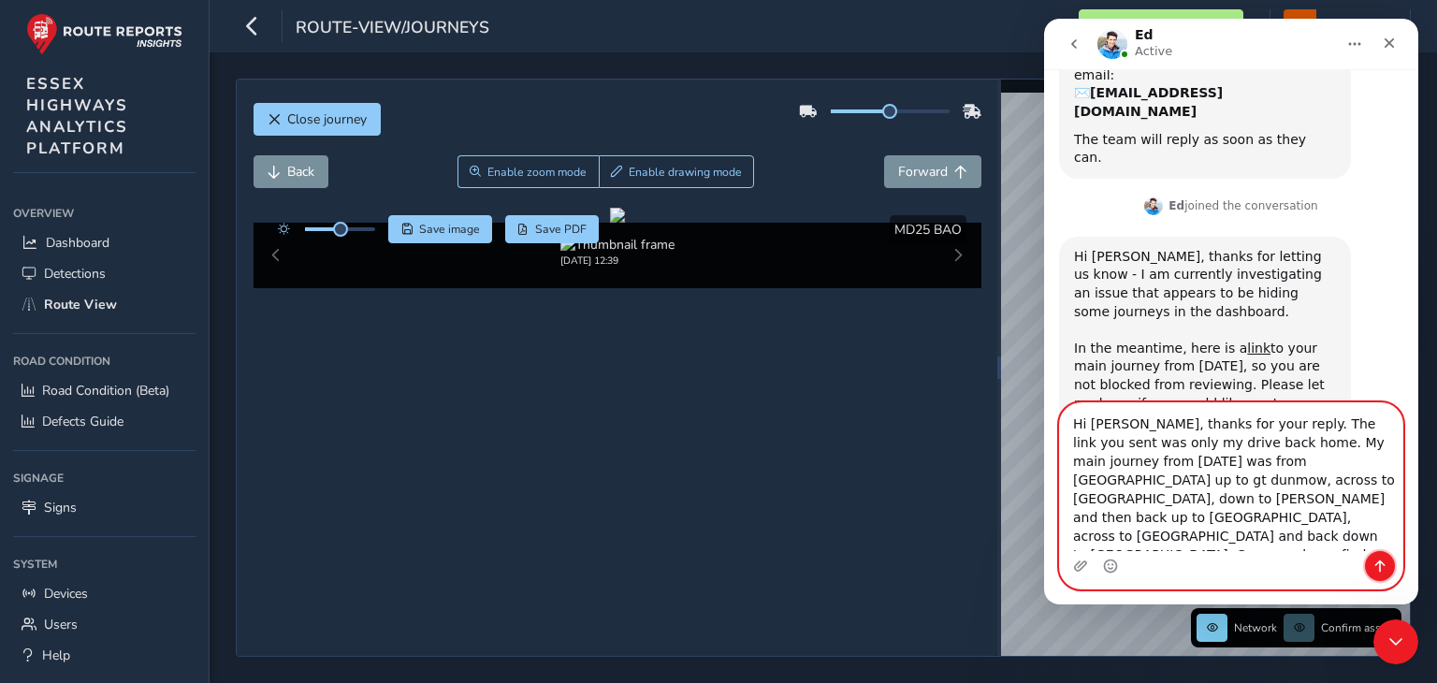
click at [1380, 564] on icon "Send a message…" at bounding box center [1381, 567] width 10 height 12
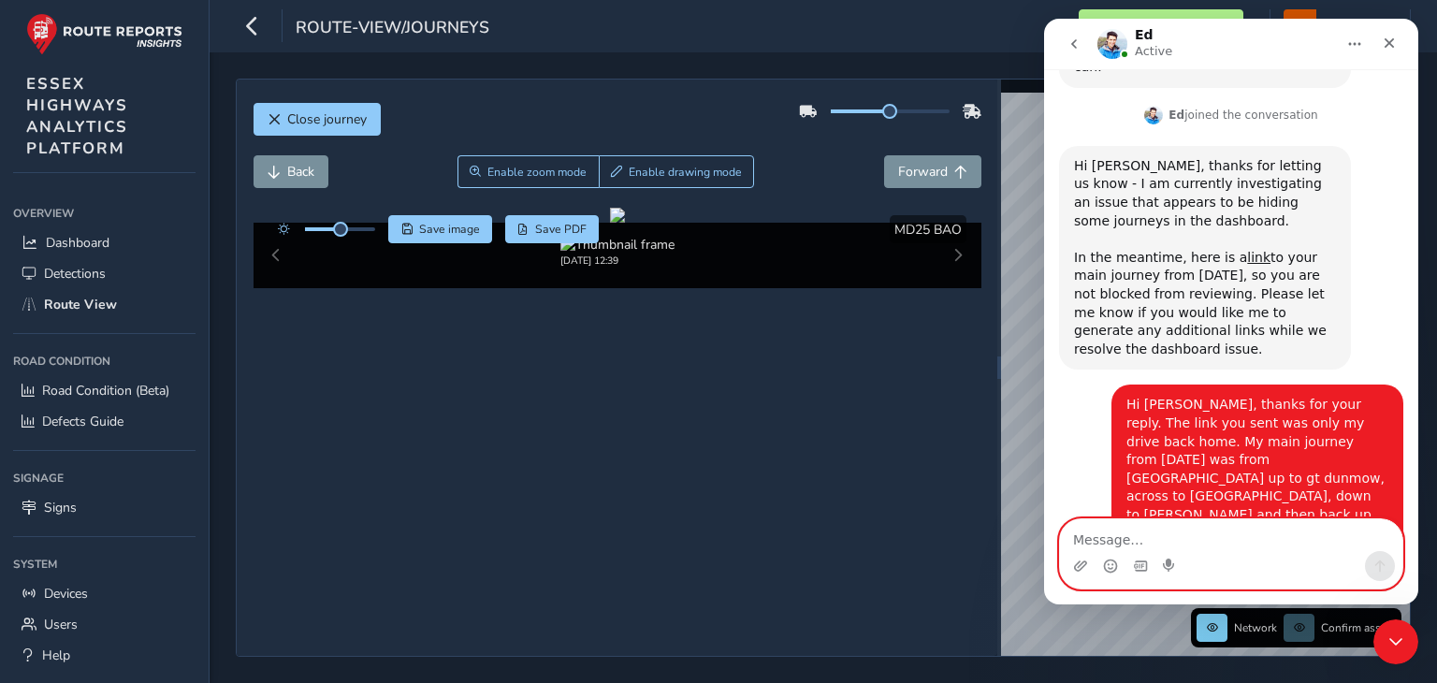
scroll to position [760, 0]
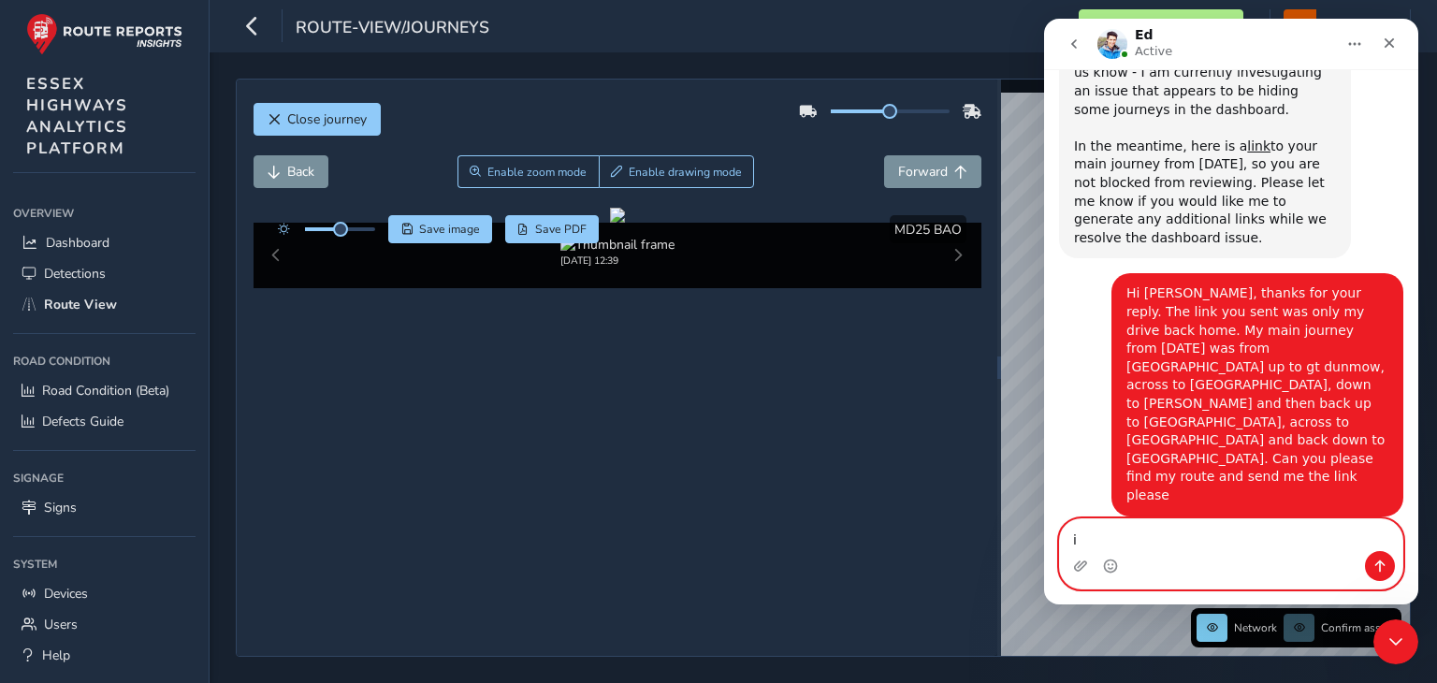
type textarea "i"
click at [1142, 538] on textarea "I started my journey at 11." at bounding box center [1231, 535] width 342 height 32
click at [1261, 540] on textarea "I started that journey at 11." at bounding box center [1231, 535] width 342 height 32
type textarea "I"
type textarea "That journey was 10.59 til 12.11."
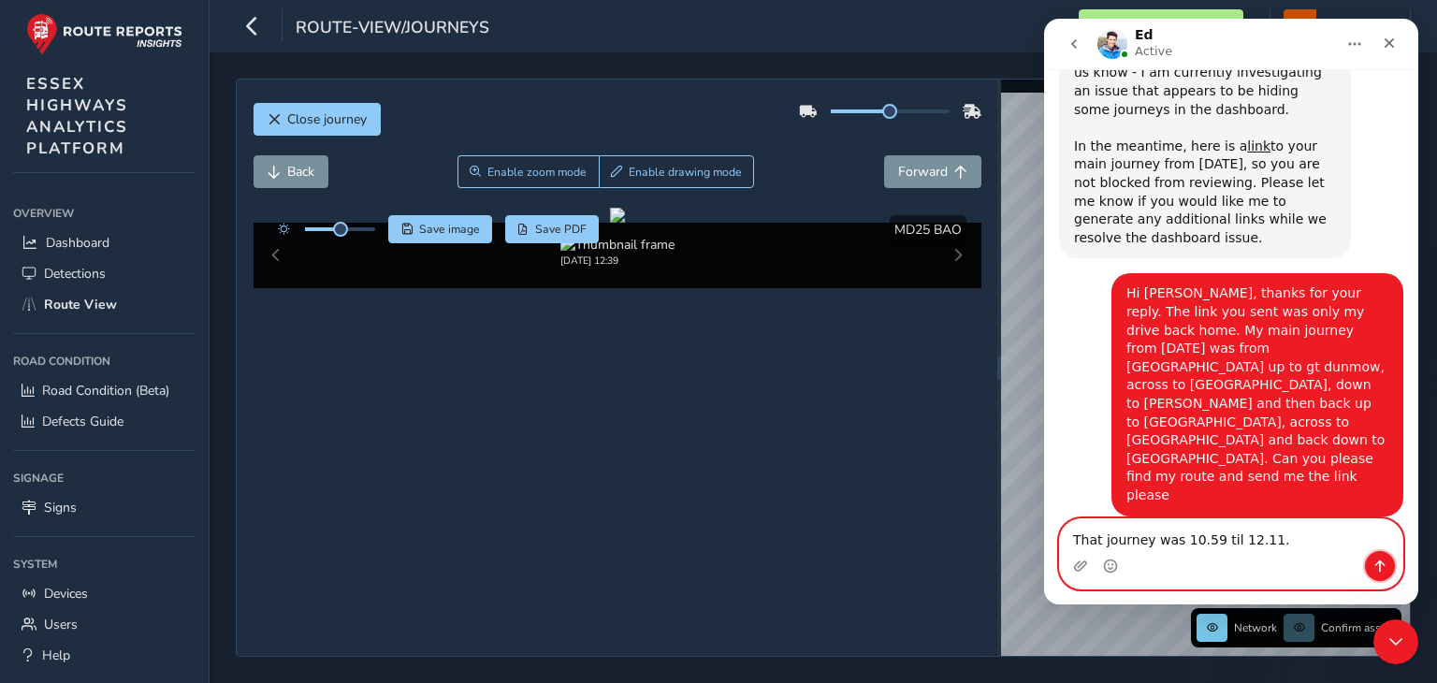
click at [1375, 559] on icon "Send a message…" at bounding box center [1380, 566] width 15 height 15
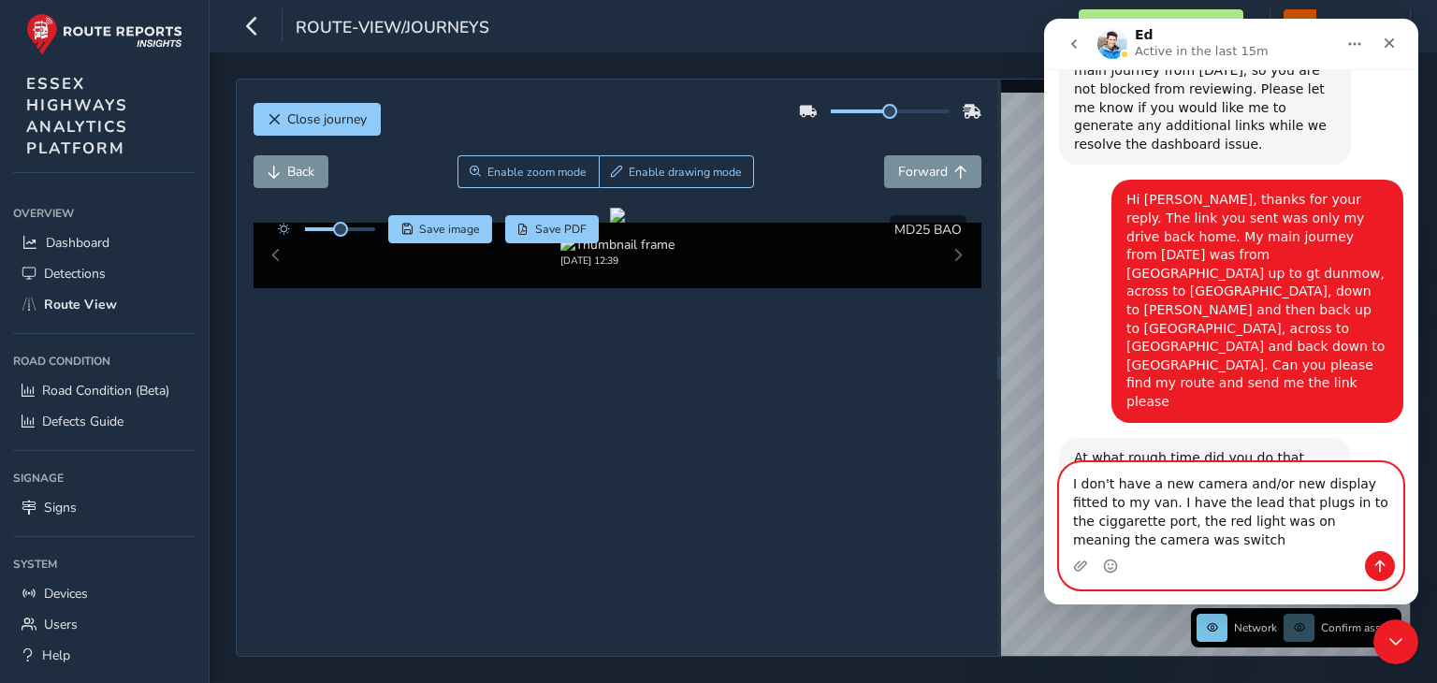
scroll to position [872, 0]
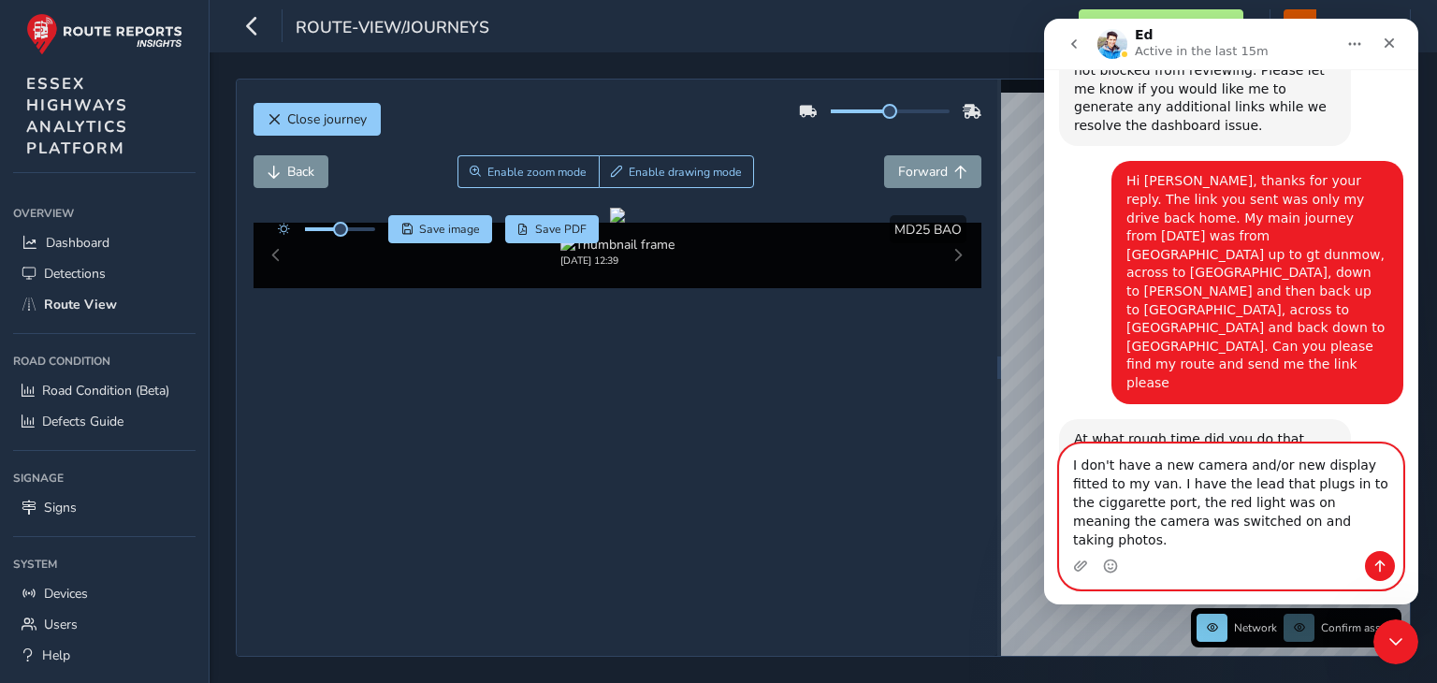
click at [1344, 504] on textarea "I don't have a new camera and/or new display fitted to my van. I have the lead …" at bounding box center [1231, 497] width 342 height 107
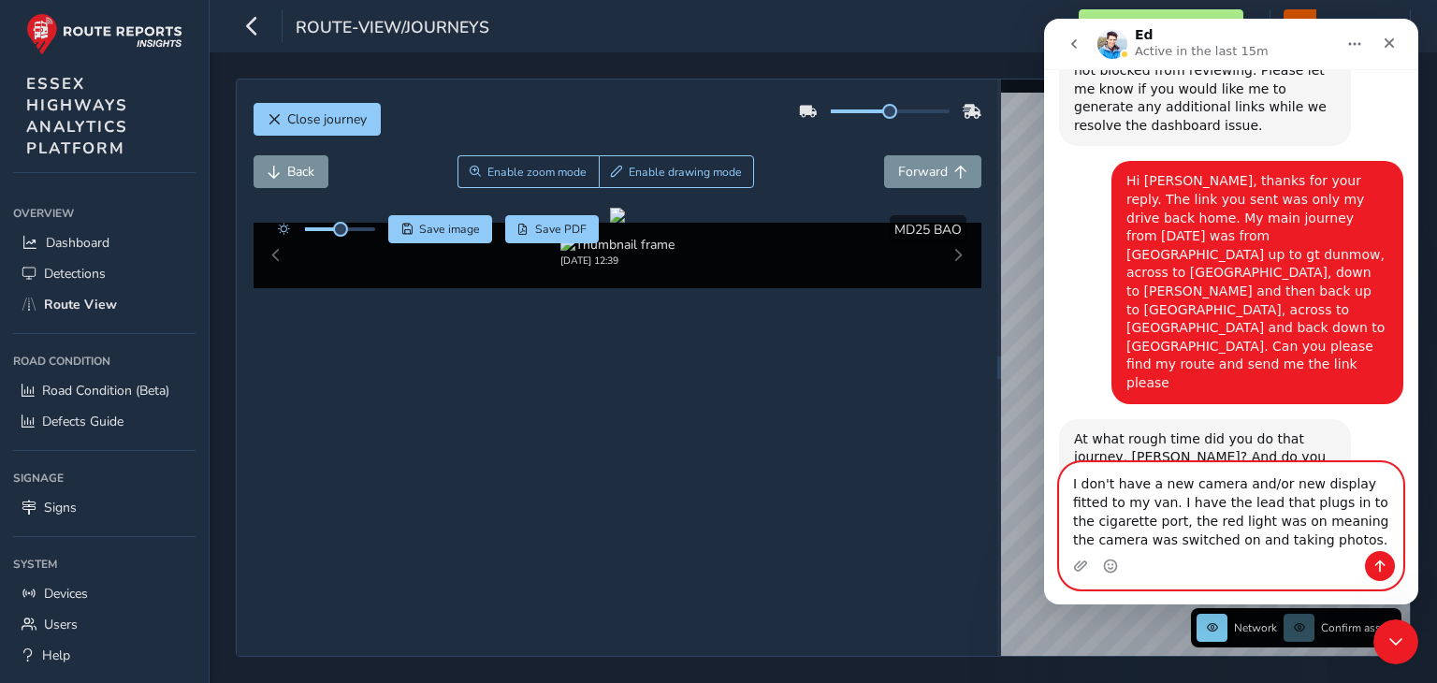
click at [1285, 537] on textarea "I don't have a new camera and/or new display fitted to my van. I have the lead …" at bounding box center [1231, 507] width 342 height 88
type textarea "I don't have a new camera and/or new display fitted to my van. I have the lead …"
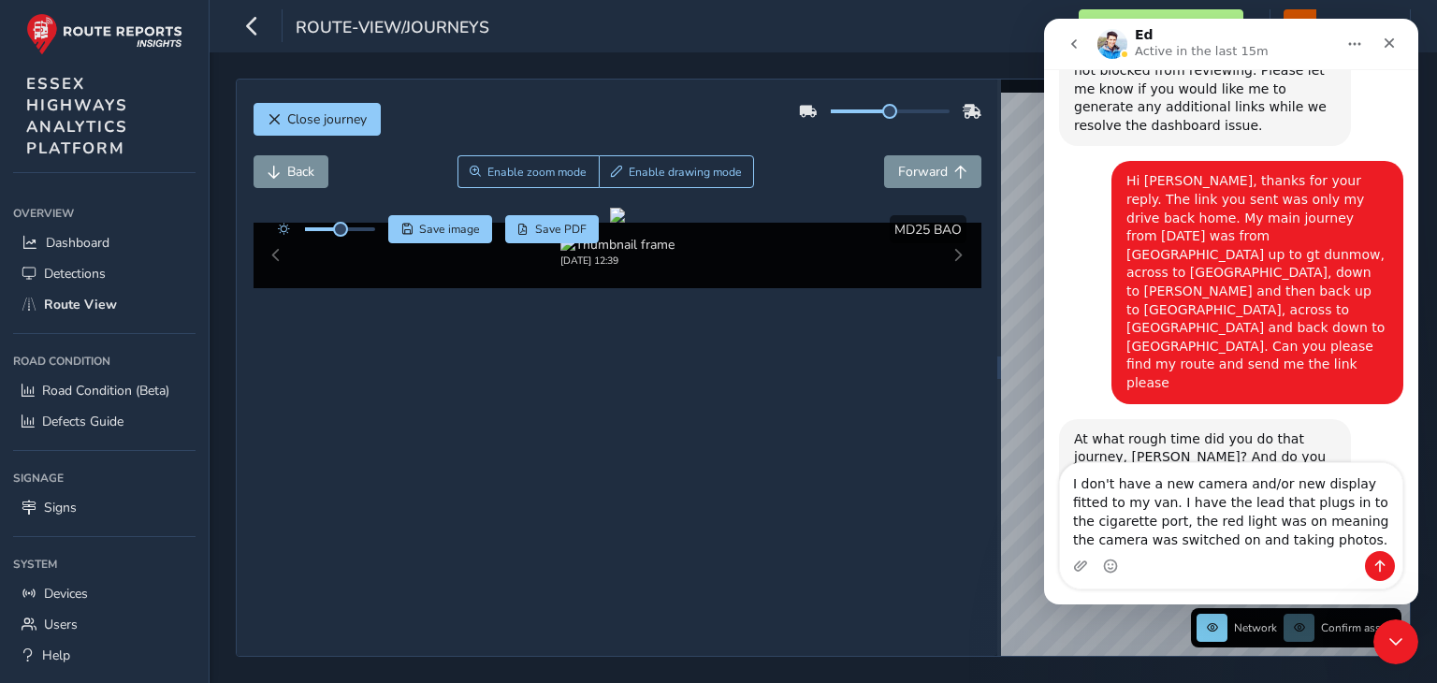
click at [1367, 579] on div "Intercom messenger" at bounding box center [1380, 566] width 30 height 30
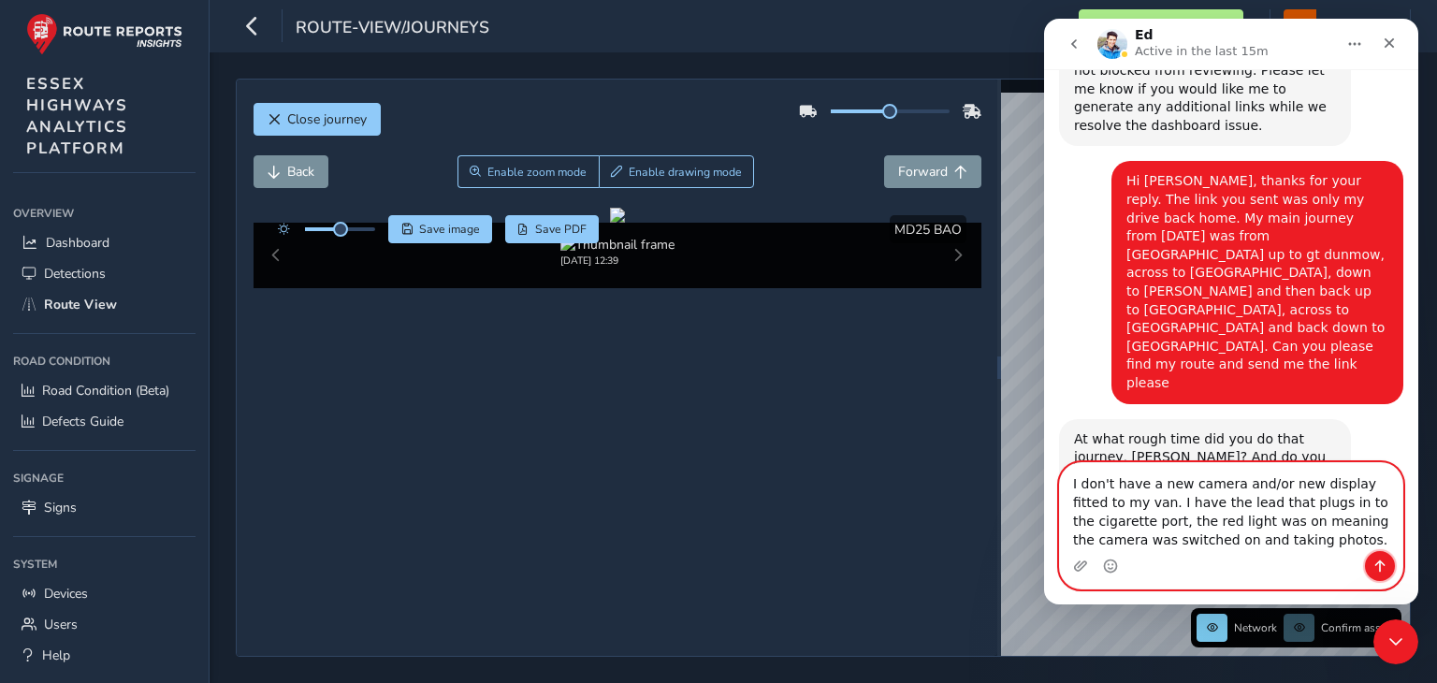
click at [1377, 571] on icon "Send a message…" at bounding box center [1380, 566] width 15 height 15
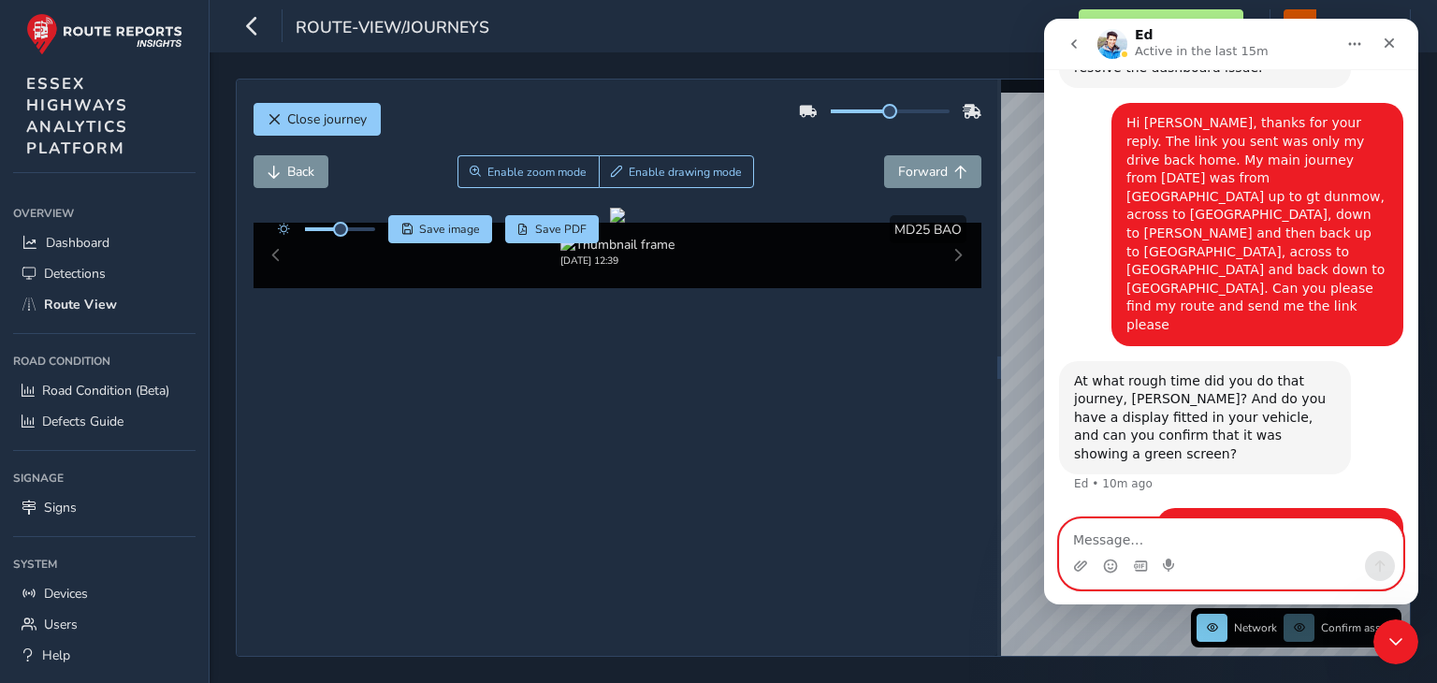
scroll to position [932, 0]
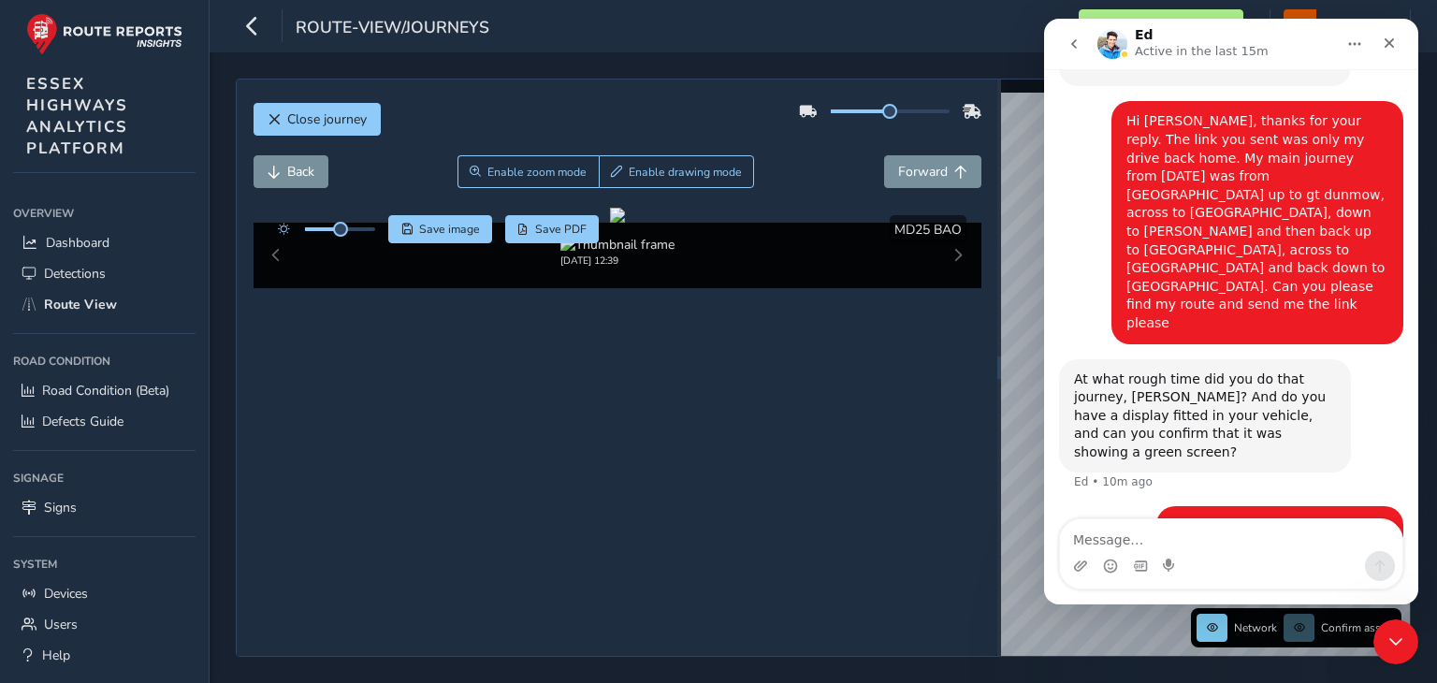
click at [1074, 49] on icon "go back" at bounding box center [1074, 43] width 15 height 15
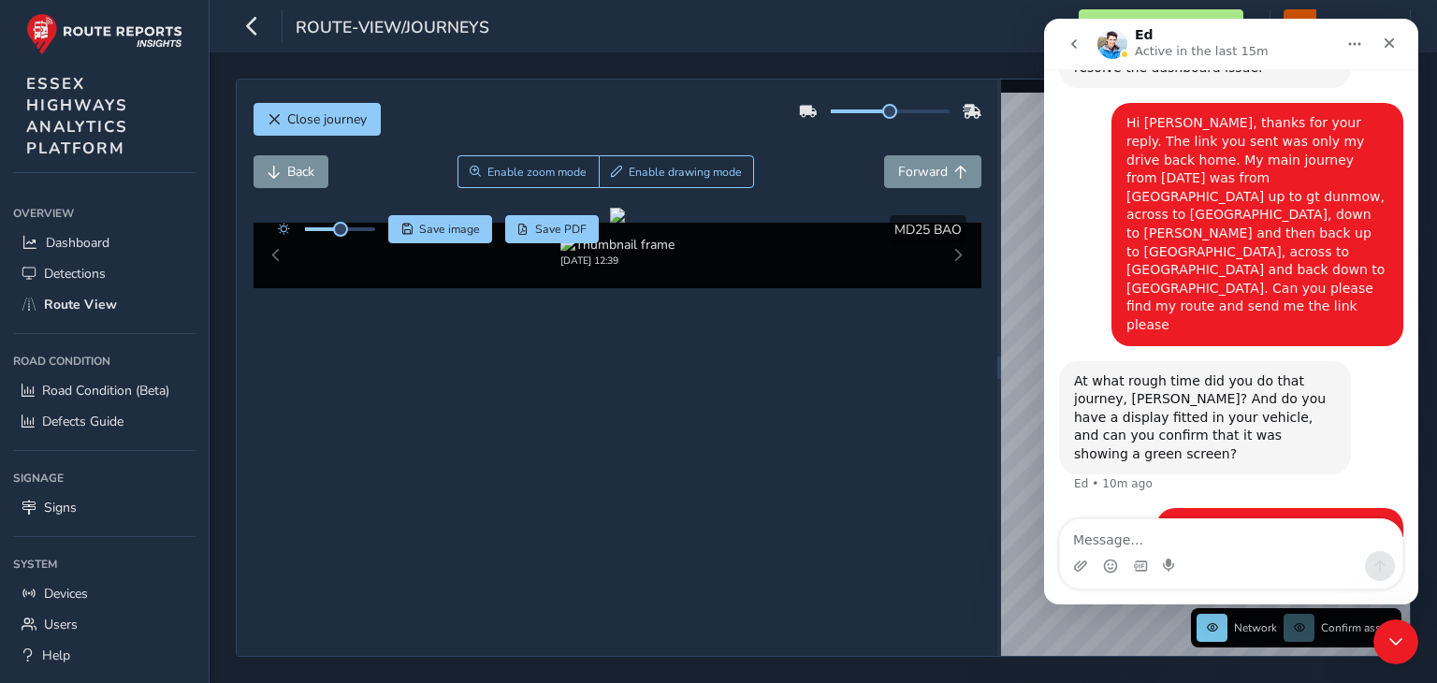
scroll to position [932, 0]
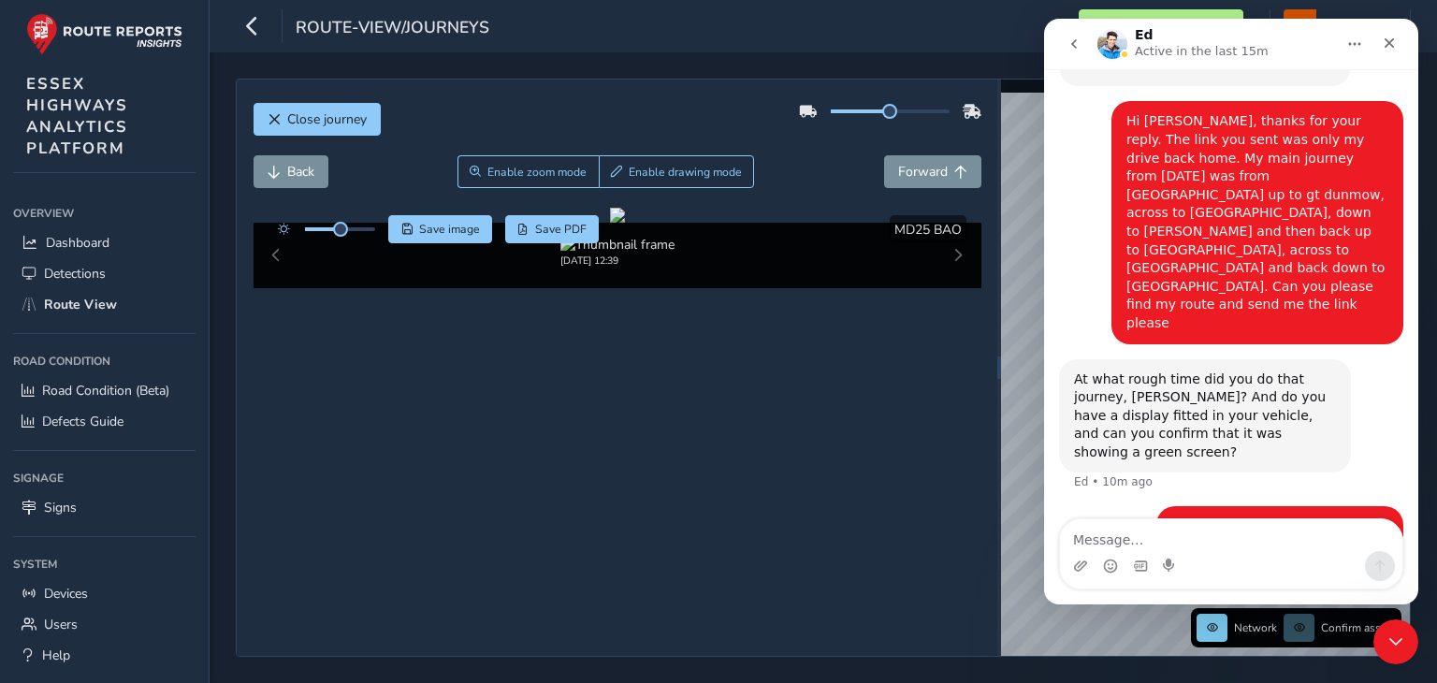
click at [1118, 42] on img "Intercom messenger" at bounding box center [1113, 44] width 30 height 30
click at [1071, 46] on icon "go back" at bounding box center [1074, 43] width 15 height 15
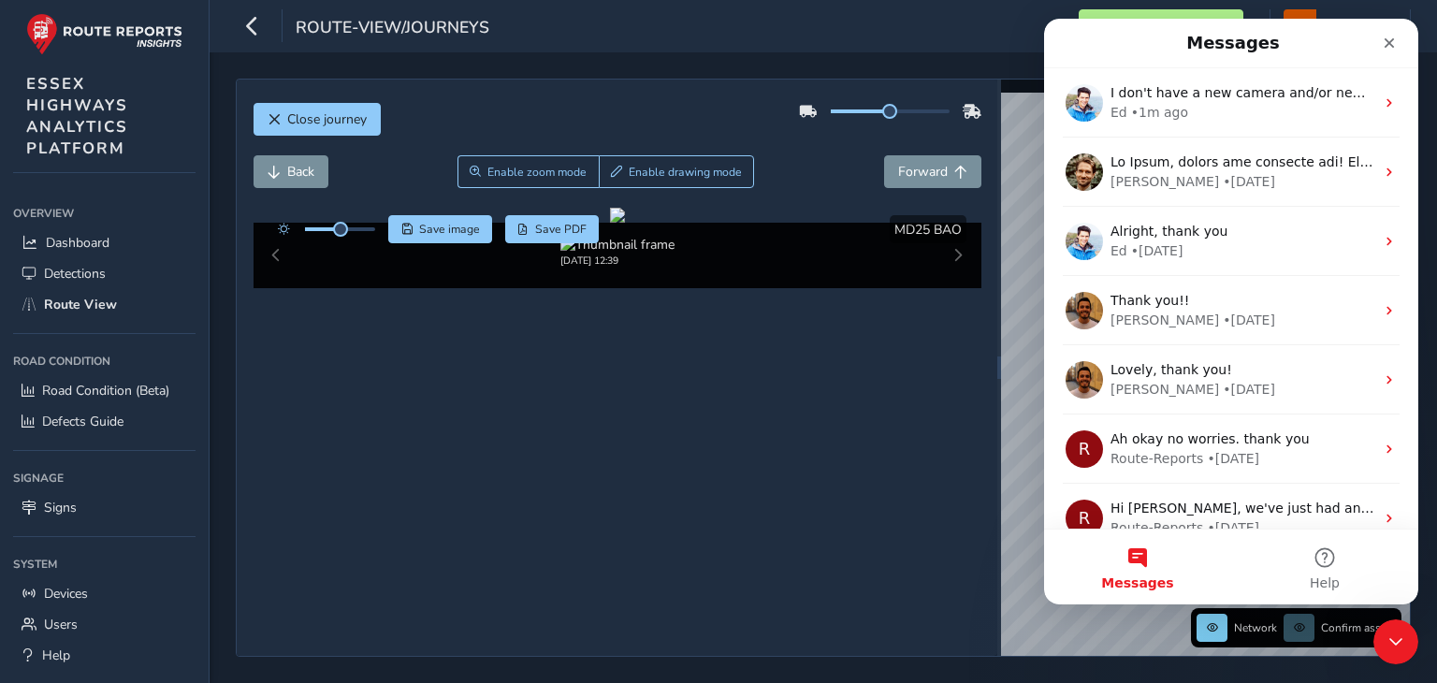
scroll to position [0, 0]
click at [1396, 48] on icon "Close" at bounding box center [1389, 43] width 15 height 15
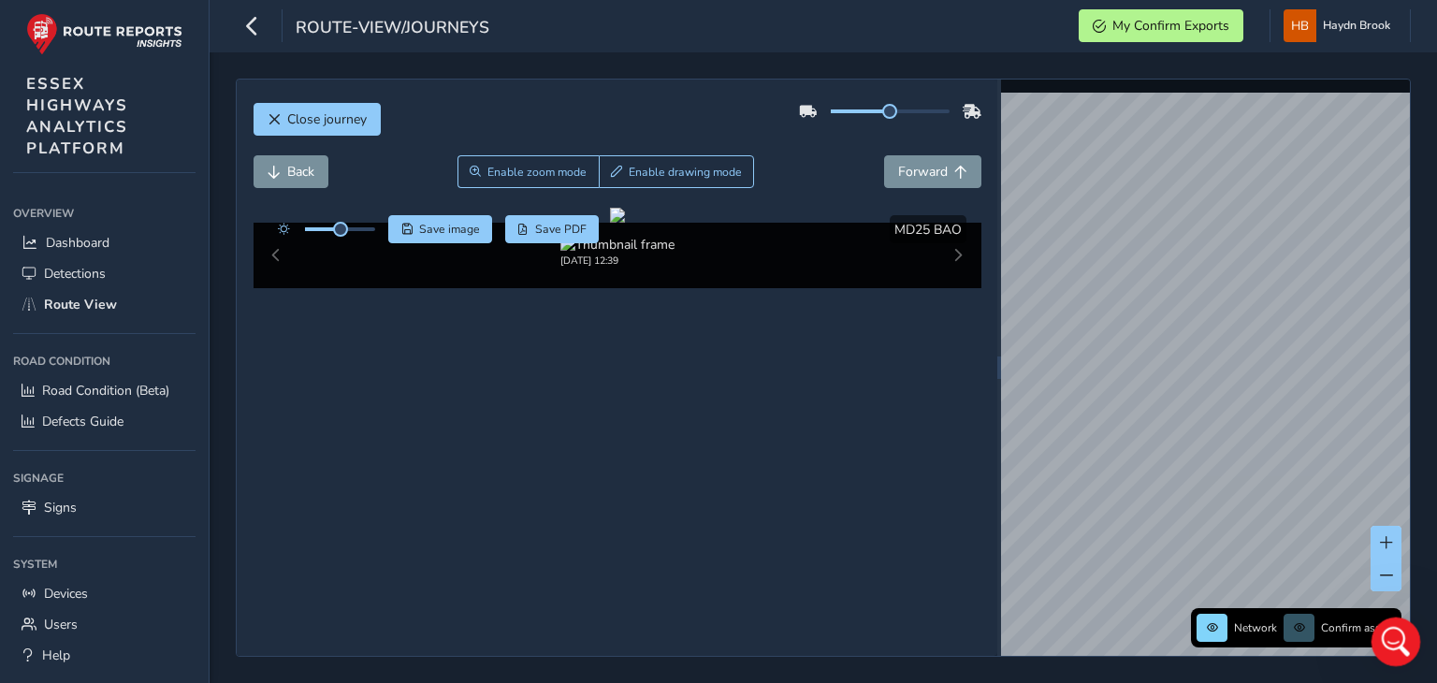
click at [1401, 628] on div "Open Intercom Messenger" at bounding box center [1393, 639] width 62 height 62
